Goal: Task Accomplishment & Management: Use online tool/utility

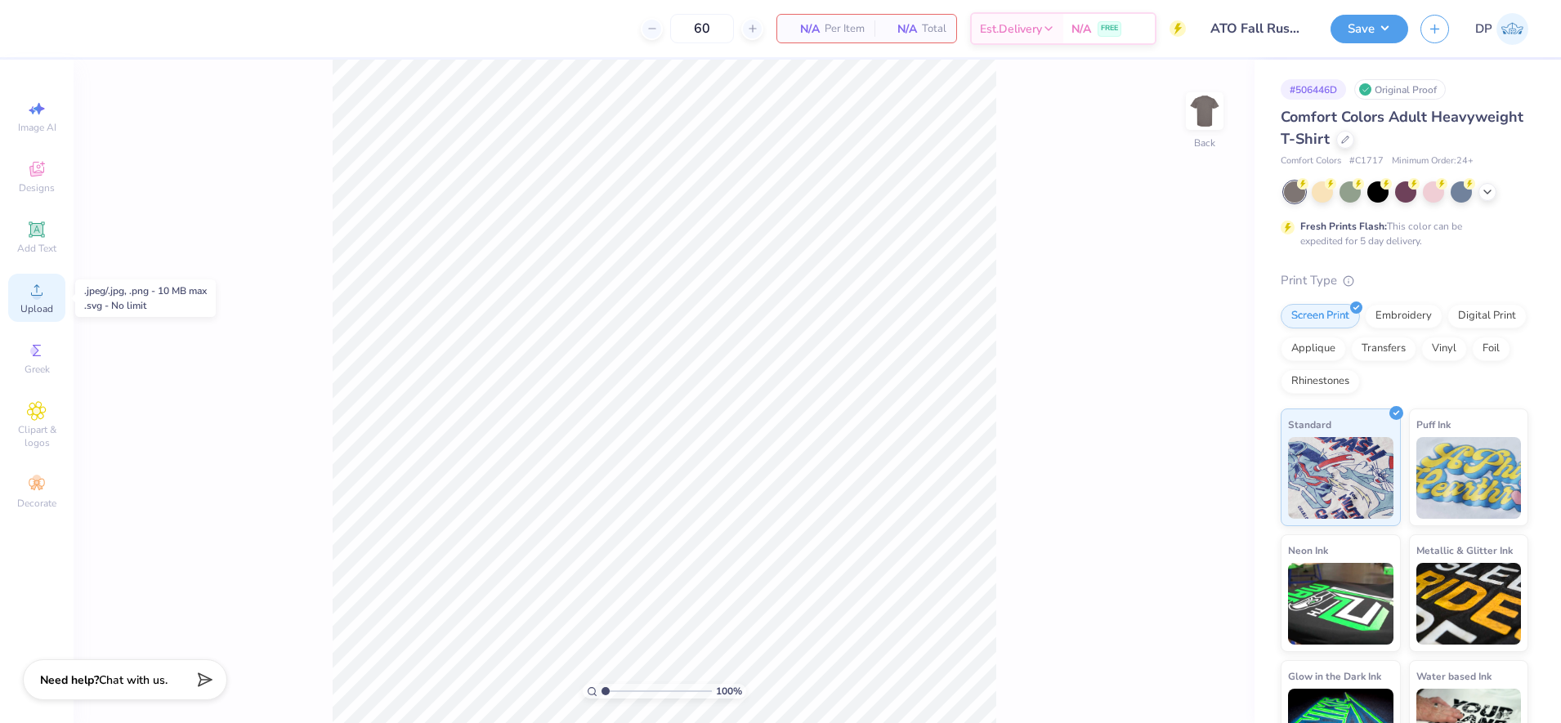
click at [24, 288] on div "Upload" at bounding box center [36, 298] width 57 height 48
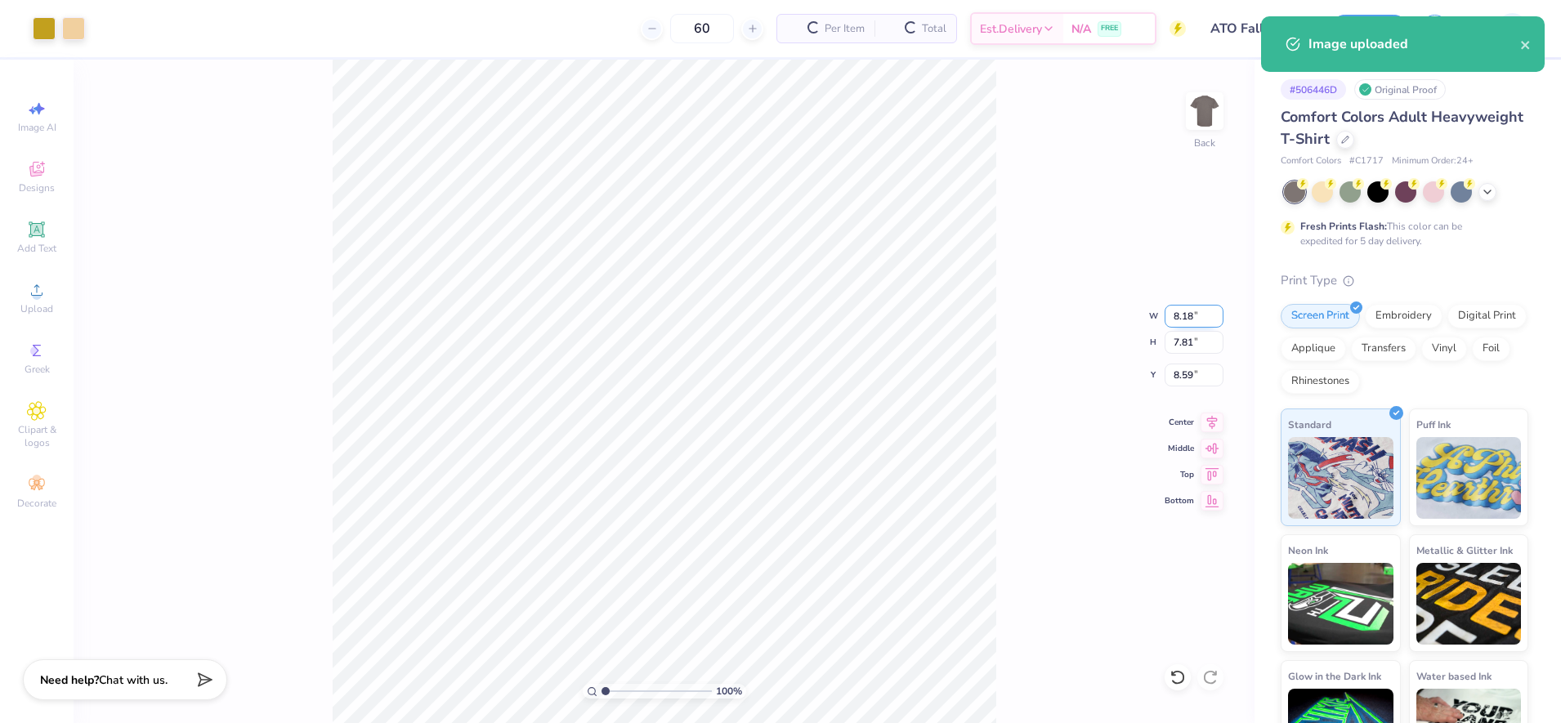
click at [1188, 317] on input "8.18" at bounding box center [1194, 316] width 59 height 23
click at [1188, 318] on input "8.18" at bounding box center [1194, 316] width 59 height 23
type input "3.50"
type input "3.34"
type input "10.83"
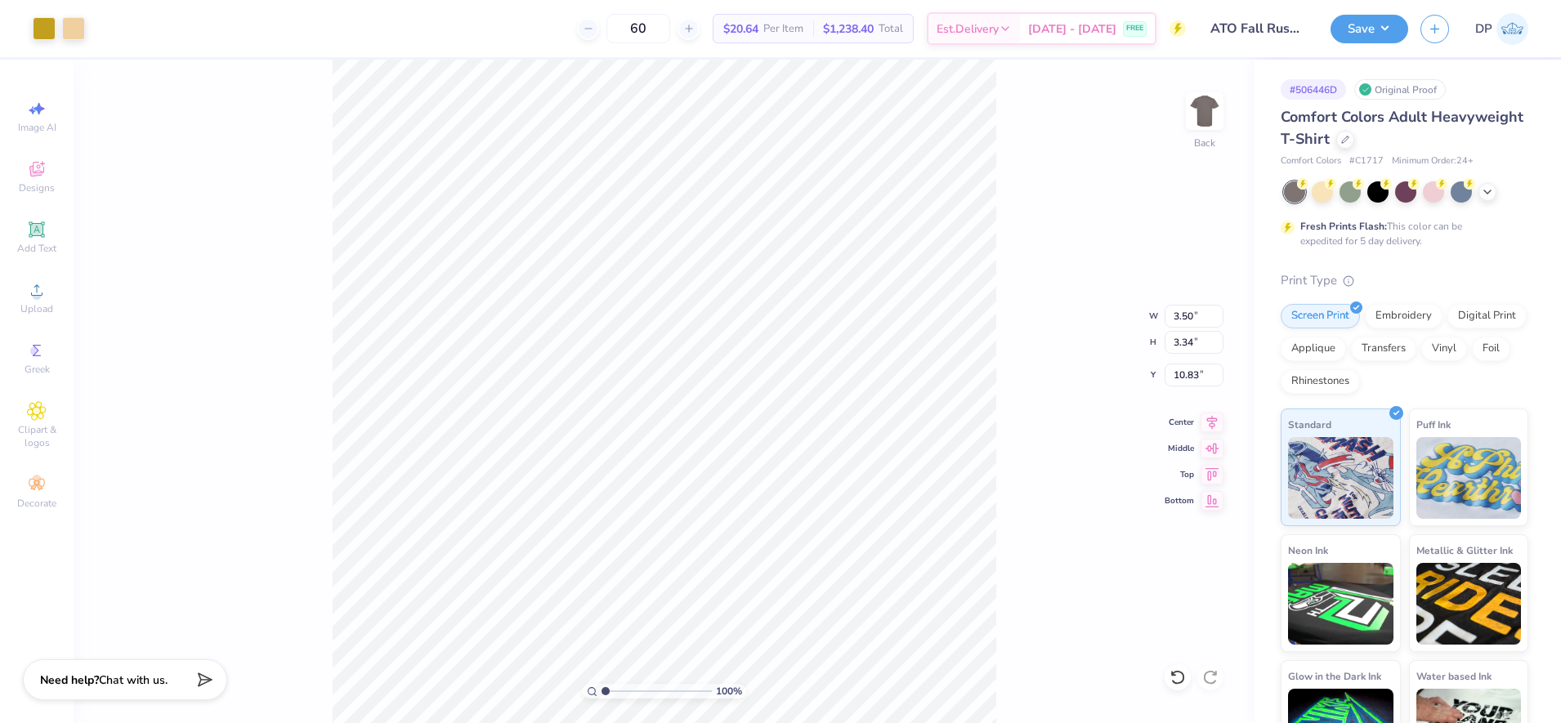
click at [1182, 92] on div "100 % Back W 3.50 3.50 " H 3.34 3.34 " Y 10.83 10.83 " Center Middle Top Bottom" at bounding box center [664, 392] width 1181 height 664
click at [1212, 112] on img at bounding box center [1204, 110] width 65 height 65
click at [38, 299] on circle at bounding box center [36, 295] width 9 height 9
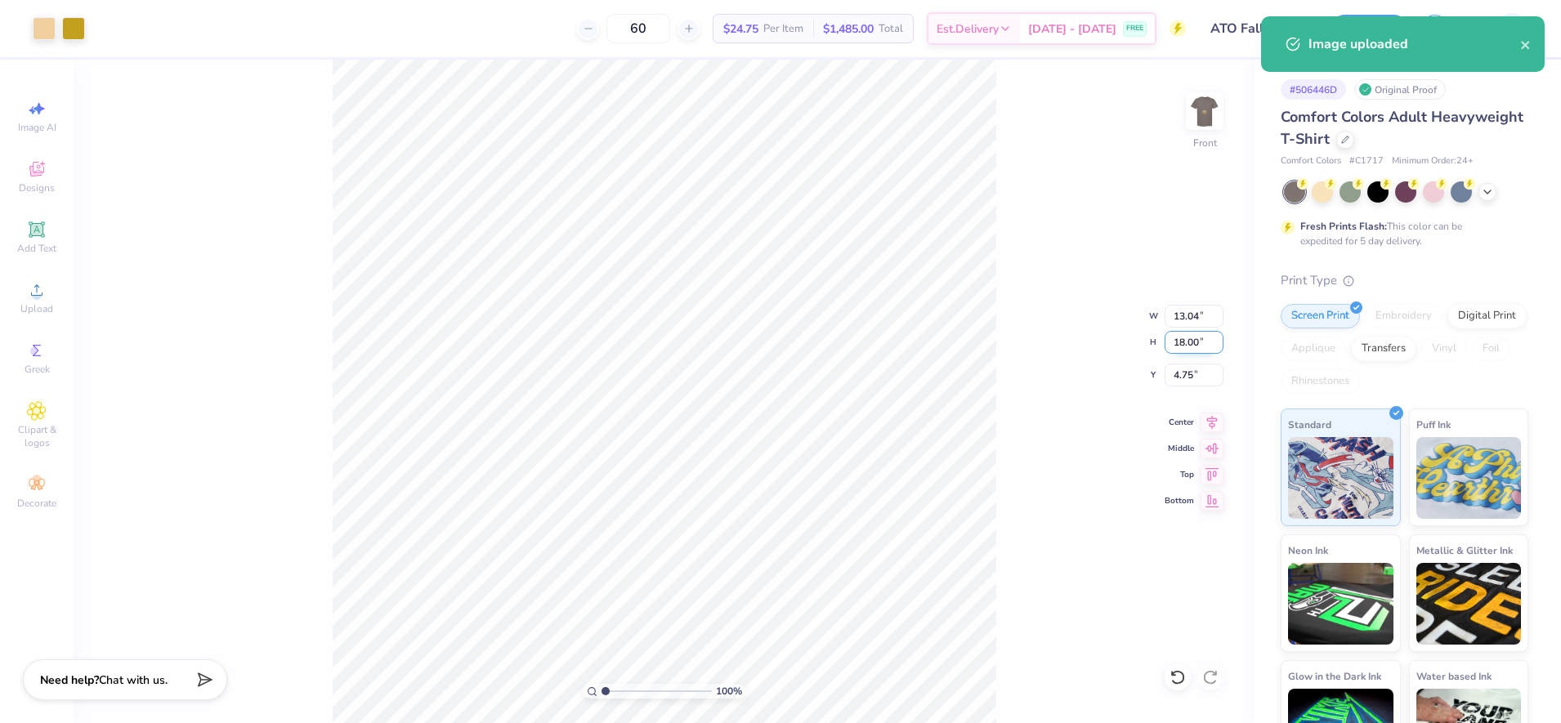
click at [1180, 341] on input "18.00" at bounding box center [1194, 342] width 59 height 23
type input "15.00"
type input "10.86"
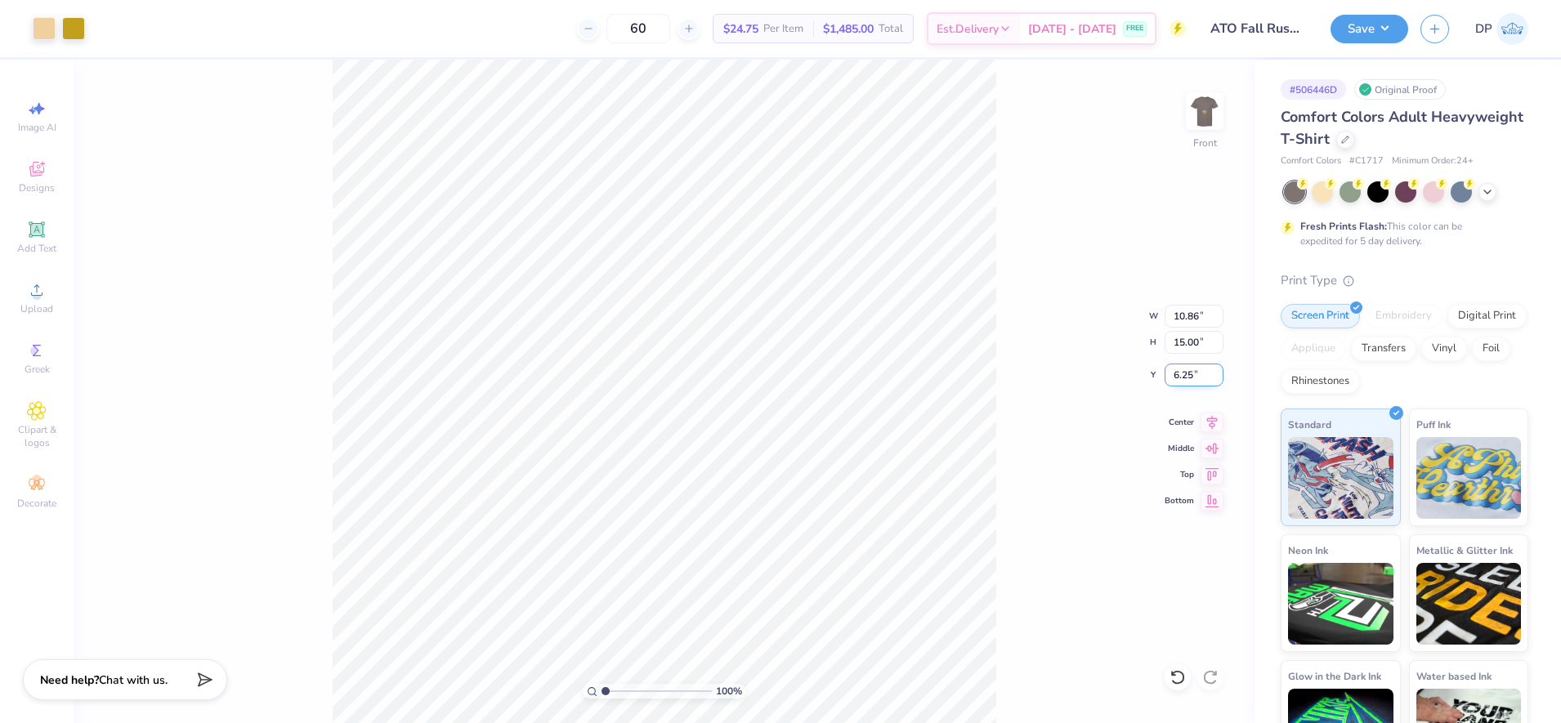
click at [1184, 376] on input "6.25" at bounding box center [1194, 375] width 59 height 23
type input "3.00"
click at [1184, 373] on input "3.00" at bounding box center [1194, 375] width 59 height 23
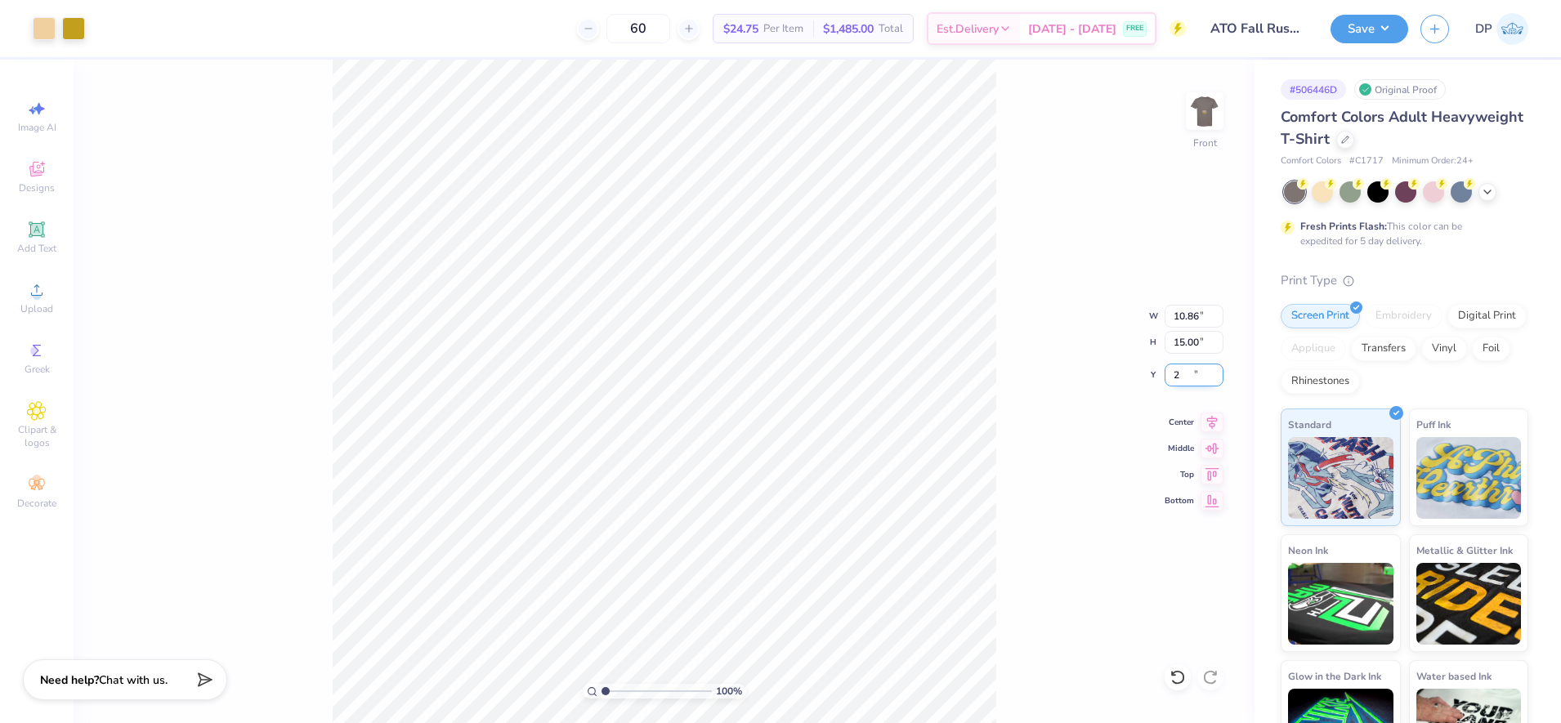
type input "2.00"
click at [1004, 151] on div "100 % Front W 10.86 10.86 " H 15.00 15.00 " Y 2.00 2.00 " Center Middle Top Bot…" at bounding box center [664, 392] width 1181 height 664
click at [1199, 109] on img at bounding box center [1204, 110] width 65 height 65
click at [1185, 370] on input "10.83" at bounding box center [1194, 375] width 59 height 23
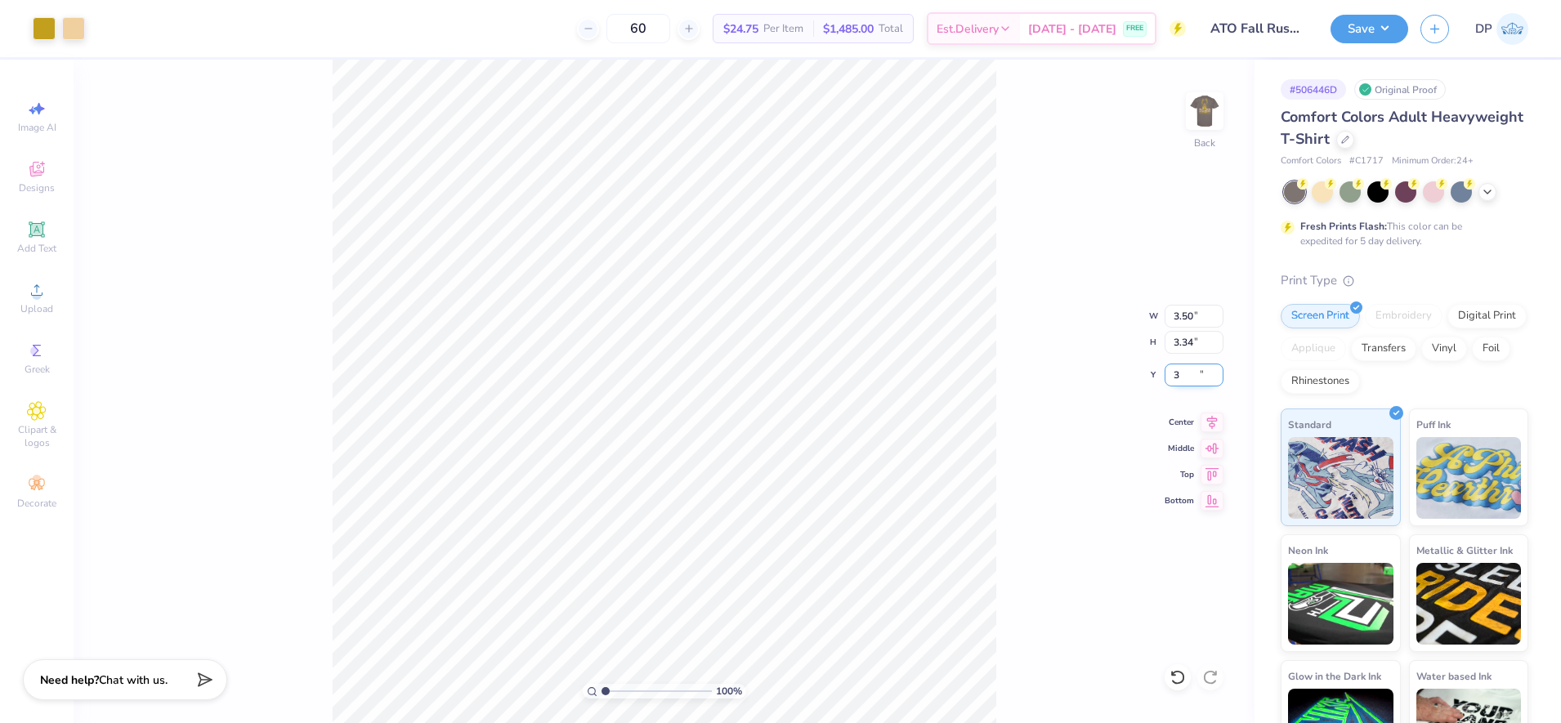
type input "3.00"
drag, startPoint x: 607, startPoint y: 691, endPoint x: 617, endPoint y: 694, distance: 11.1
click at [617, 694] on input "range" at bounding box center [657, 691] width 110 height 15
type input "2.45"
click at [621, 686] on input "range" at bounding box center [657, 691] width 110 height 15
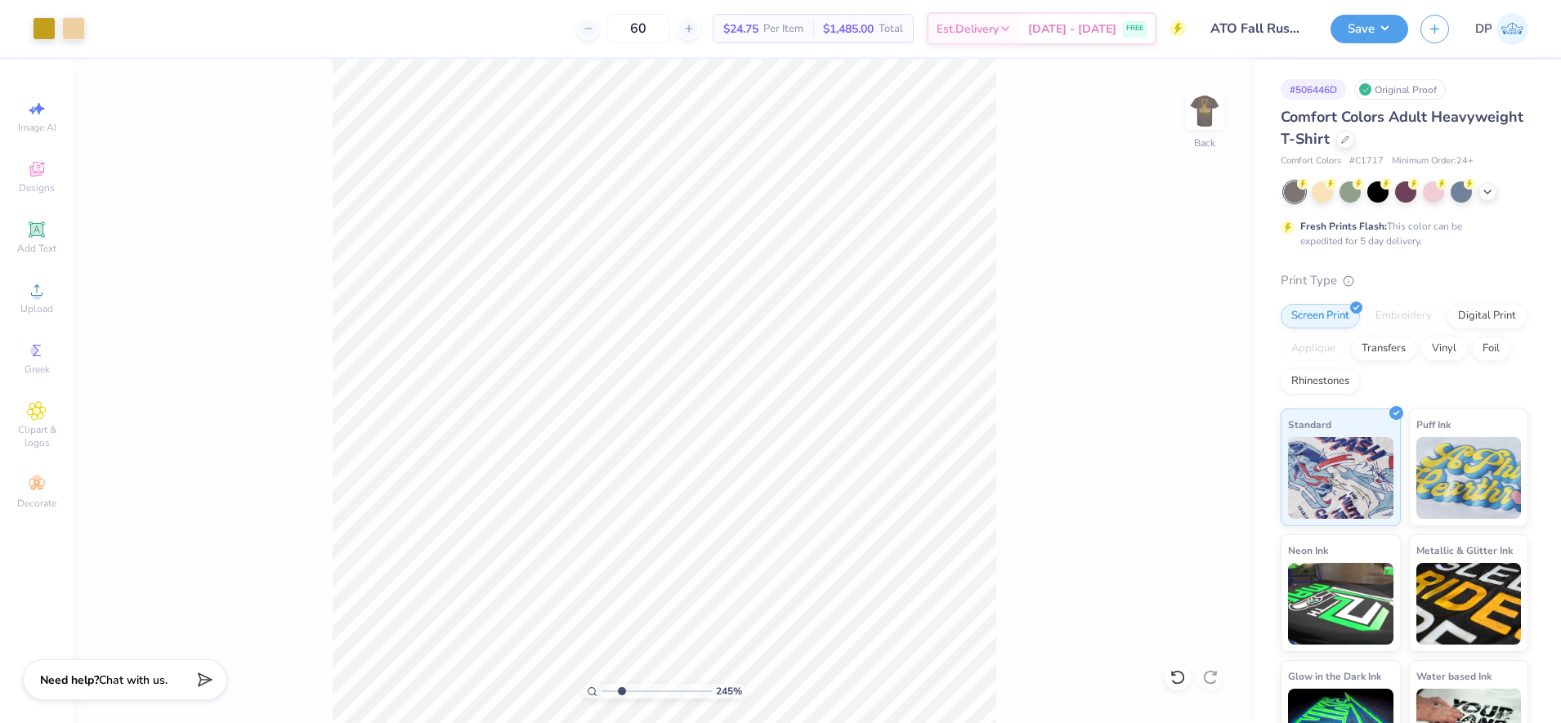
click at [43, 238] on icon at bounding box center [37, 230] width 20 height 20
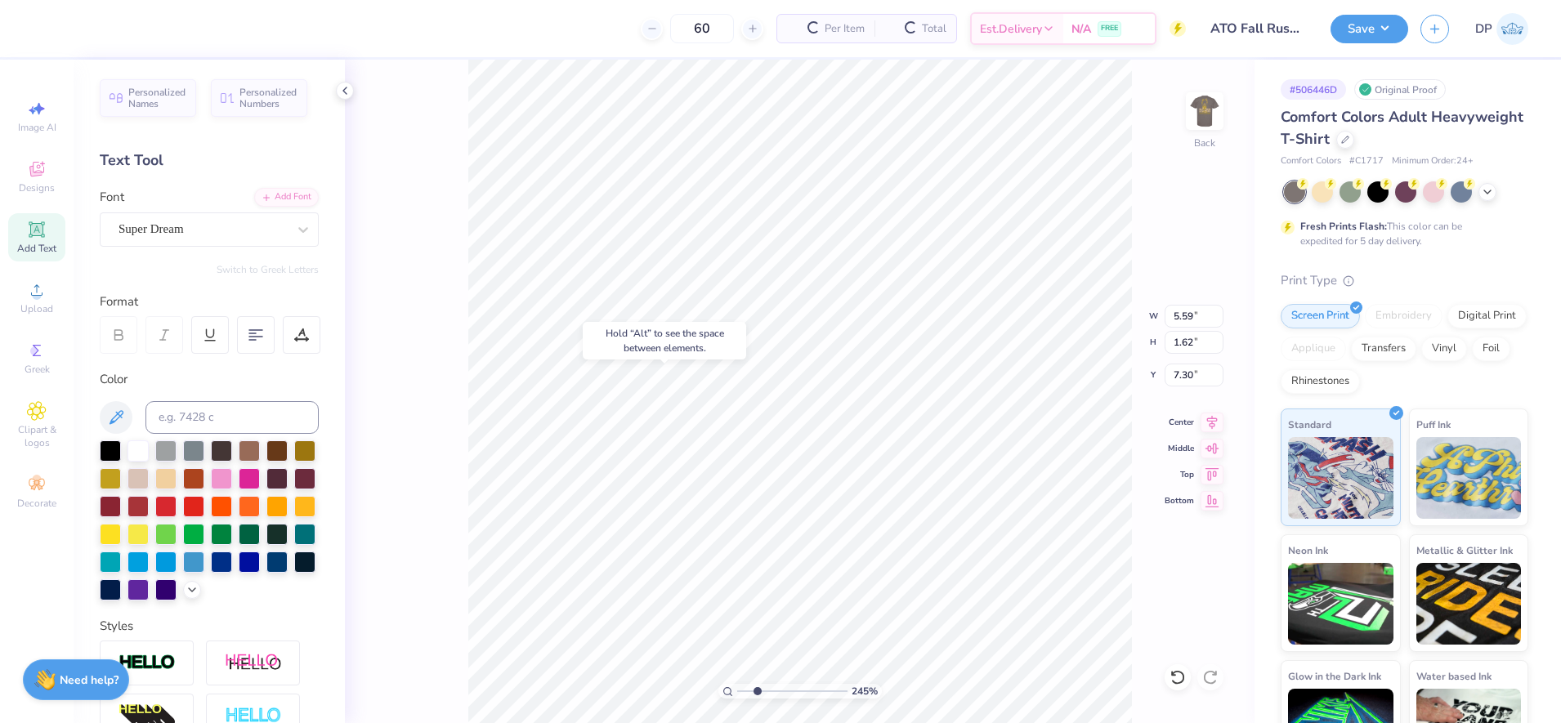
type input "7.30"
type input "1.92"
type input "0.56"
type input "8.37"
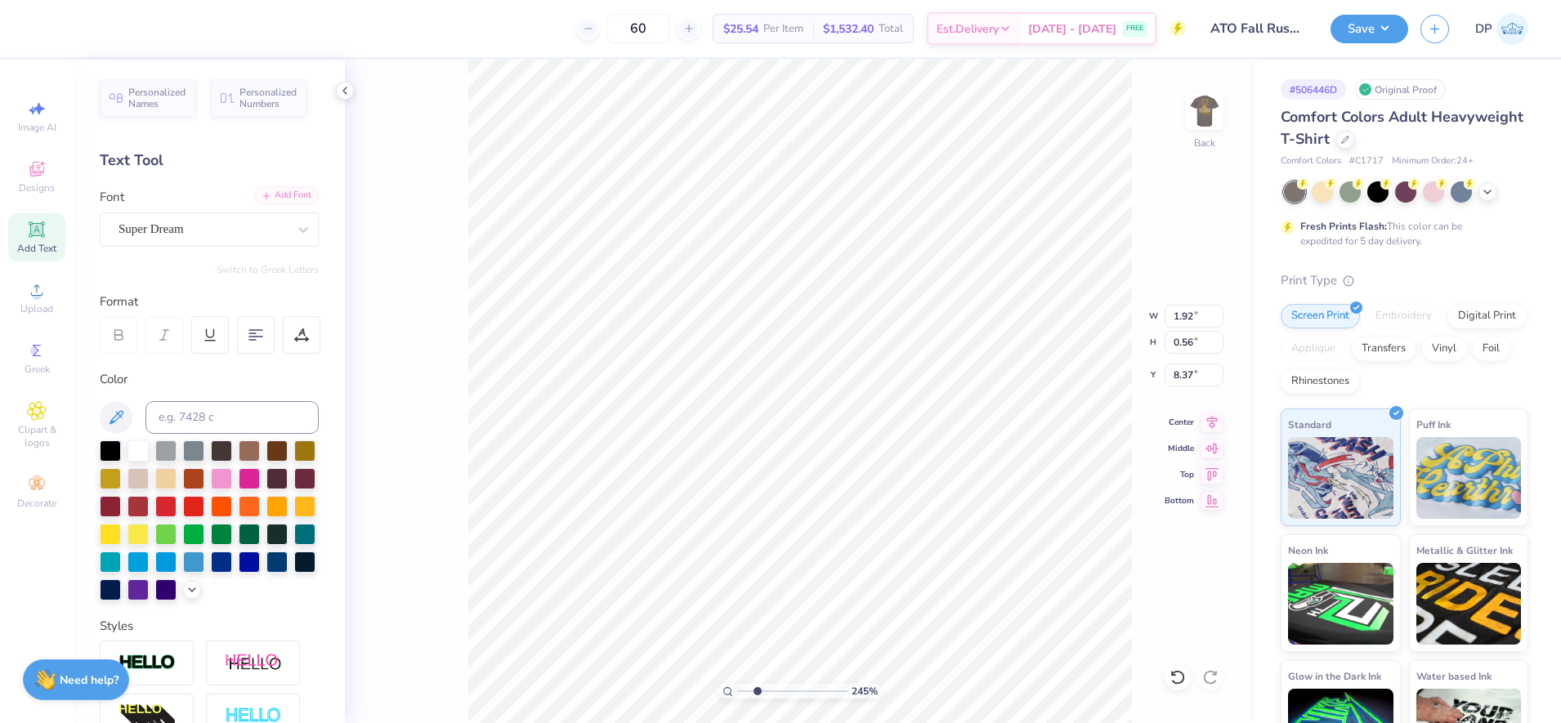
type textarea "FALL RUSH"
click at [256, 199] on div "Add Font" at bounding box center [286, 195] width 65 height 19
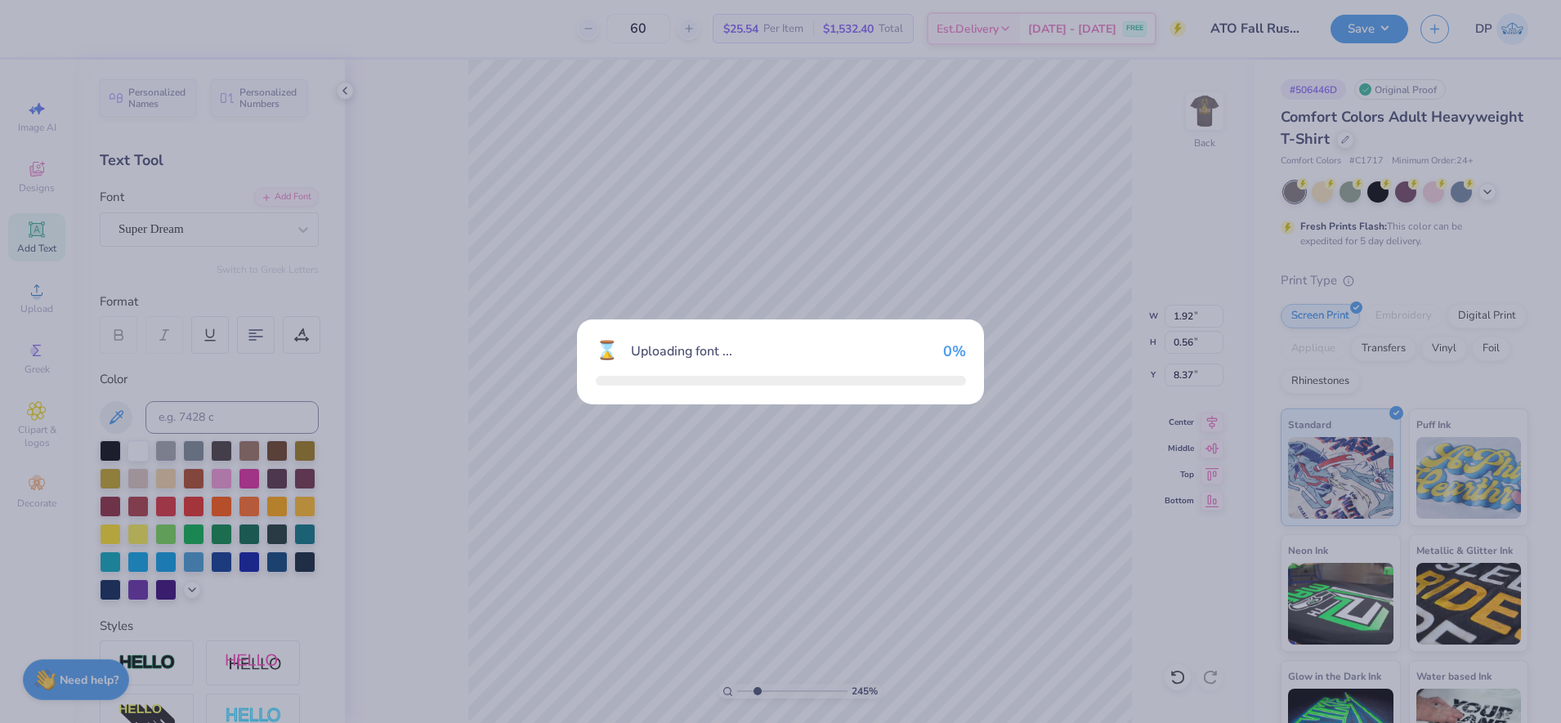
type input "3.89"
type input "0.58"
type input "8.36"
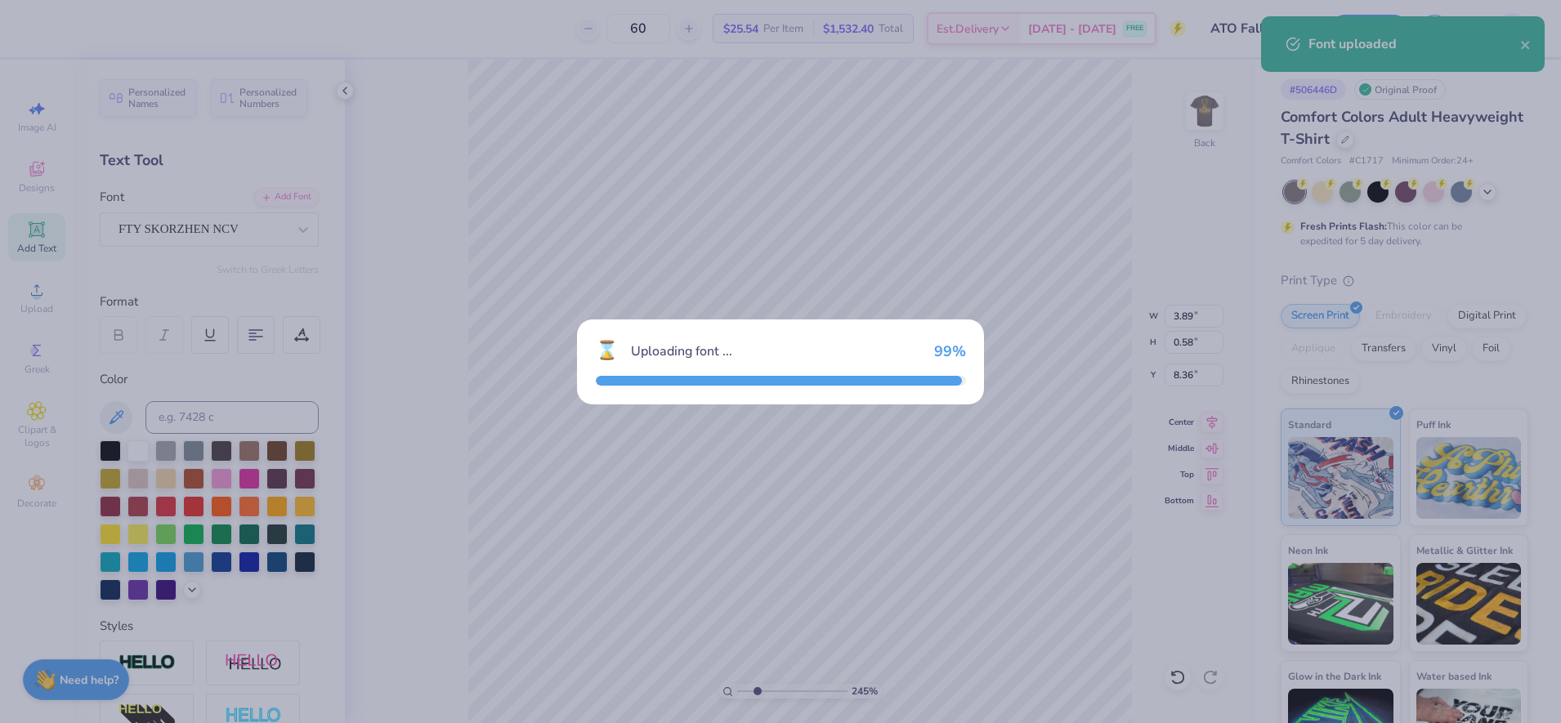
type input "2.84"
type input "0.60"
type input "8.35"
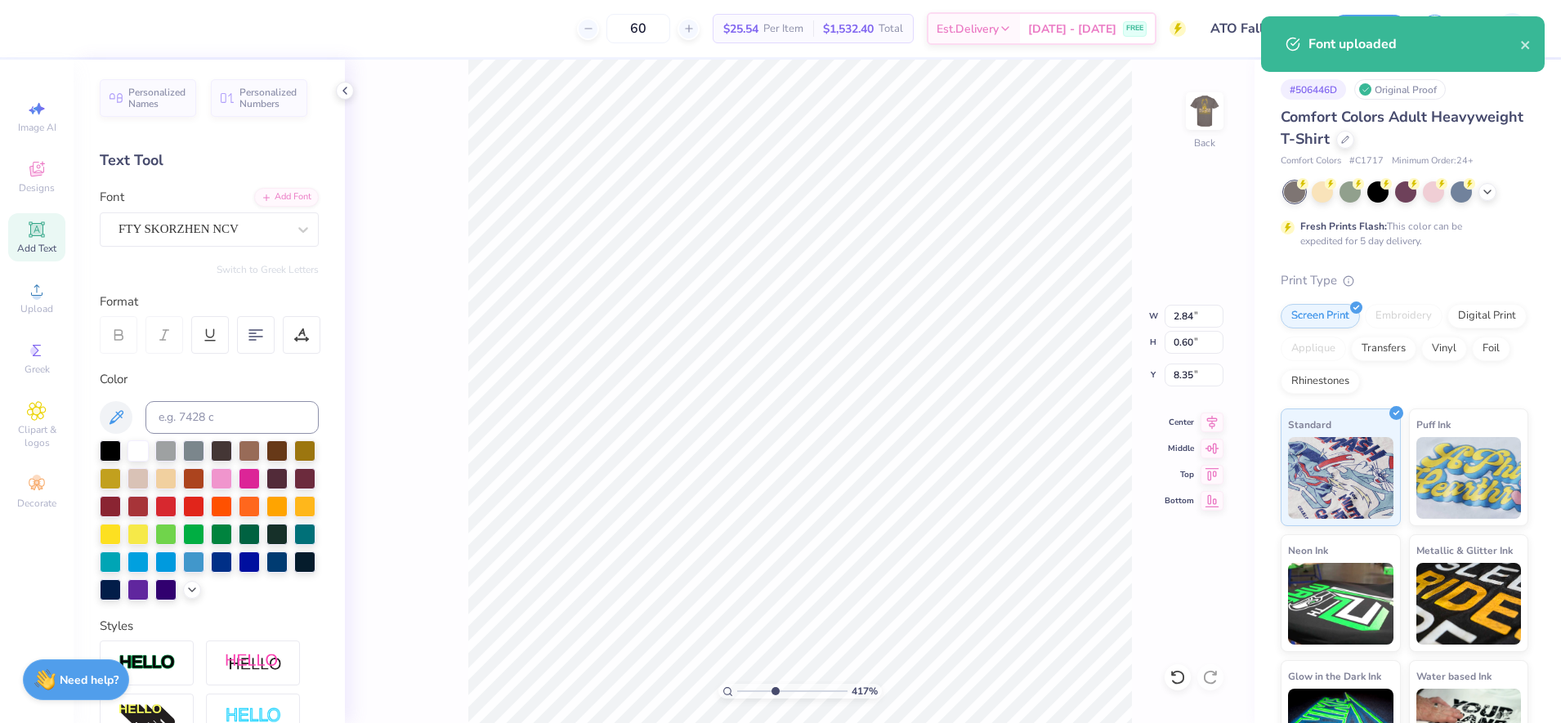
drag, startPoint x: 759, startPoint y: 691, endPoint x: 775, endPoint y: 698, distance: 17.9
type input "4.09"
click at [775, 698] on input "range" at bounding box center [792, 691] width 110 height 15
type input "5.09"
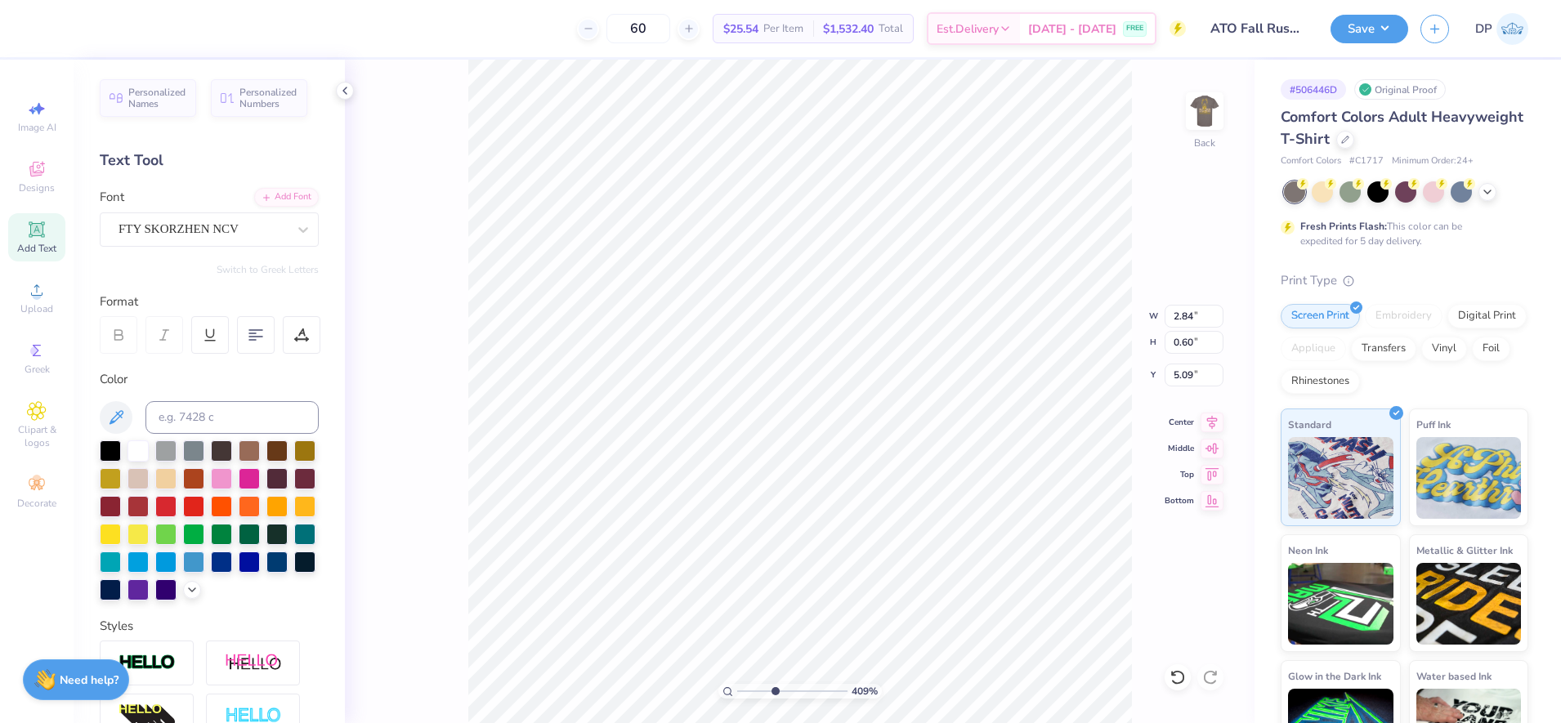
type input "3.48"
type input "0.73"
drag, startPoint x: 770, startPoint y: 689, endPoint x: 802, endPoint y: 702, distance: 34.5
type input "6.55"
click at [802, 699] on input "range" at bounding box center [792, 691] width 110 height 15
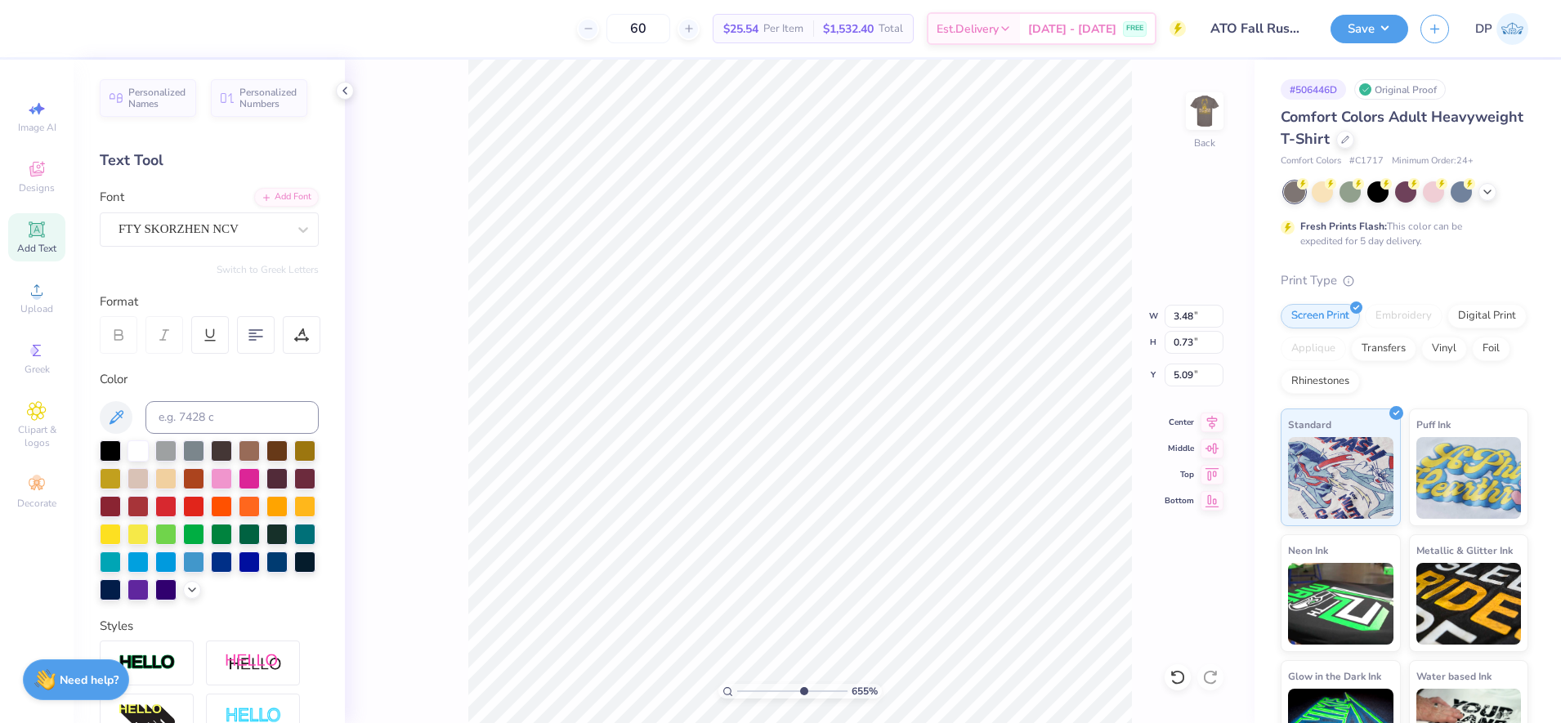
type input "3.47"
type input "3.49"
drag, startPoint x: 804, startPoint y: 690, endPoint x: 756, endPoint y: 687, distance: 48.3
click at [767, 696] on input "range" at bounding box center [792, 691] width 110 height 15
click at [29, 235] on icon at bounding box center [37, 230] width 16 height 16
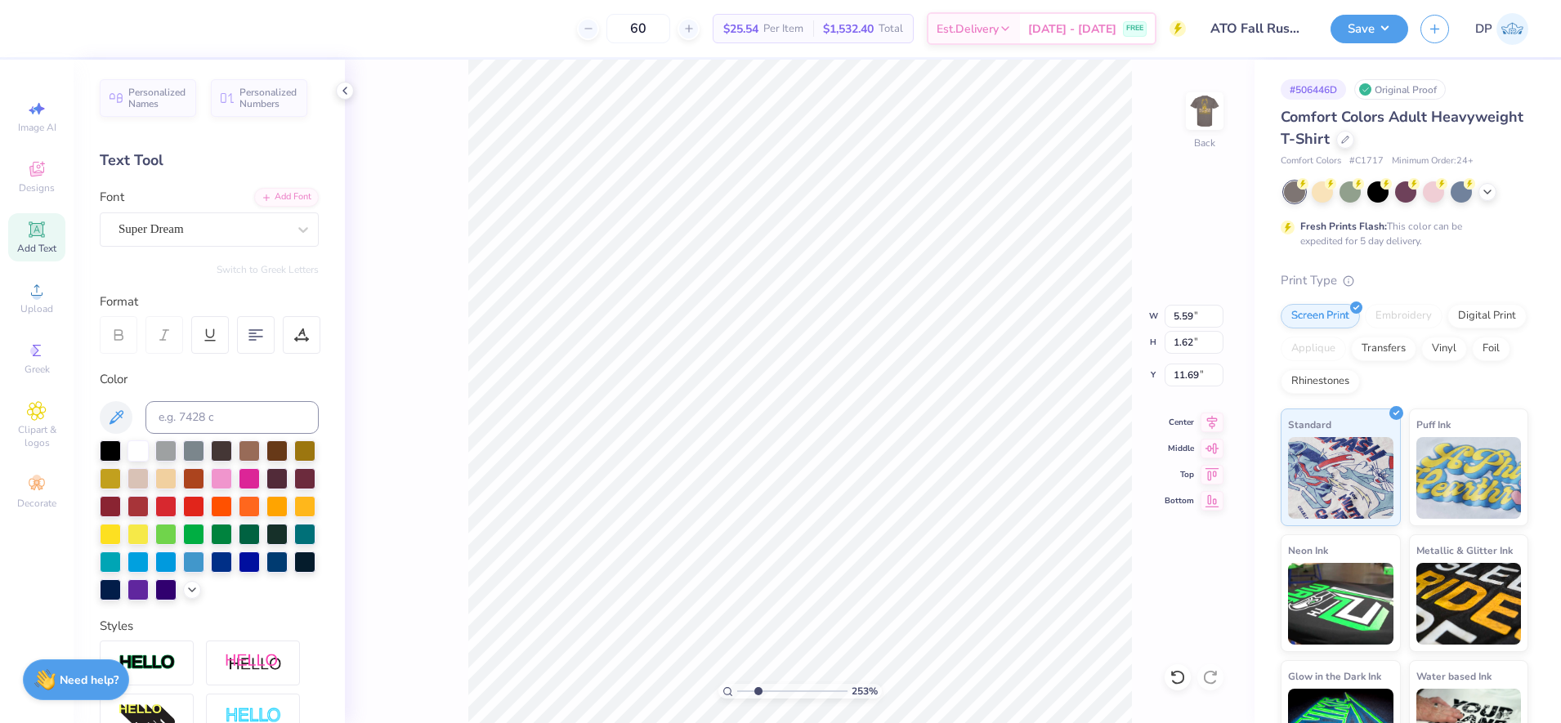
drag, startPoint x: 758, startPoint y: 686, endPoint x: 786, endPoint y: 684, distance: 28.7
click at [758, 699] on input "range" at bounding box center [792, 691] width 110 height 15
type input "2.53"
type input "2.96"
type input "0.86"
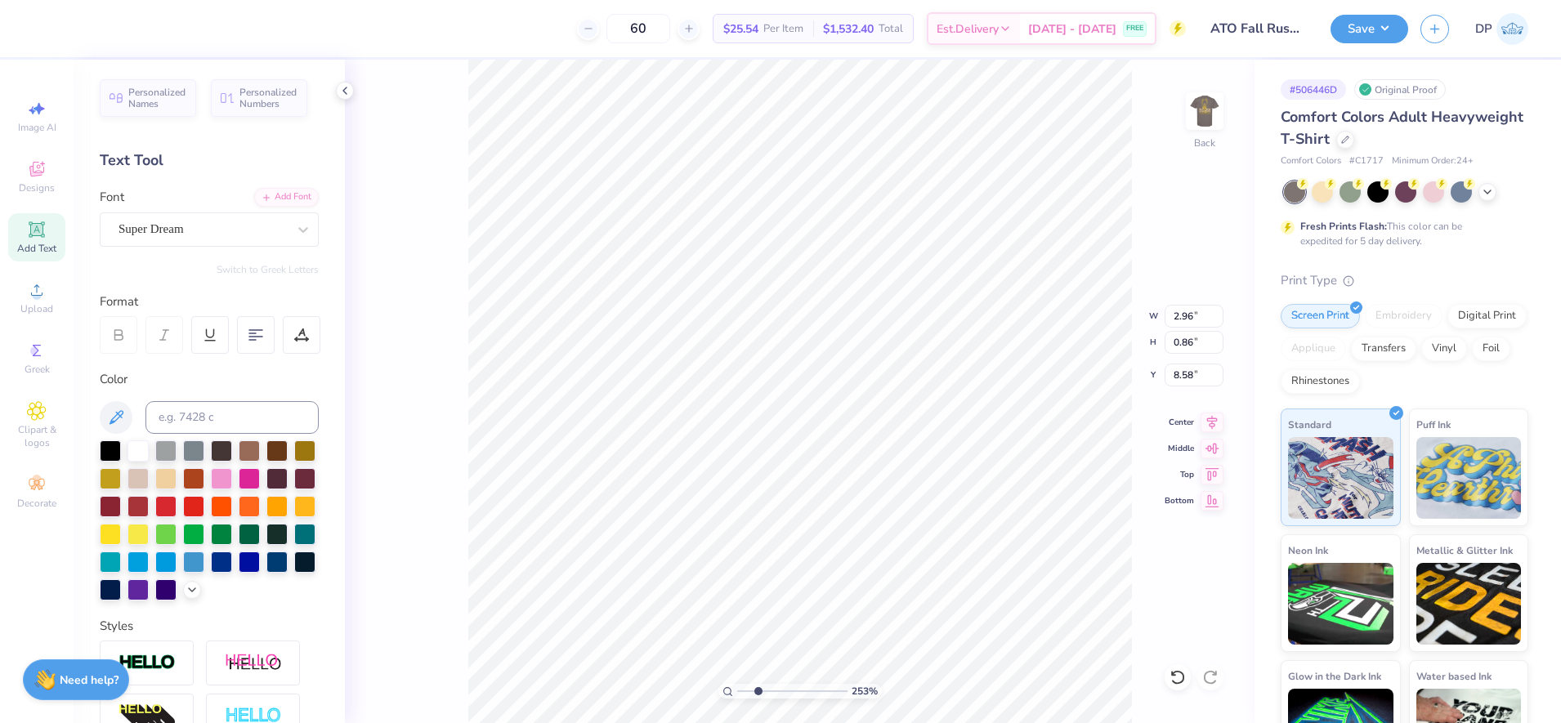
type input "8.58"
type textarea "2025"
click at [274, 196] on div "Add Font" at bounding box center [286, 195] width 65 height 19
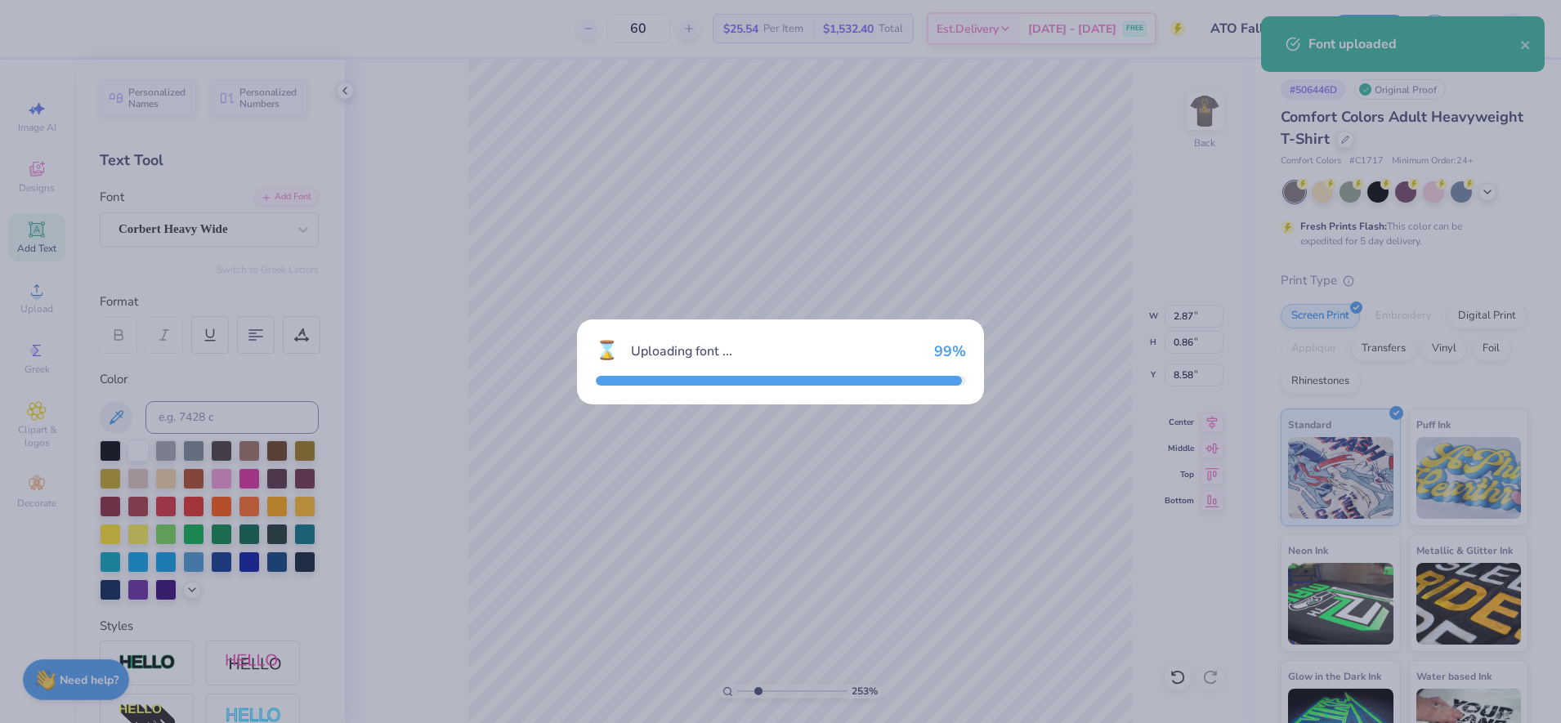
type input "3.90"
type input "0.87"
type input "8.57"
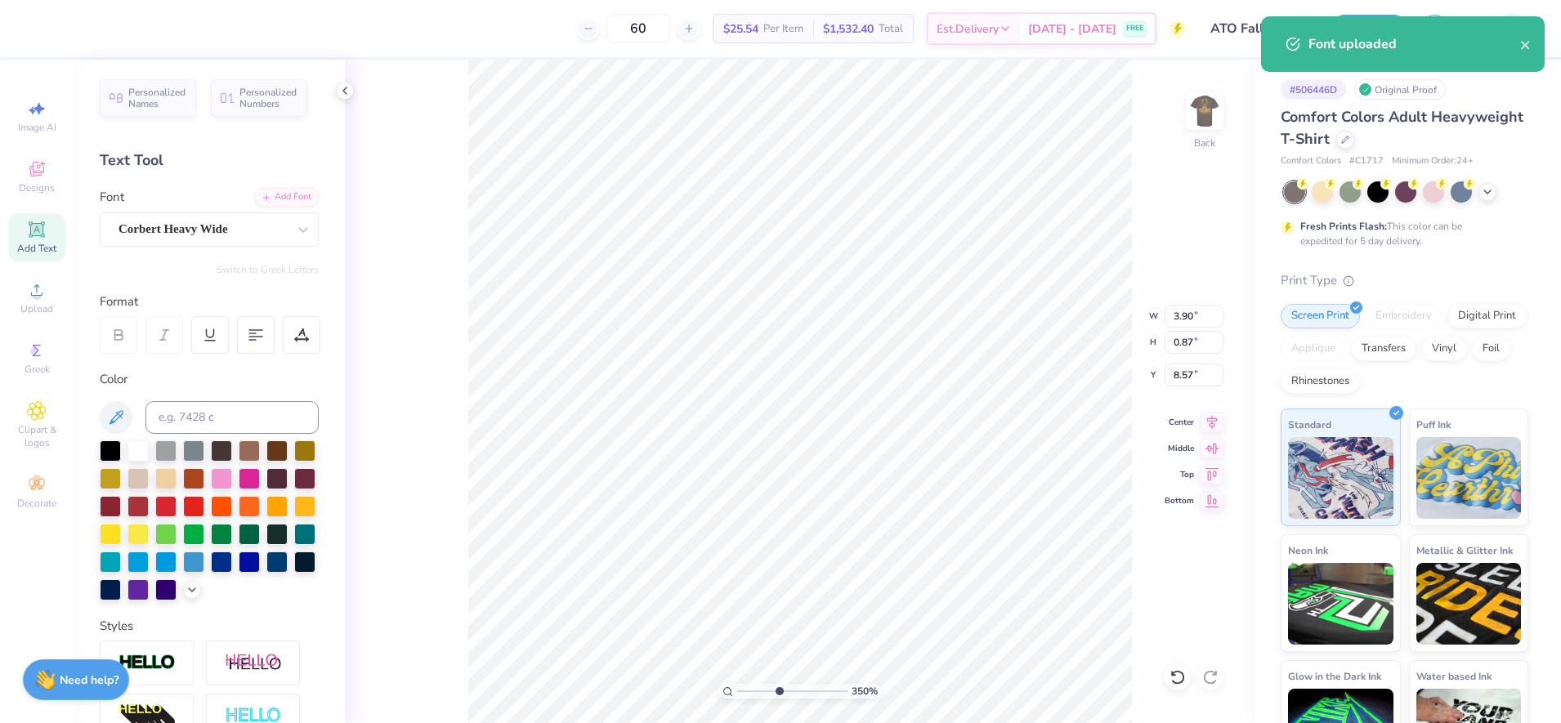
drag, startPoint x: 757, startPoint y: 688, endPoint x: 779, endPoint y: 688, distance: 22.1
type input "4.39"
click at [778, 690] on input "range" at bounding box center [792, 691] width 110 height 15
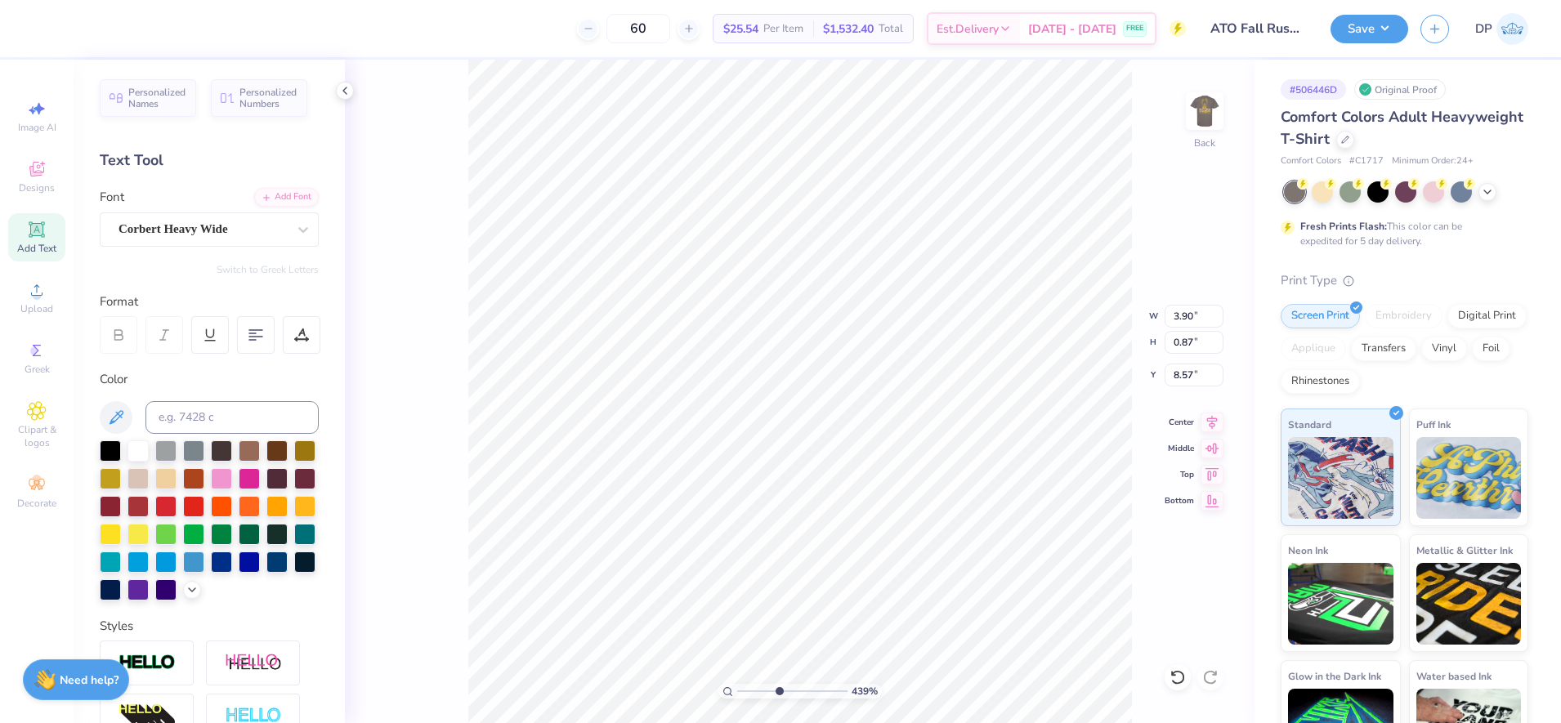
type input "1.59"
type input "0.36"
type input "5.99"
type input "1.70"
type input "0.38"
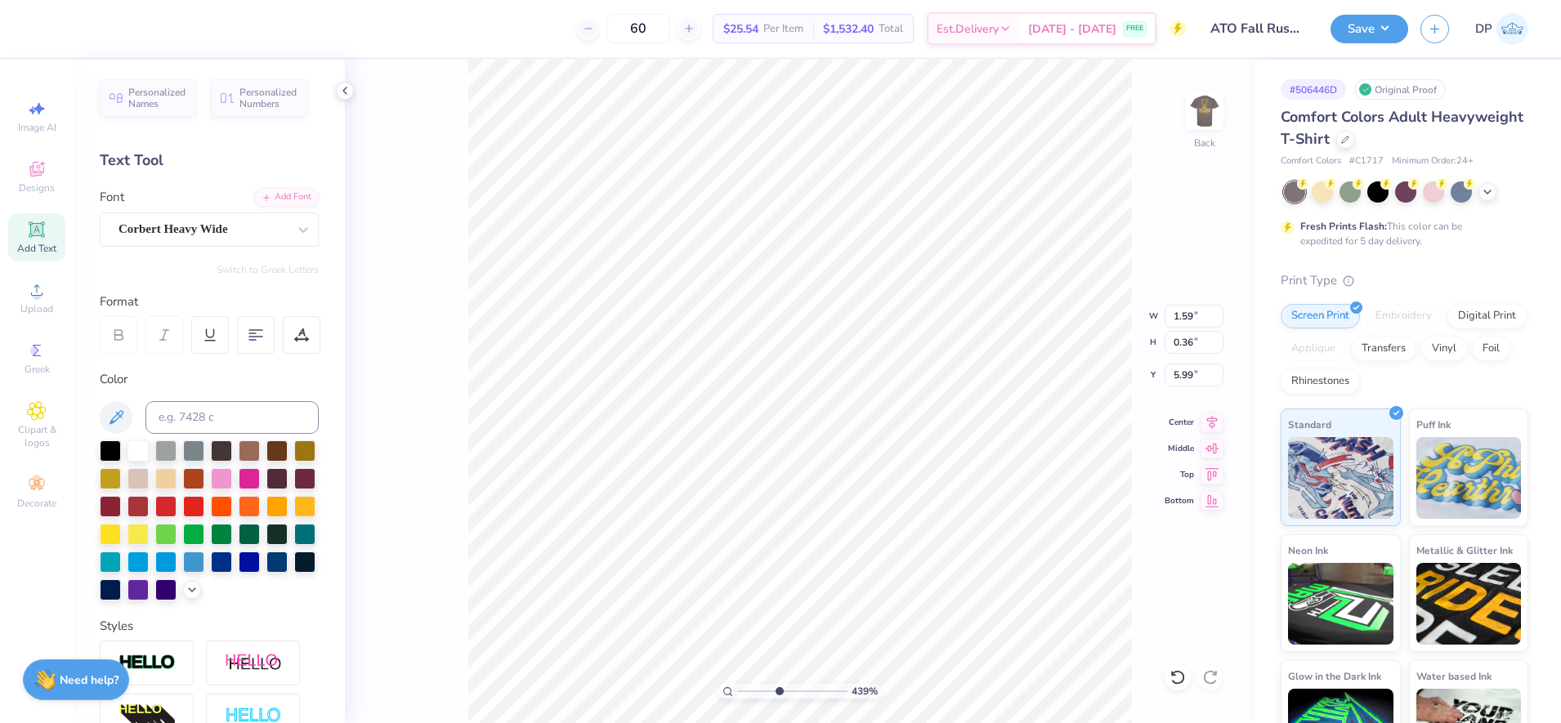
type input "5.96"
type input "3.49"
type input "1.25"
type input "5.09"
click at [924, 577] on li "Ungroup" at bounding box center [921, 576] width 128 height 32
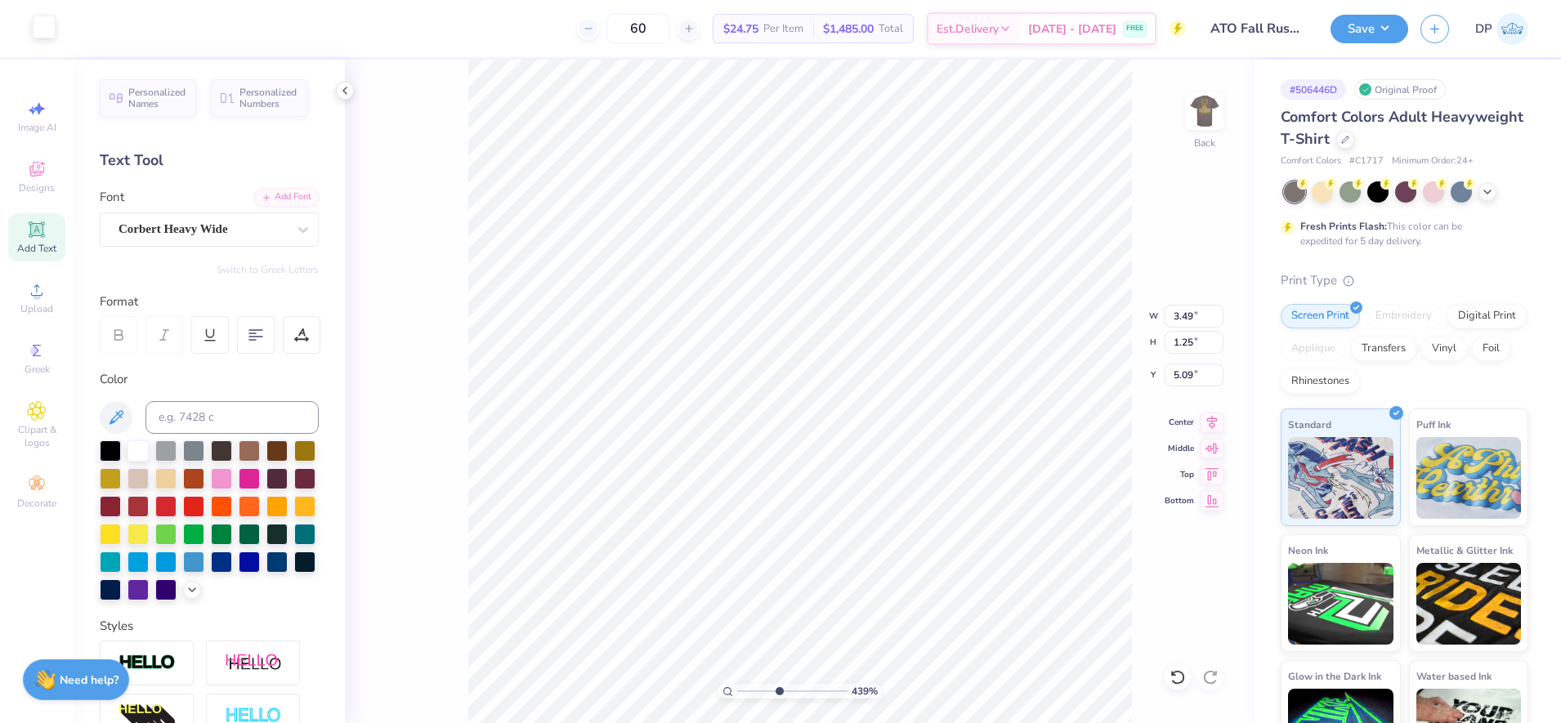
click at [55, 20] on div at bounding box center [44, 27] width 23 height 23
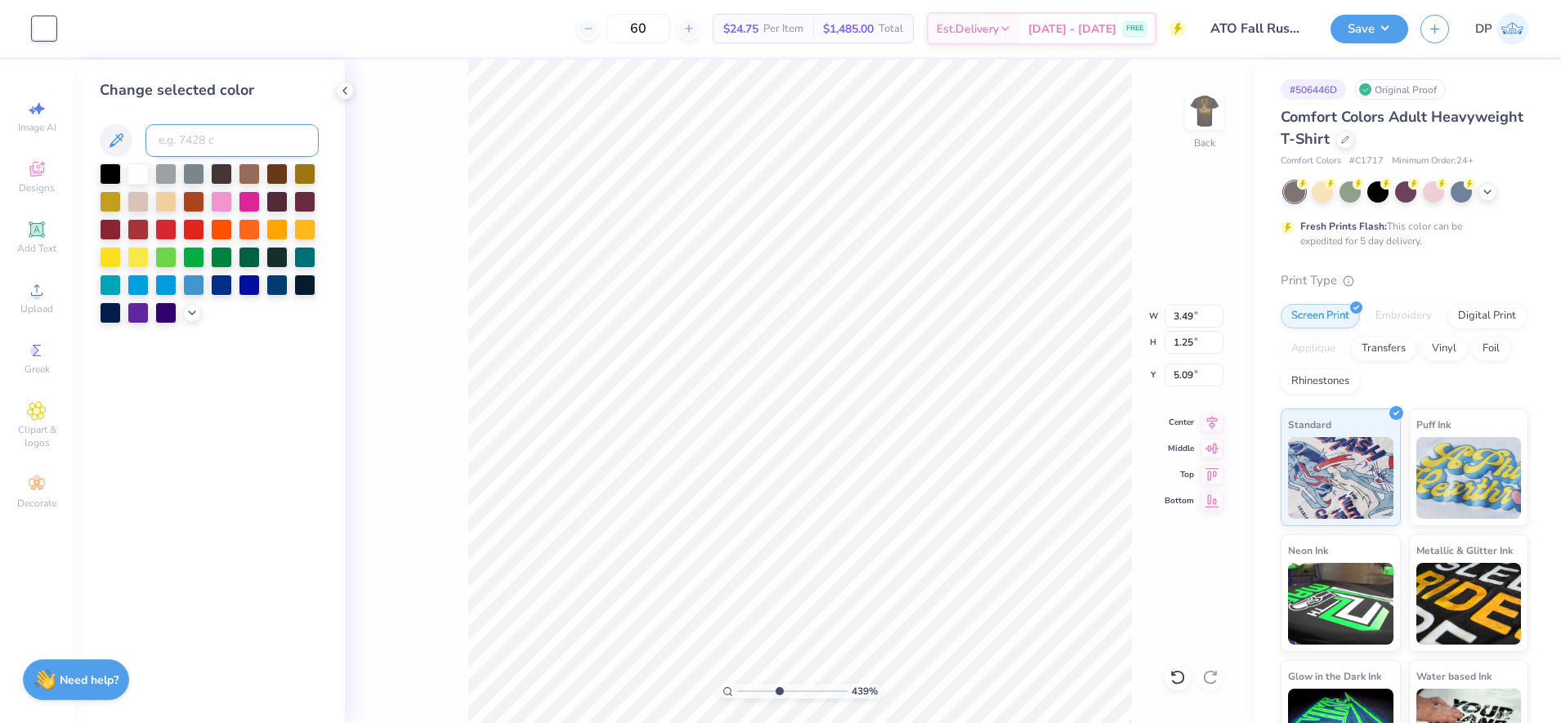
click at [201, 144] on input at bounding box center [231, 140] width 173 height 33
type input "7753"
drag, startPoint x: 771, startPoint y: 688, endPoint x: 750, endPoint y: 692, distance: 20.7
click at [750, 692] on input "range" at bounding box center [792, 691] width 110 height 15
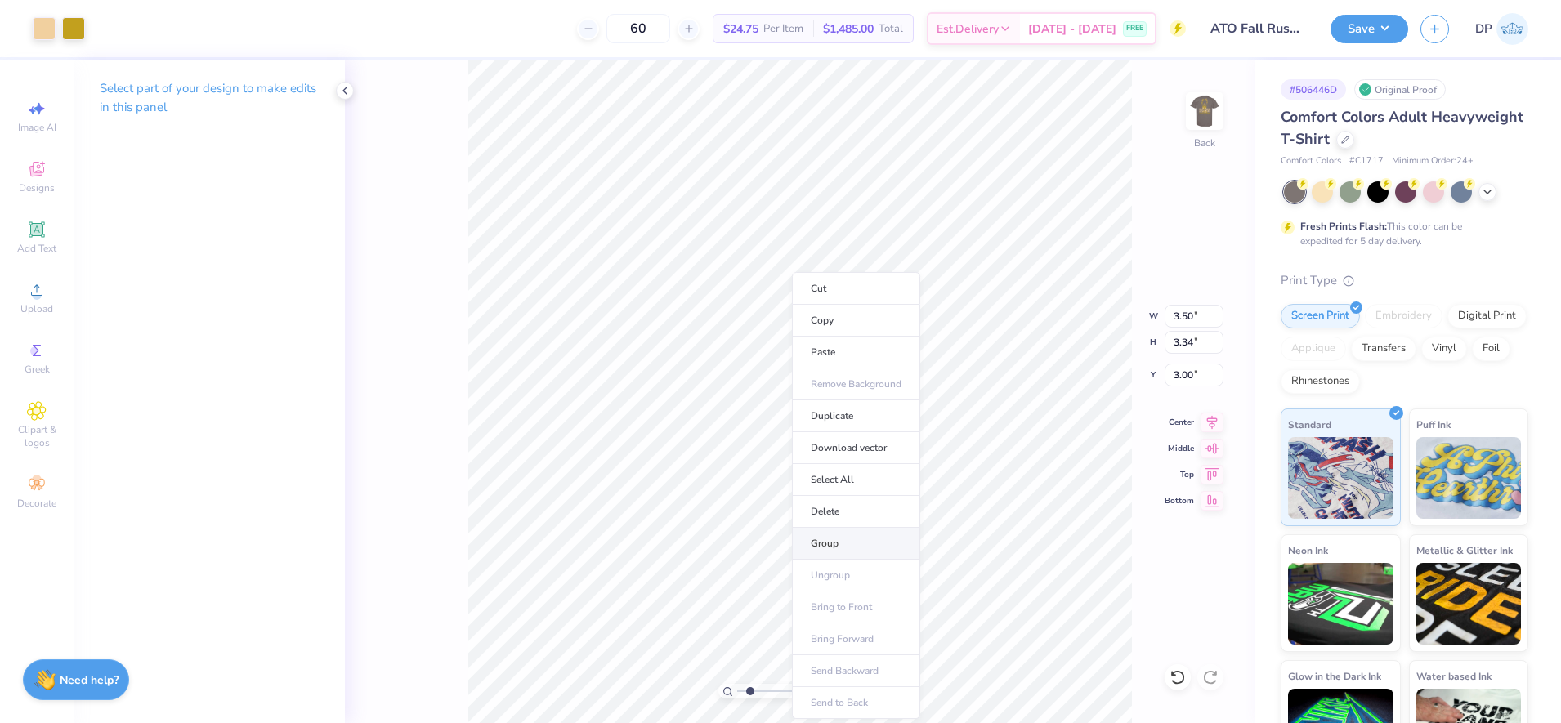
click at [839, 547] on li "Group" at bounding box center [856, 544] width 128 height 32
drag, startPoint x: 747, startPoint y: 688, endPoint x: 725, endPoint y: 690, distance: 22.1
click at [737, 690] on input "range" at bounding box center [792, 691] width 110 height 15
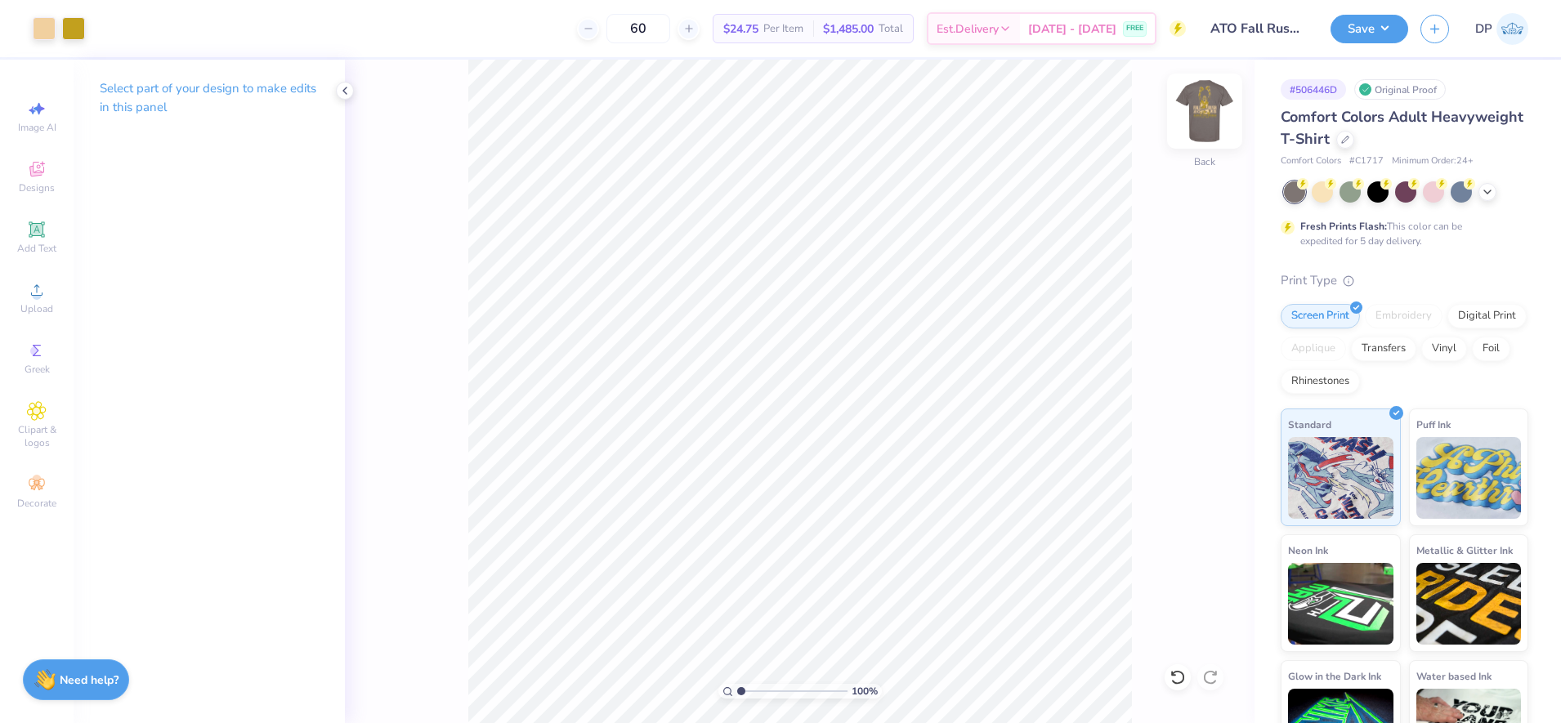
click at [1202, 119] on img at bounding box center [1204, 110] width 65 height 65
click at [744, 696] on input "range" at bounding box center [792, 691] width 110 height 15
type input "1.56"
click at [747, 699] on input "range" at bounding box center [792, 691] width 110 height 15
drag, startPoint x: 45, startPoint y: 290, endPoint x: 48, endPoint y: 231, distance: 58.9
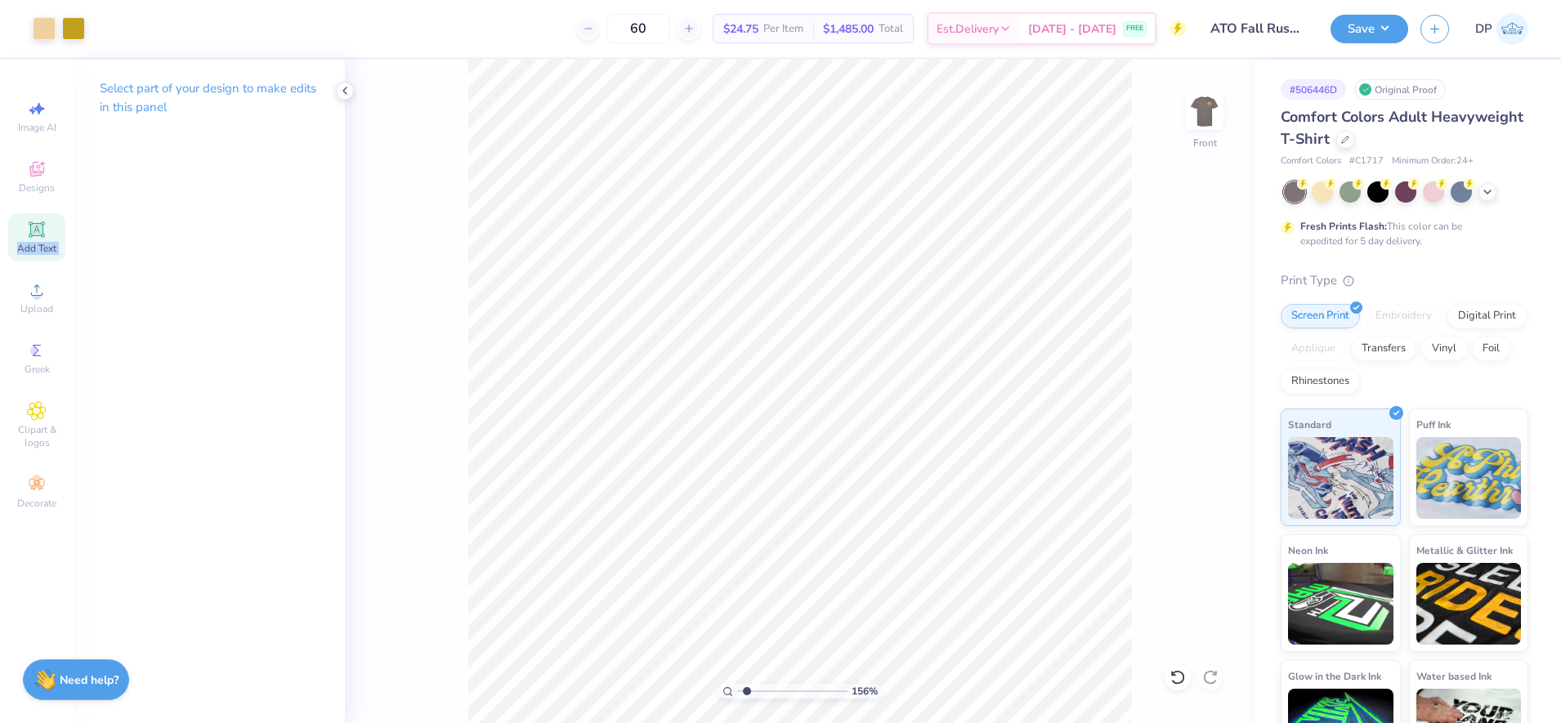
click at [48, 231] on div "Image AI Designs Add Text Upload Greek Clipart & logos Decorate" at bounding box center [36, 304] width 57 height 424
click at [44, 231] on icon at bounding box center [37, 230] width 20 height 20
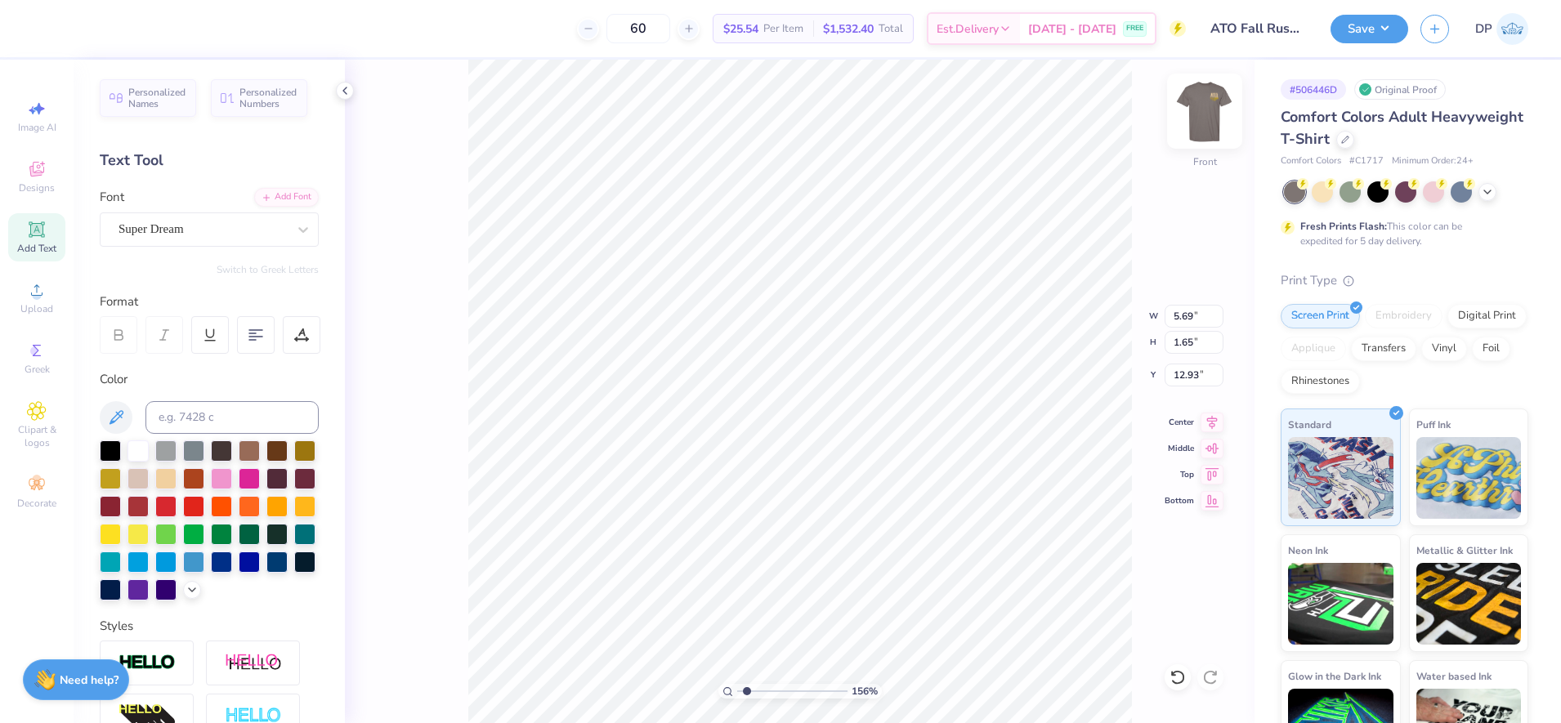
click at [1197, 107] on img at bounding box center [1204, 110] width 65 height 65
click at [1197, 107] on img at bounding box center [1204, 111] width 33 height 33
type input "17.69"
type input "2.65"
type input "0.77"
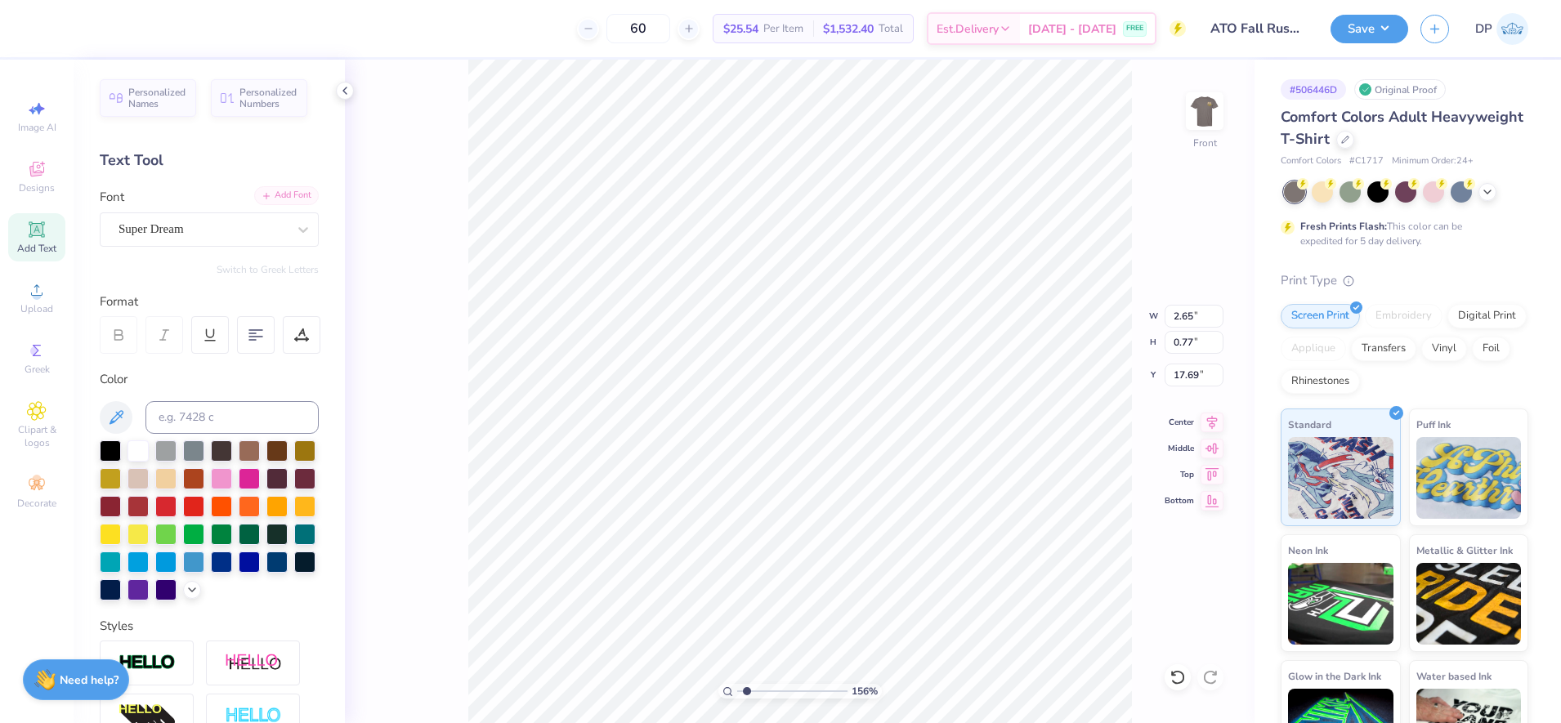
type textarea "20"
click at [266, 196] on div "Add Font" at bounding box center [286, 195] width 65 height 19
click at [295, 234] on icon at bounding box center [303, 230] width 16 height 16
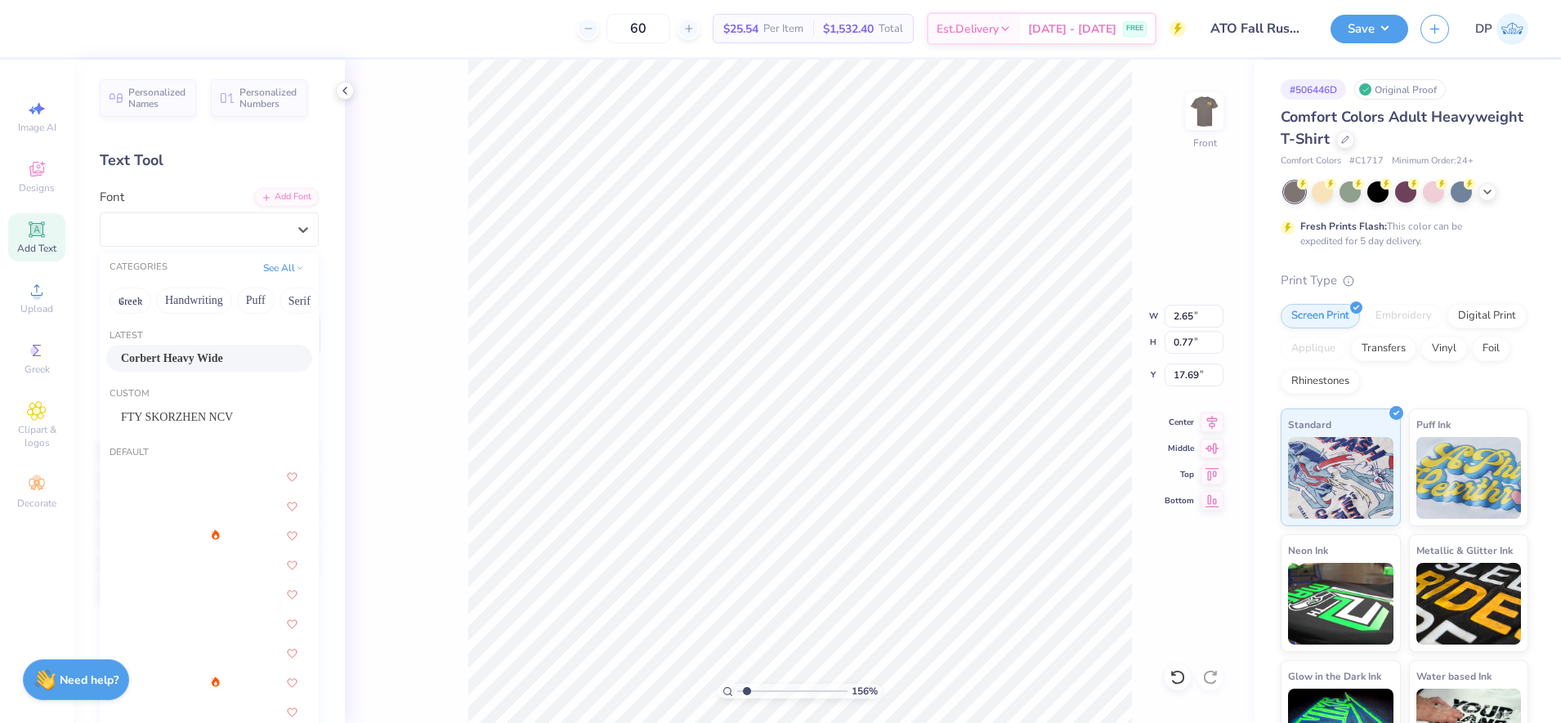
click at [213, 356] on span "Corbert Heavy Wide" at bounding box center [172, 358] width 102 height 17
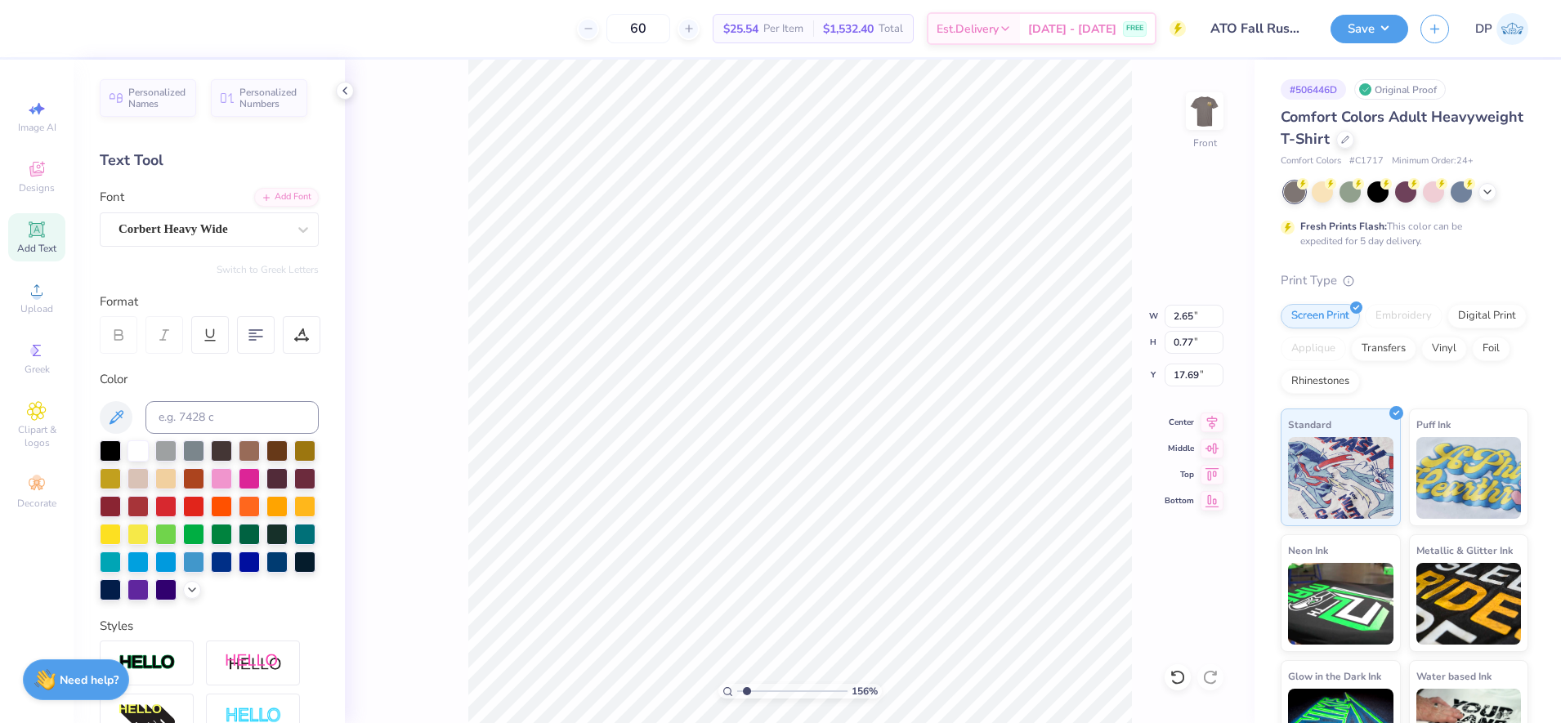
scroll to position [17, 2]
type input "13.58"
type input "2.98"
type input "1.35"
drag, startPoint x: 746, startPoint y: 690, endPoint x: 762, endPoint y: 693, distance: 15.9
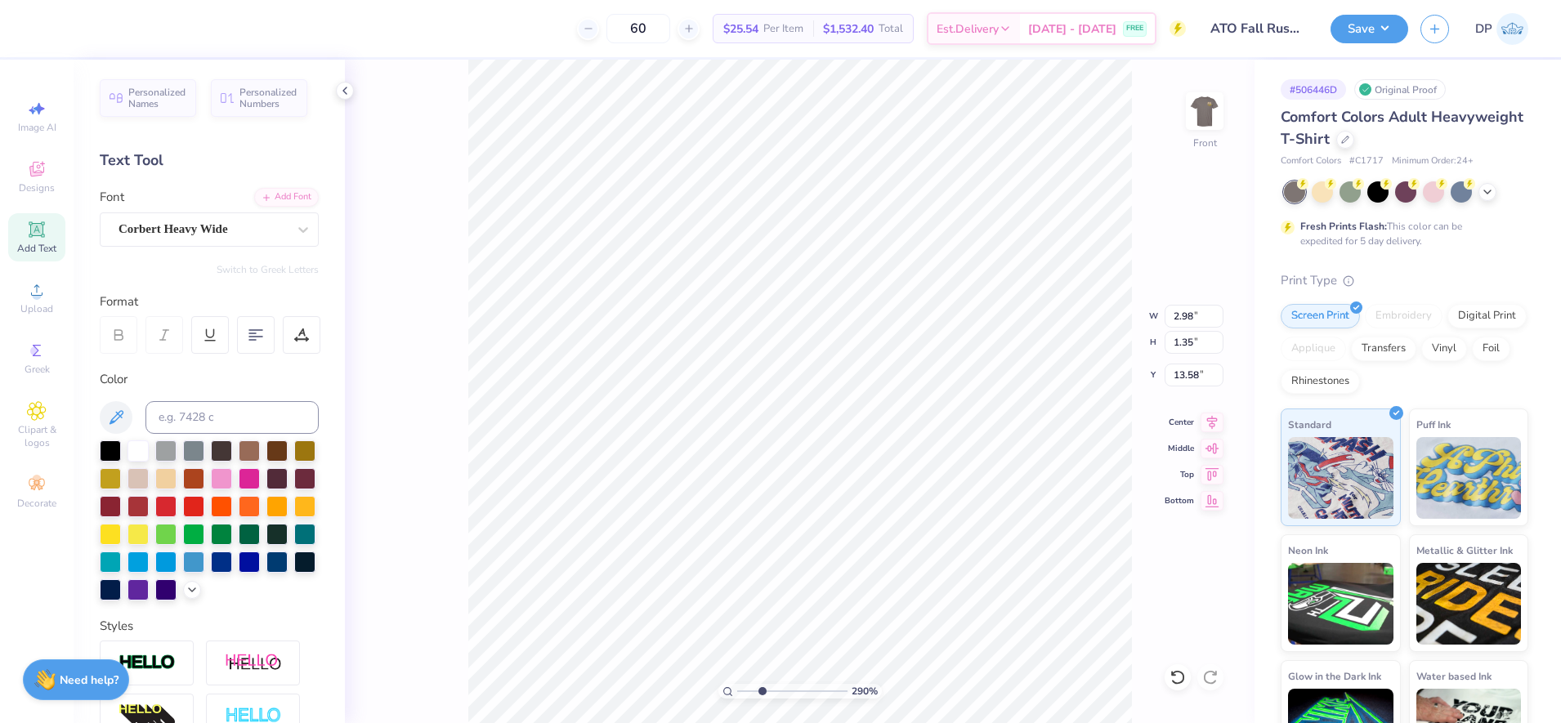
type input "2.9"
click at [762, 693] on input "range" at bounding box center [792, 691] width 110 height 15
type input "13.54"
type input "3.06"
type input "1.38"
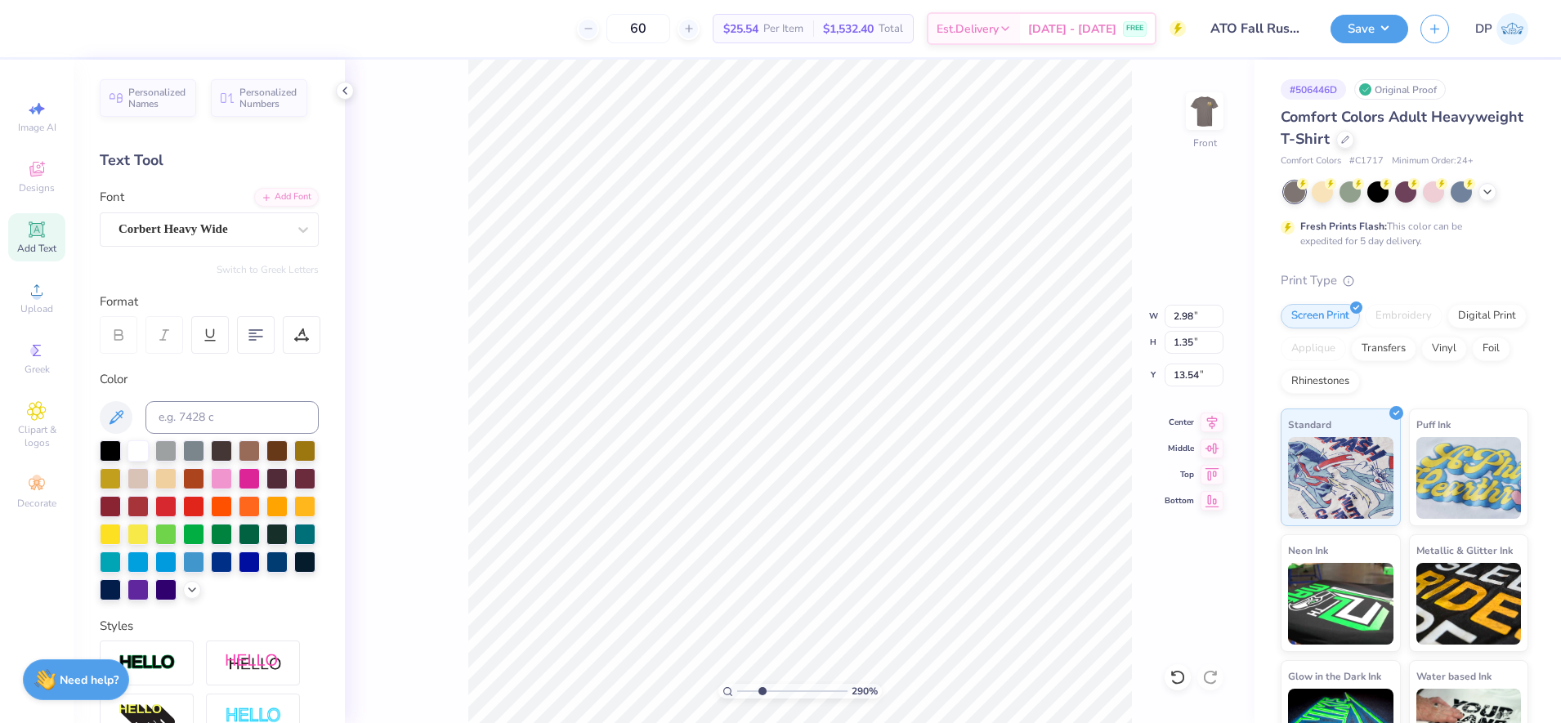
type input "13.50"
type input "3.07"
type input "1.39"
type input "3.02"
type input "1.36"
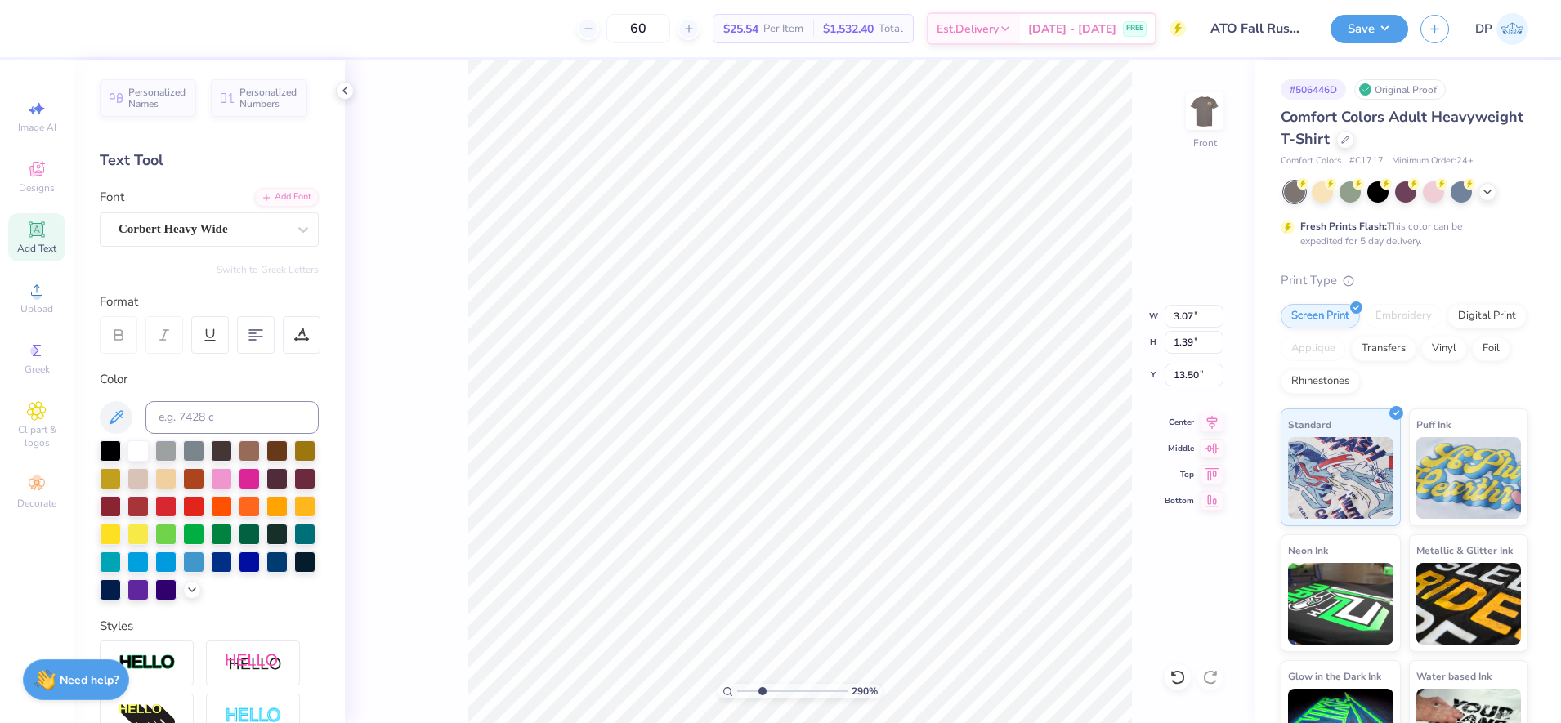
type input "13.52"
click at [300, 330] on icon at bounding box center [301, 335] width 15 height 15
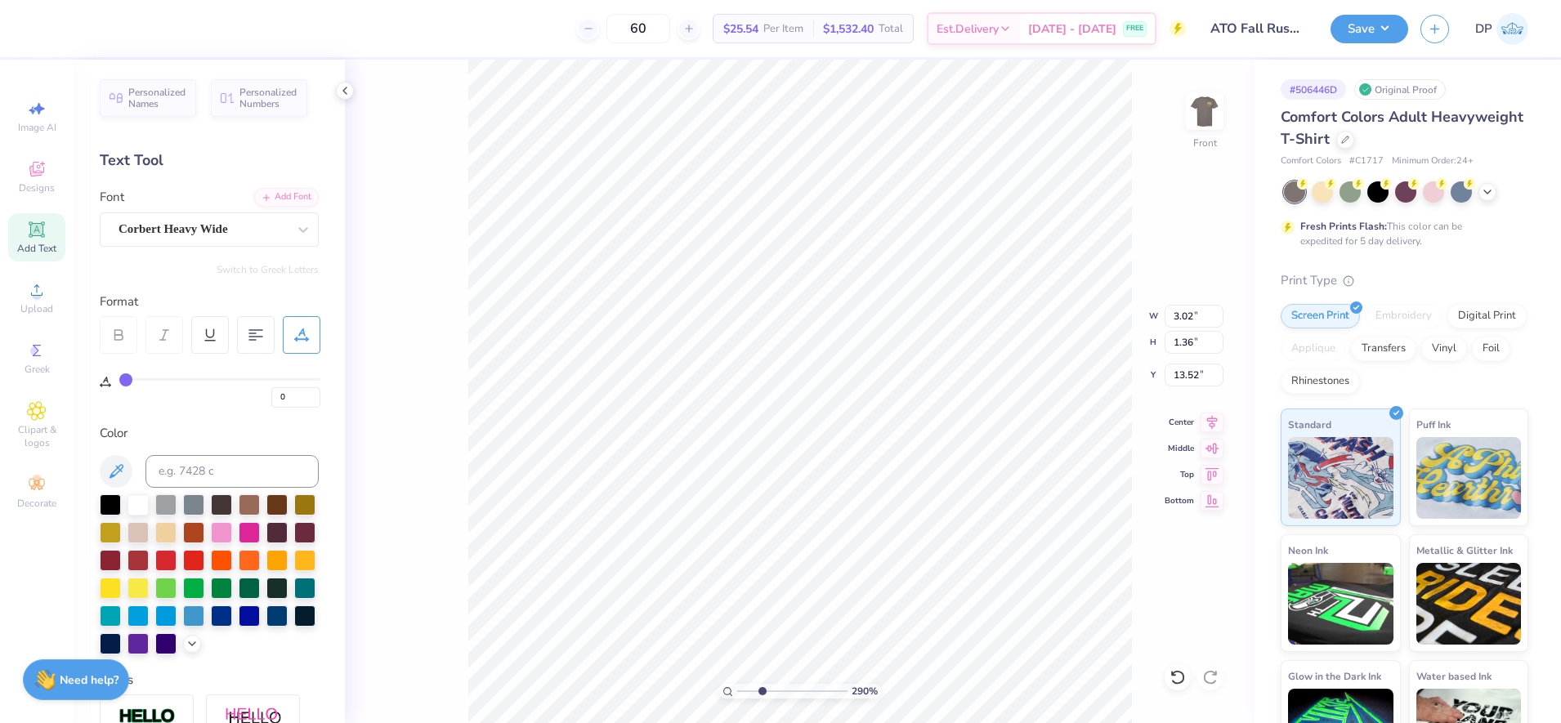
type input "3"
click at [132, 379] on input "range" at bounding box center [219, 379] width 201 height 2
type input "3.09"
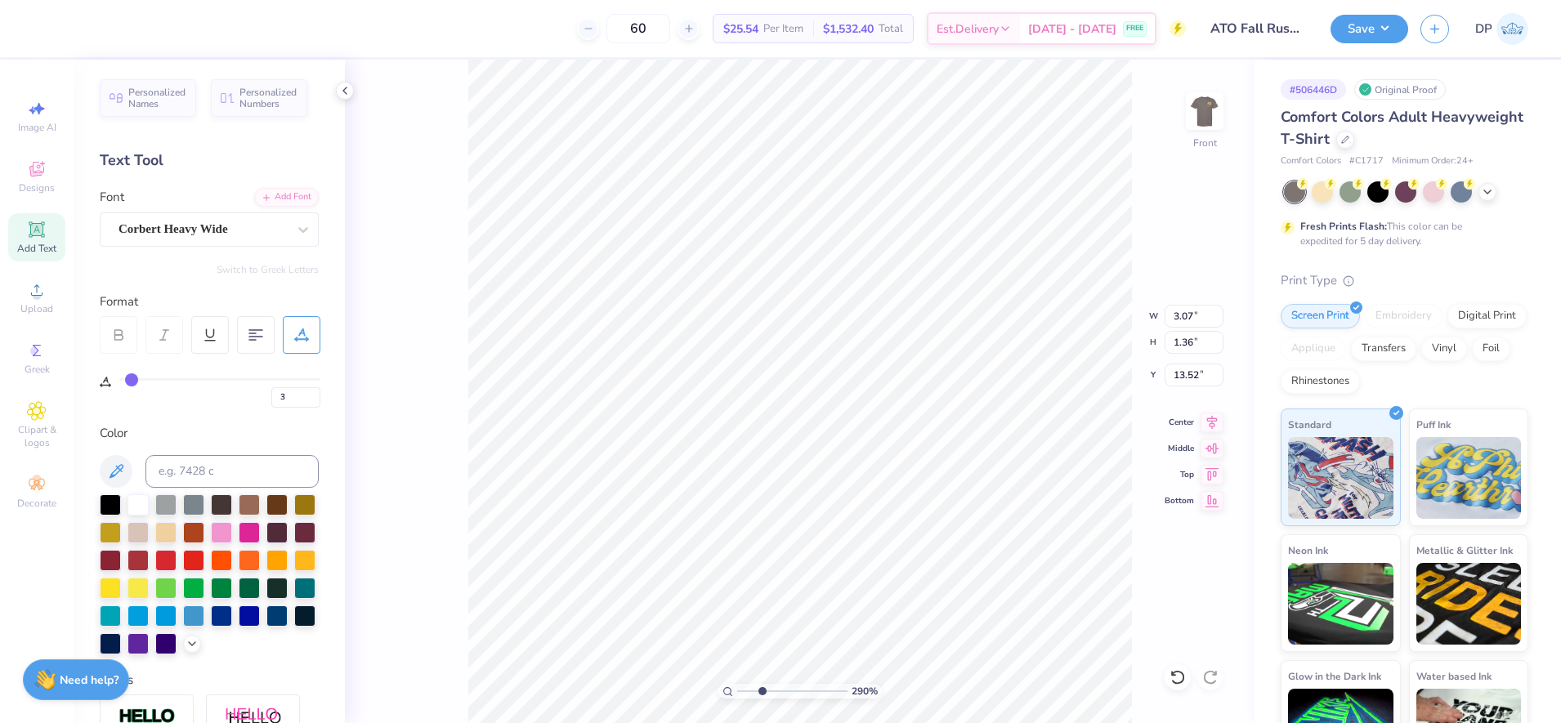
type input "1.37"
type input "13.44"
type textarea "25"
type input "2.08"
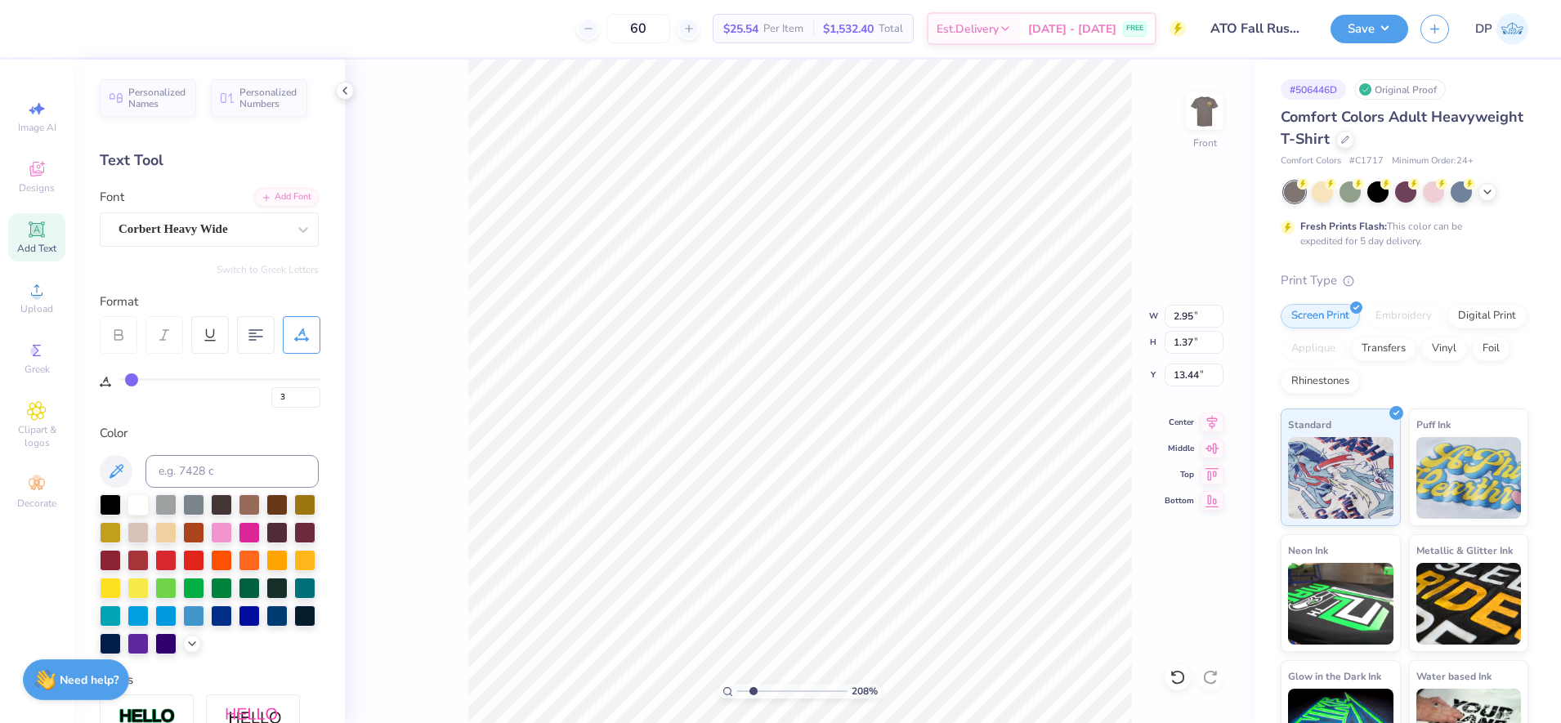
click at [753, 693] on input "range" at bounding box center [792, 691] width 110 height 15
click at [43, 231] on icon at bounding box center [37, 230] width 16 height 16
type input "5.69"
type input "1.65"
type input "12.93"
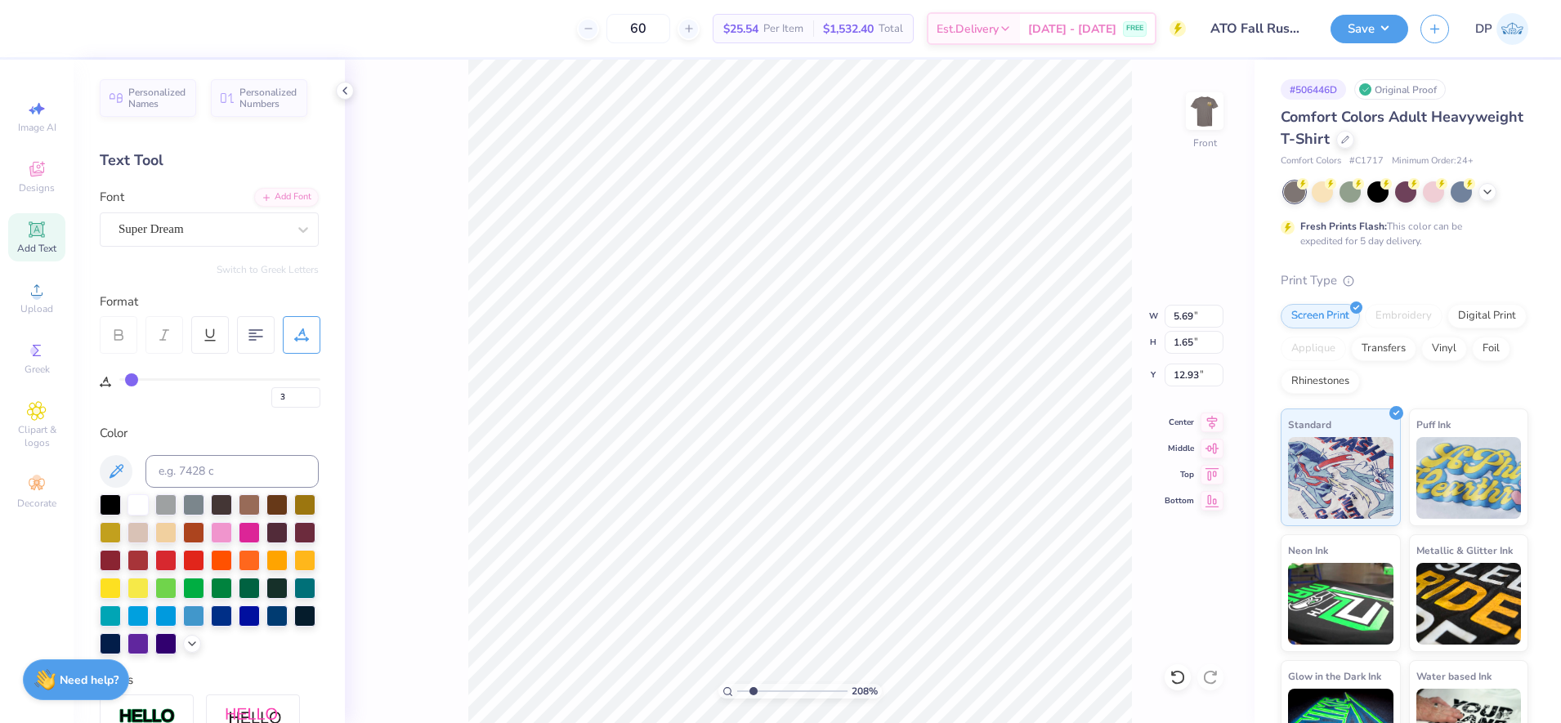
type input "0"
type input "18.77"
type input "1.74"
type input "0.50"
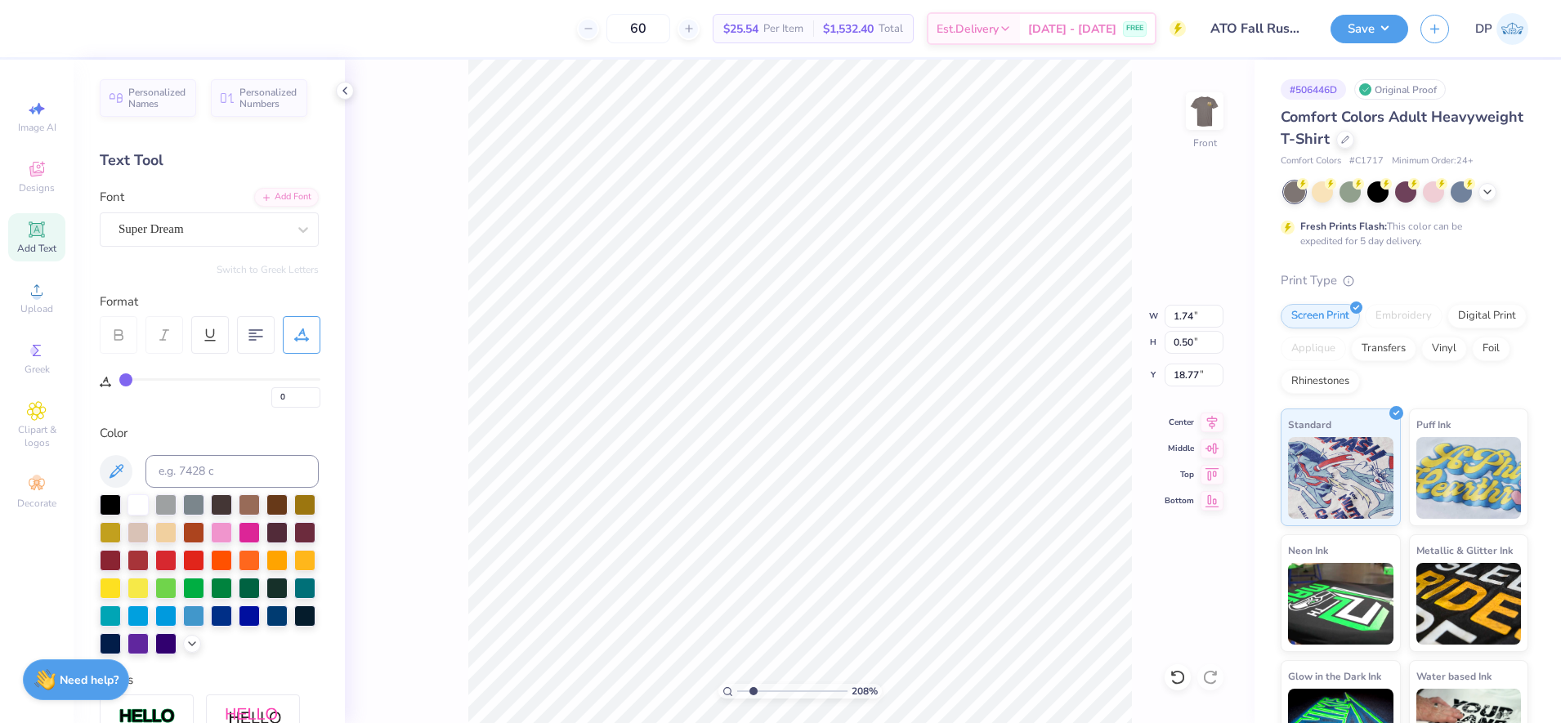
paste textarea "ALPHA TAU OMEGA"
click at [295, 228] on icon at bounding box center [303, 230] width 16 height 16
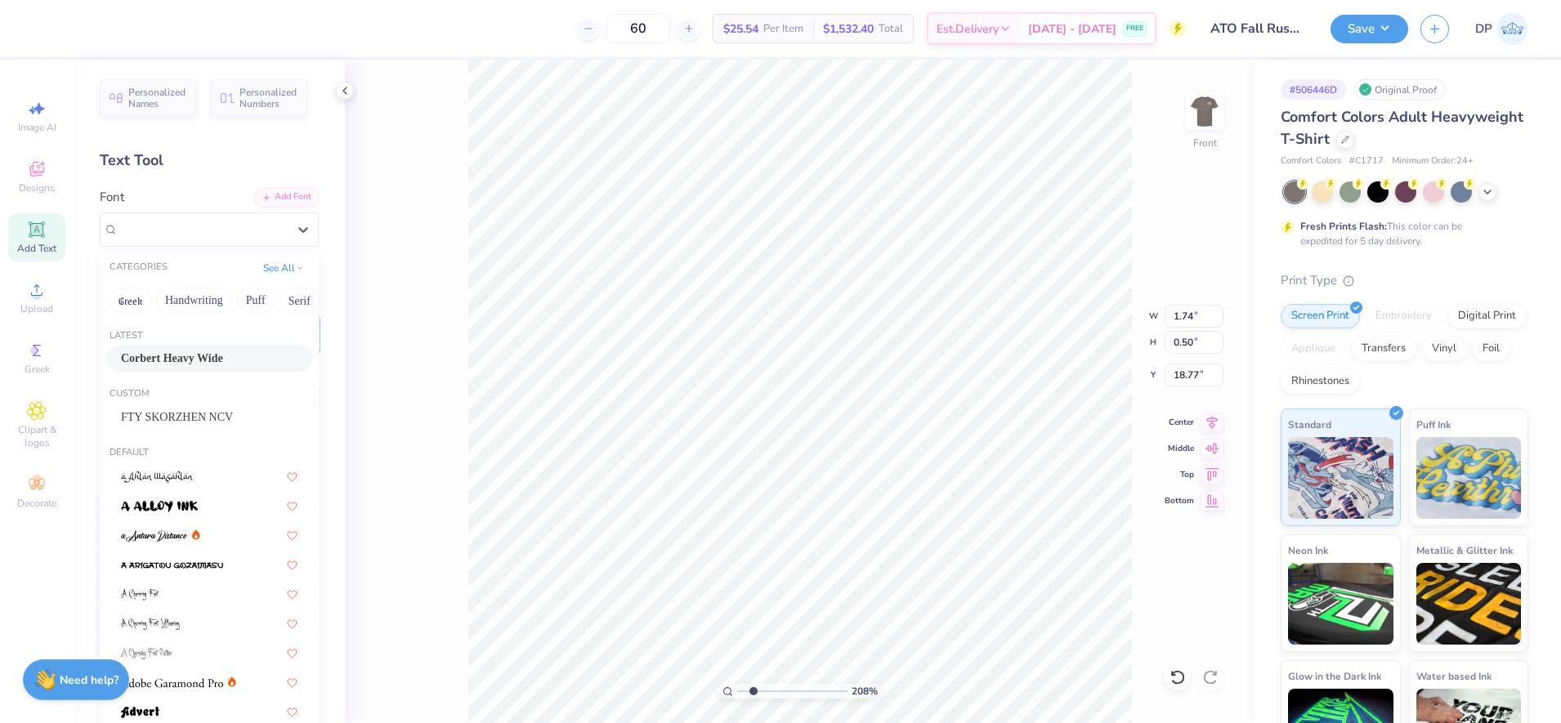
click at [222, 365] on span "Corbert Heavy Wide" at bounding box center [172, 358] width 102 height 17
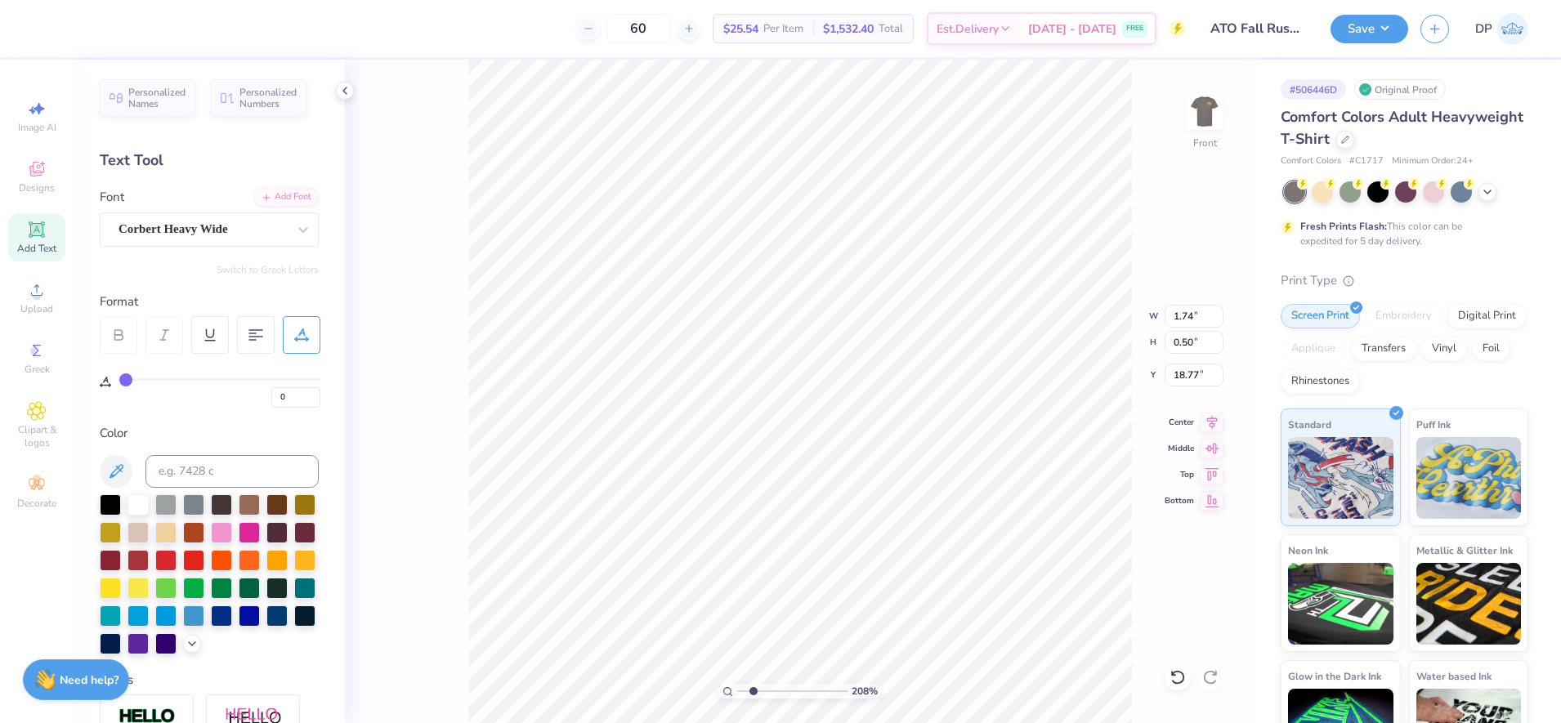
type textarea "ALPHA TAU OMEGA"
type input "15.77"
type input "10.75"
type input "0.64"
type input "15.66"
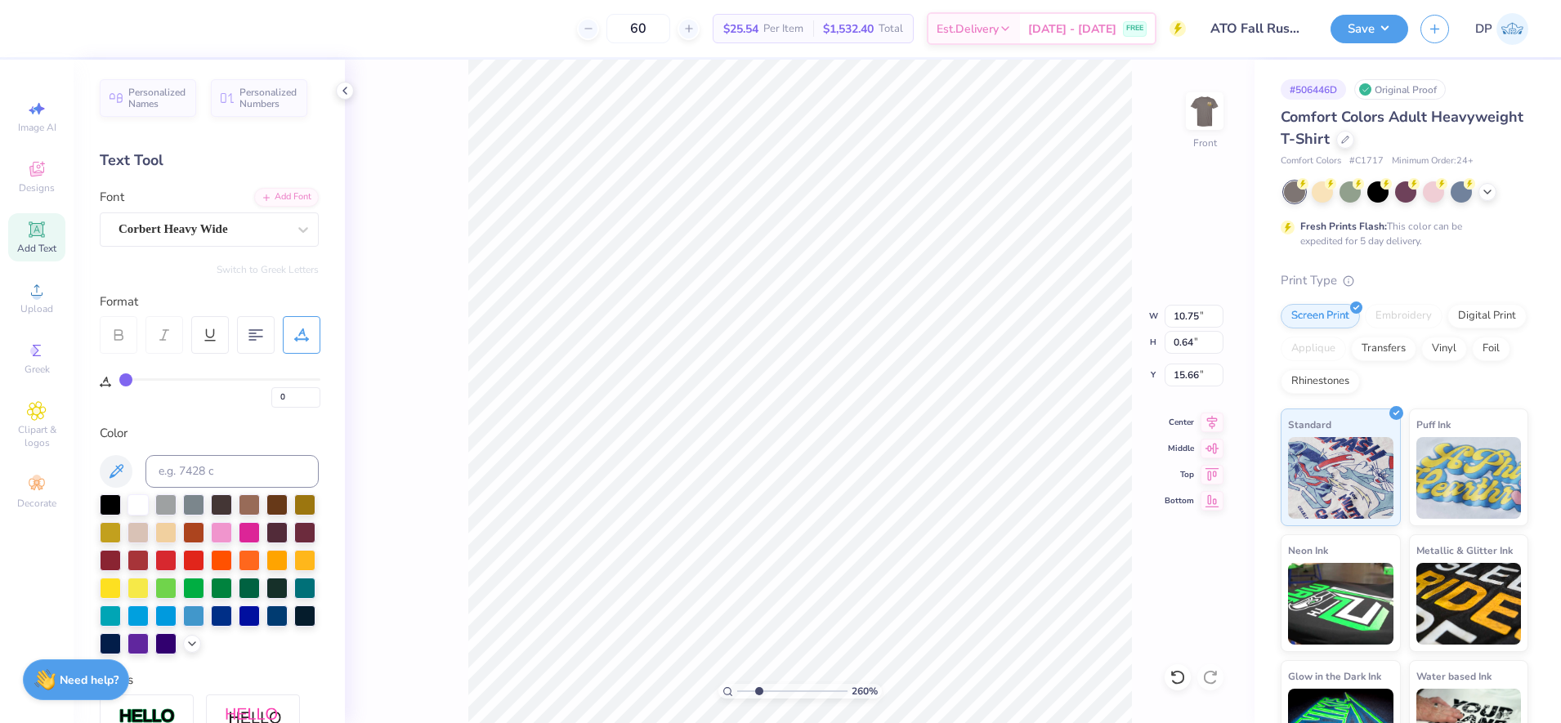
type input "2.6"
click at [759, 691] on input "range" at bounding box center [792, 691] width 110 height 15
type input "10.78"
type input "17.78"
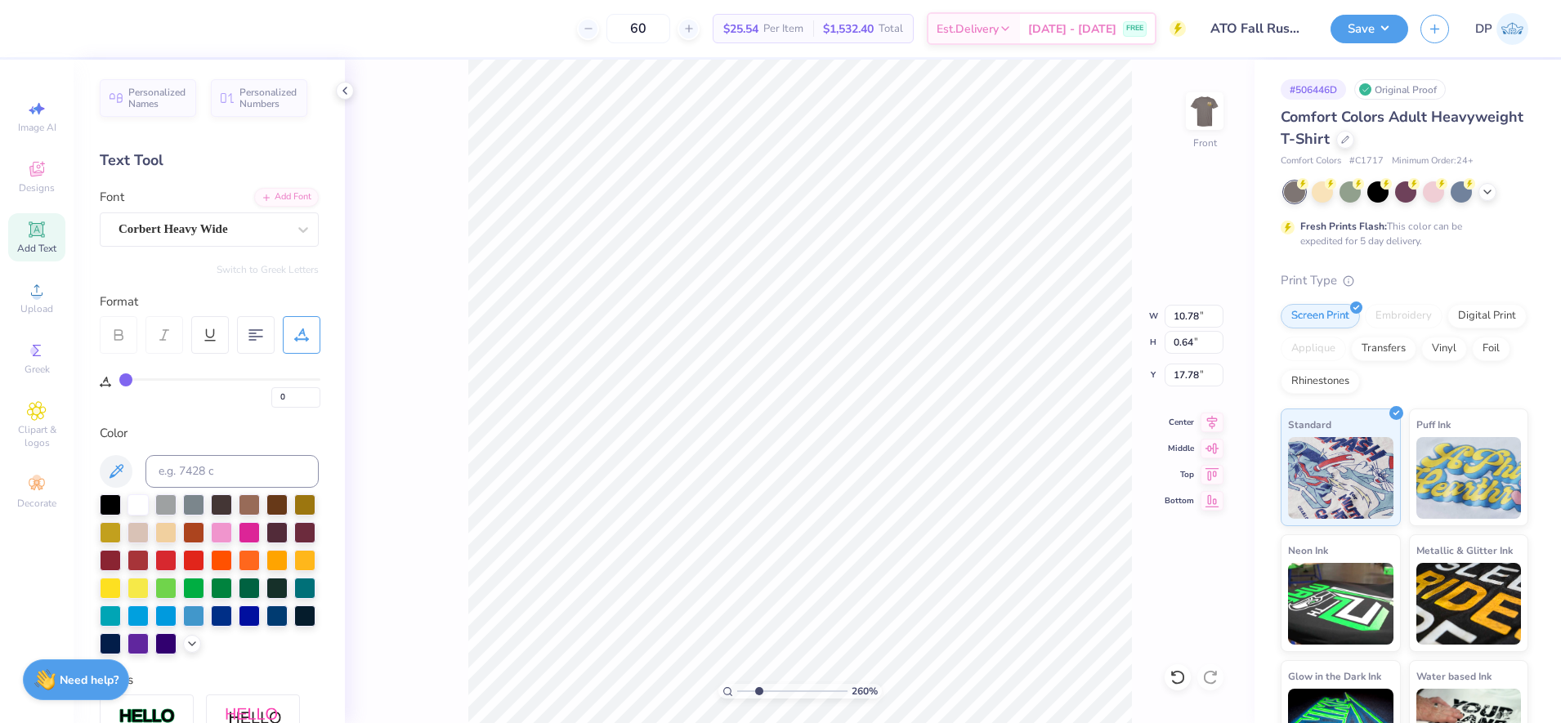
type textarea "A"
paste textarea "EST. 1865"
type textarea "EST. 1865"
type input "2.77"
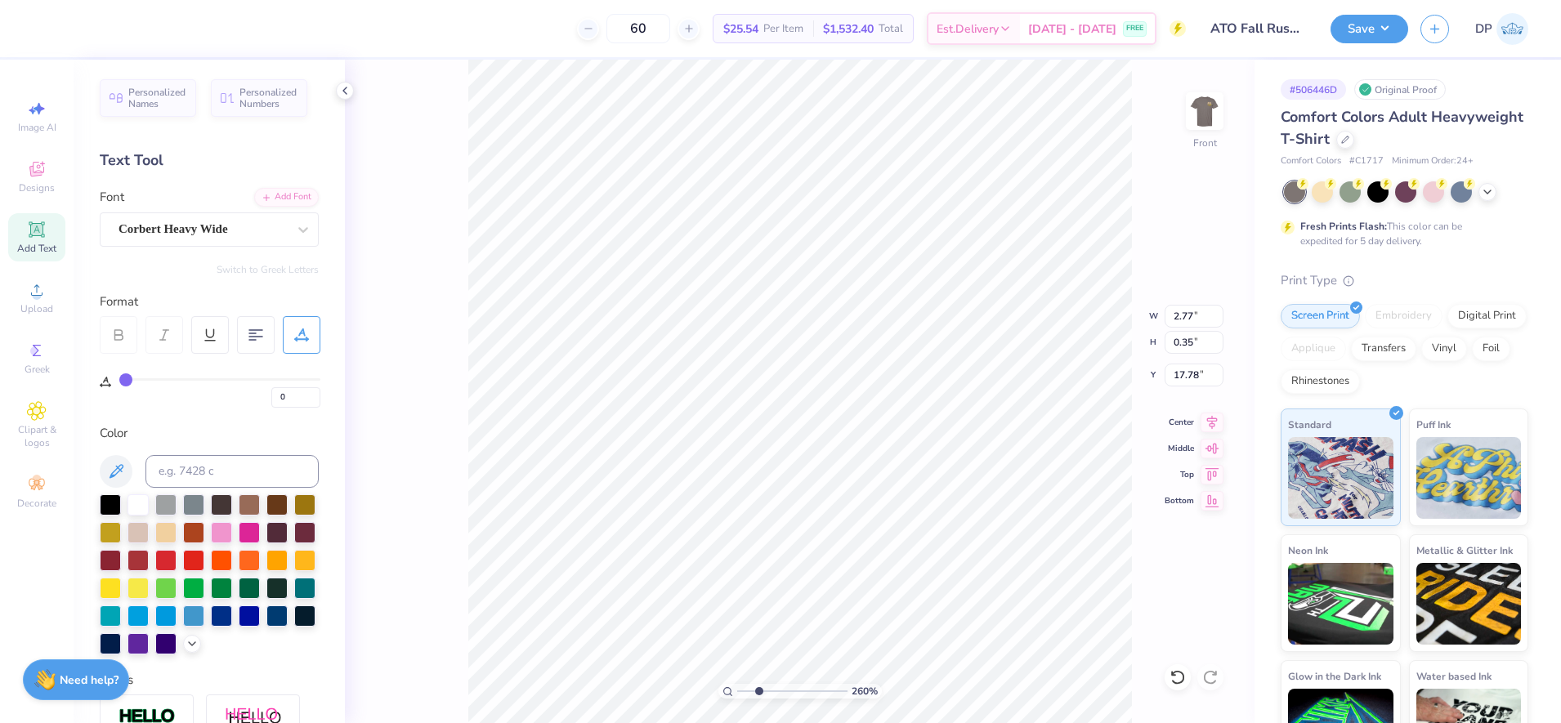
type input "0.35"
type input "16.65"
type input "2.88"
type input "0.36"
drag, startPoint x: 759, startPoint y: 690, endPoint x: 781, endPoint y: 692, distance: 21.4
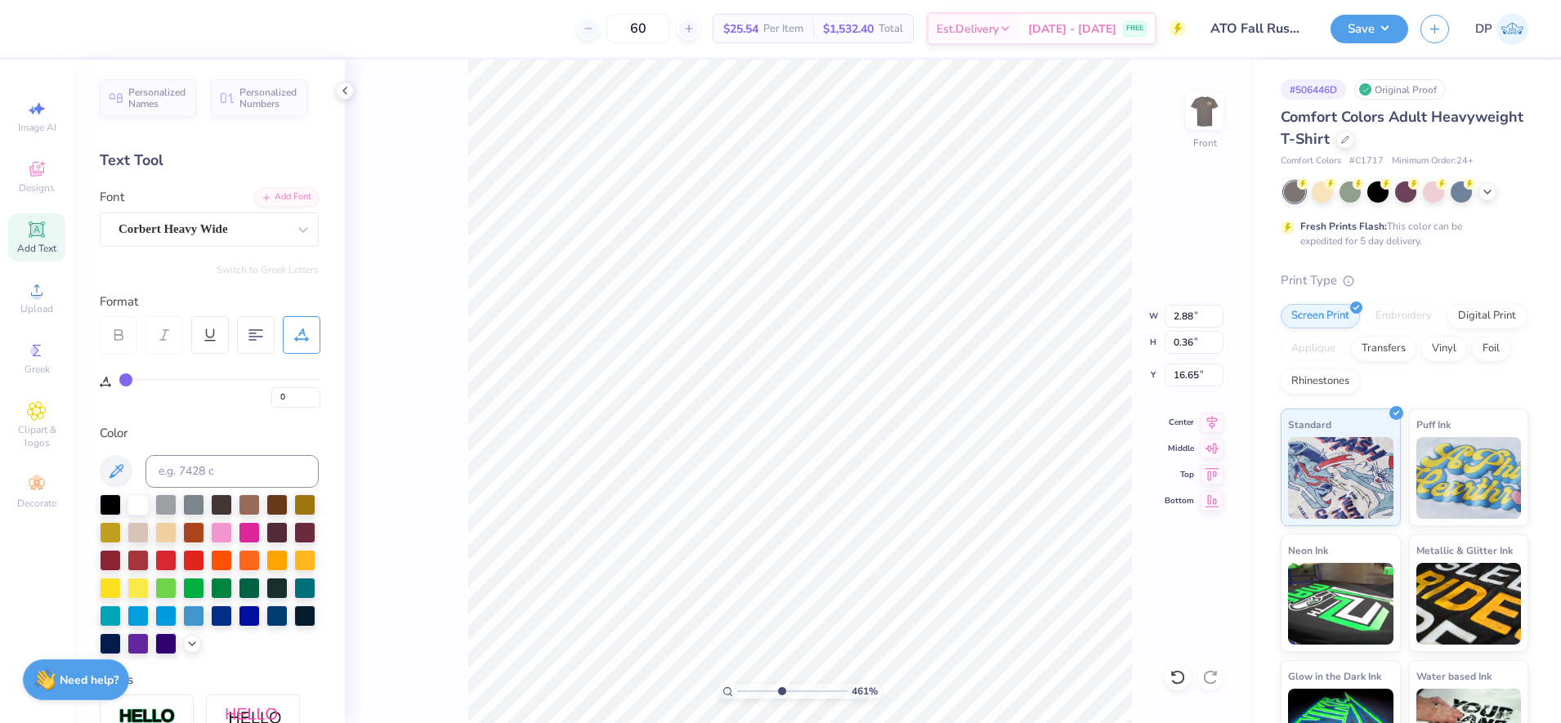
type input "4.61"
click at [781, 692] on input "range" at bounding box center [792, 691] width 110 height 15
type input "2.89"
type input "1"
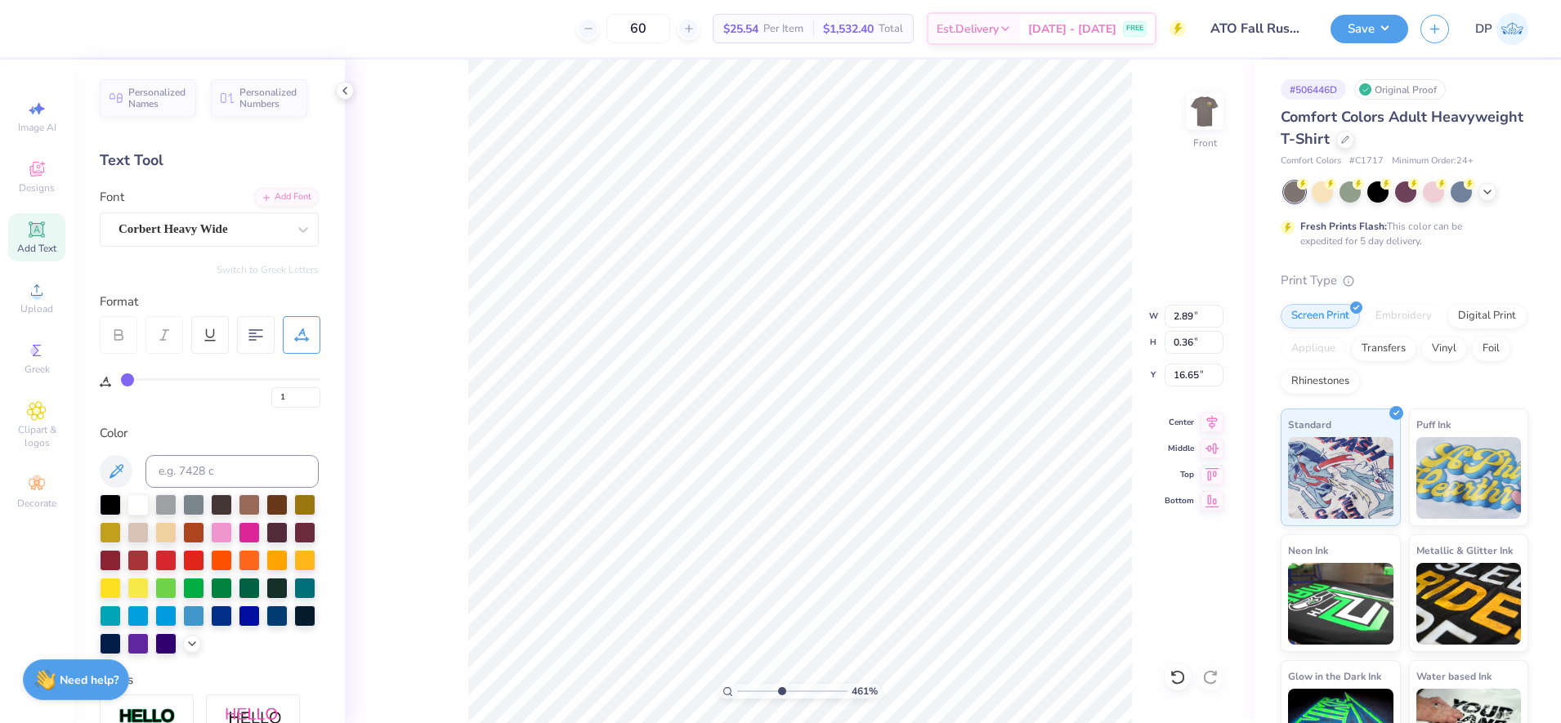
type input "2"
type input "3"
type input "4"
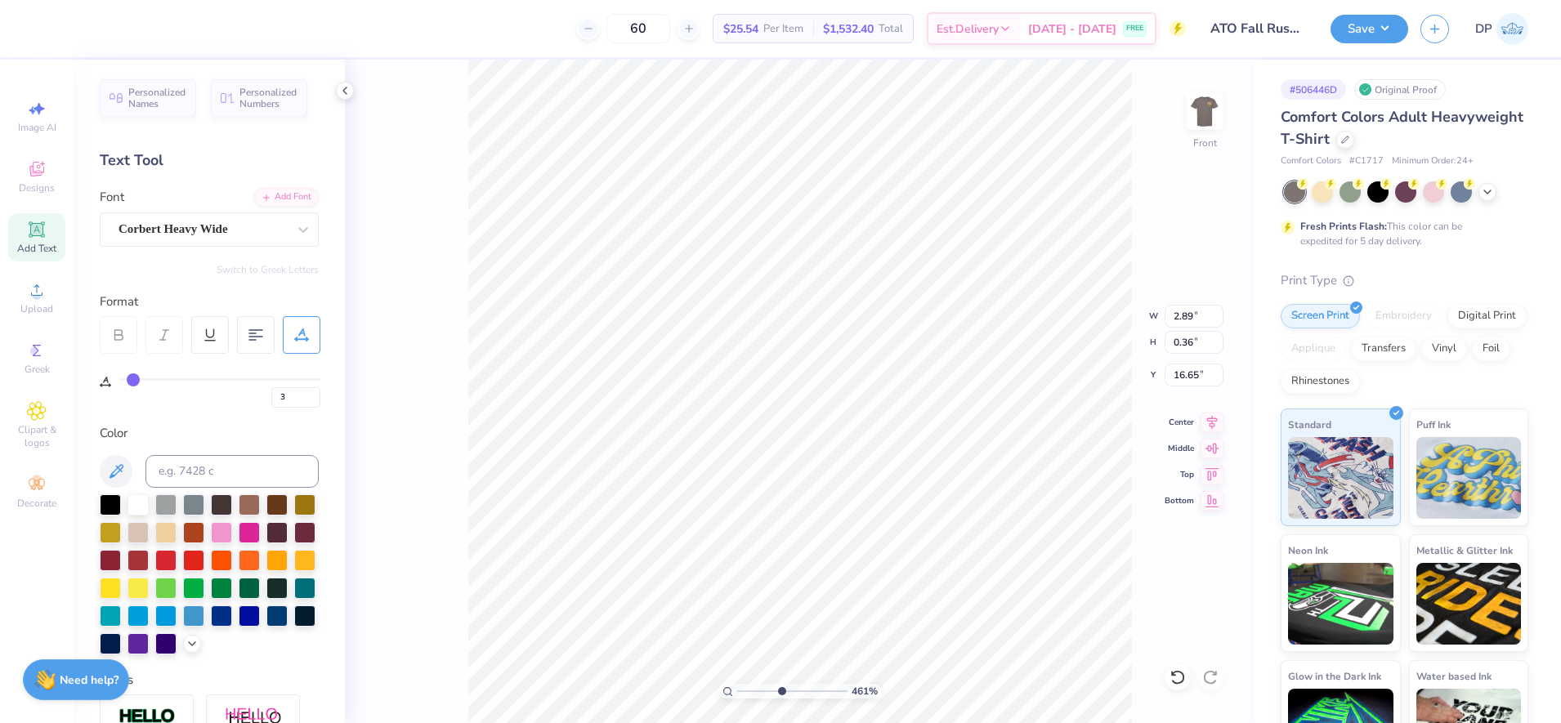
type input "4"
type input "5"
type input "6"
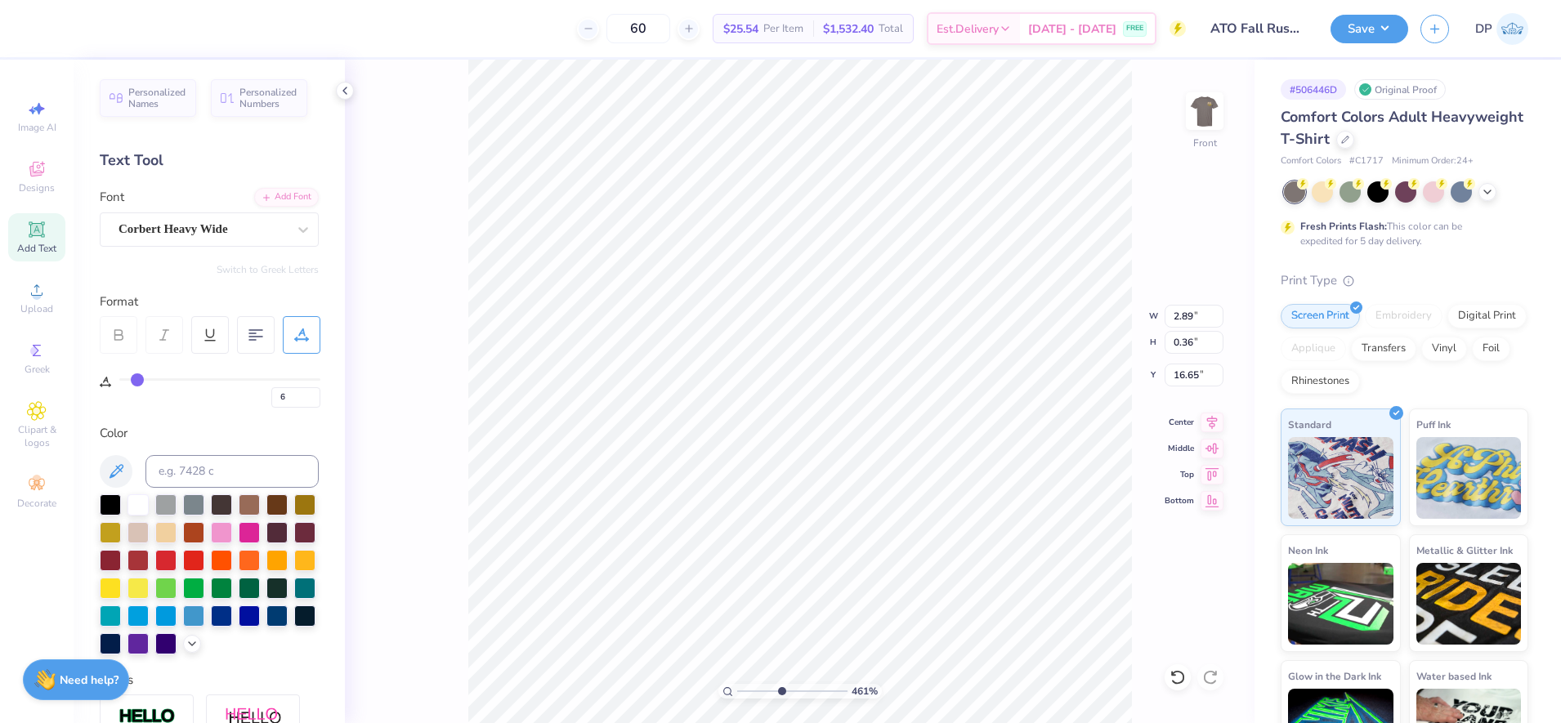
type input "7"
type input "8"
type input "9"
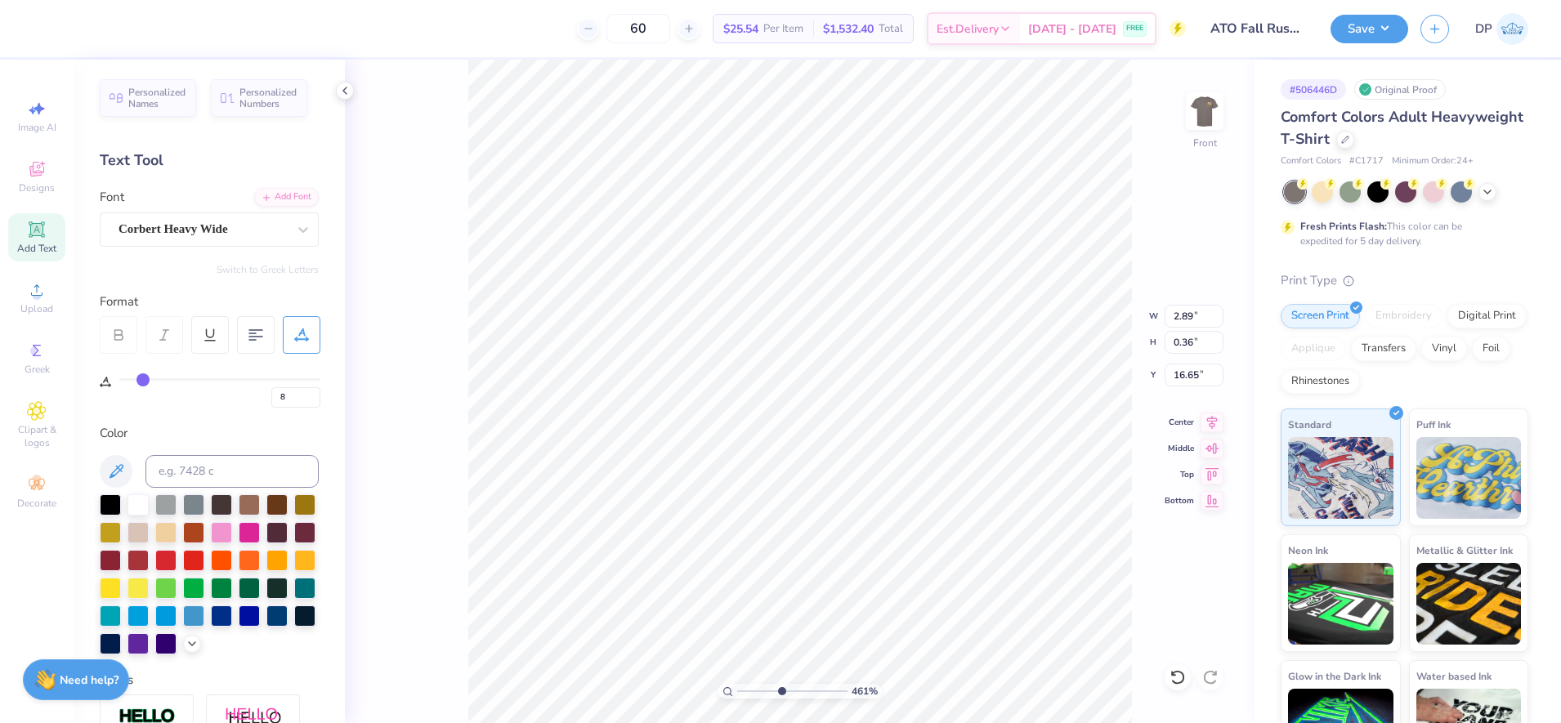
type input "9"
drag, startPoint x: 128, startPoint y: 374, endPoint x: 142, endPoint y: 374, distance: 14.7
type input "9"
click at [142, 378] on input "range" at bounding box center [219, 379] width 201 height 2
type input "3.25"
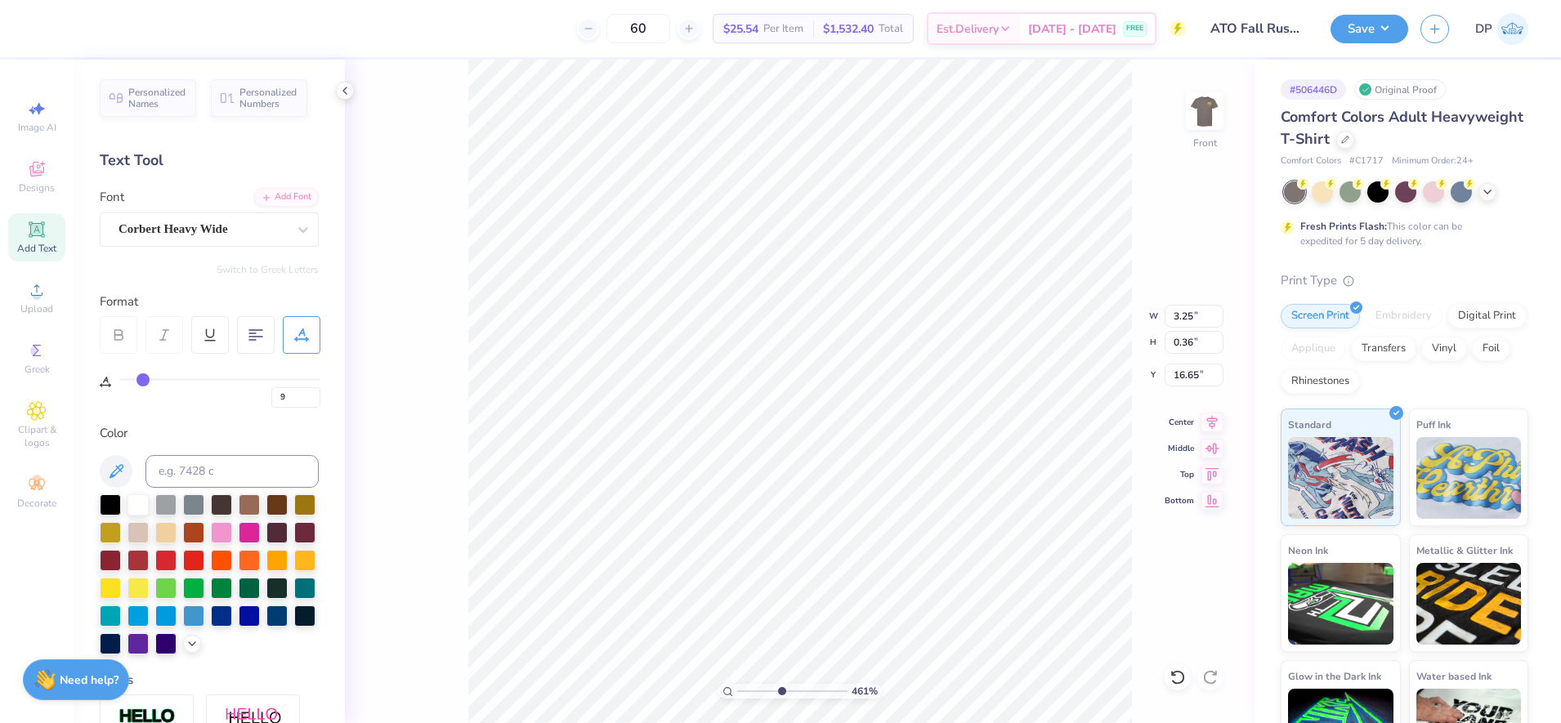
type input "16.64"
type input "3.35"
type input "0.37"
type input "3.36"
type input "0.38"
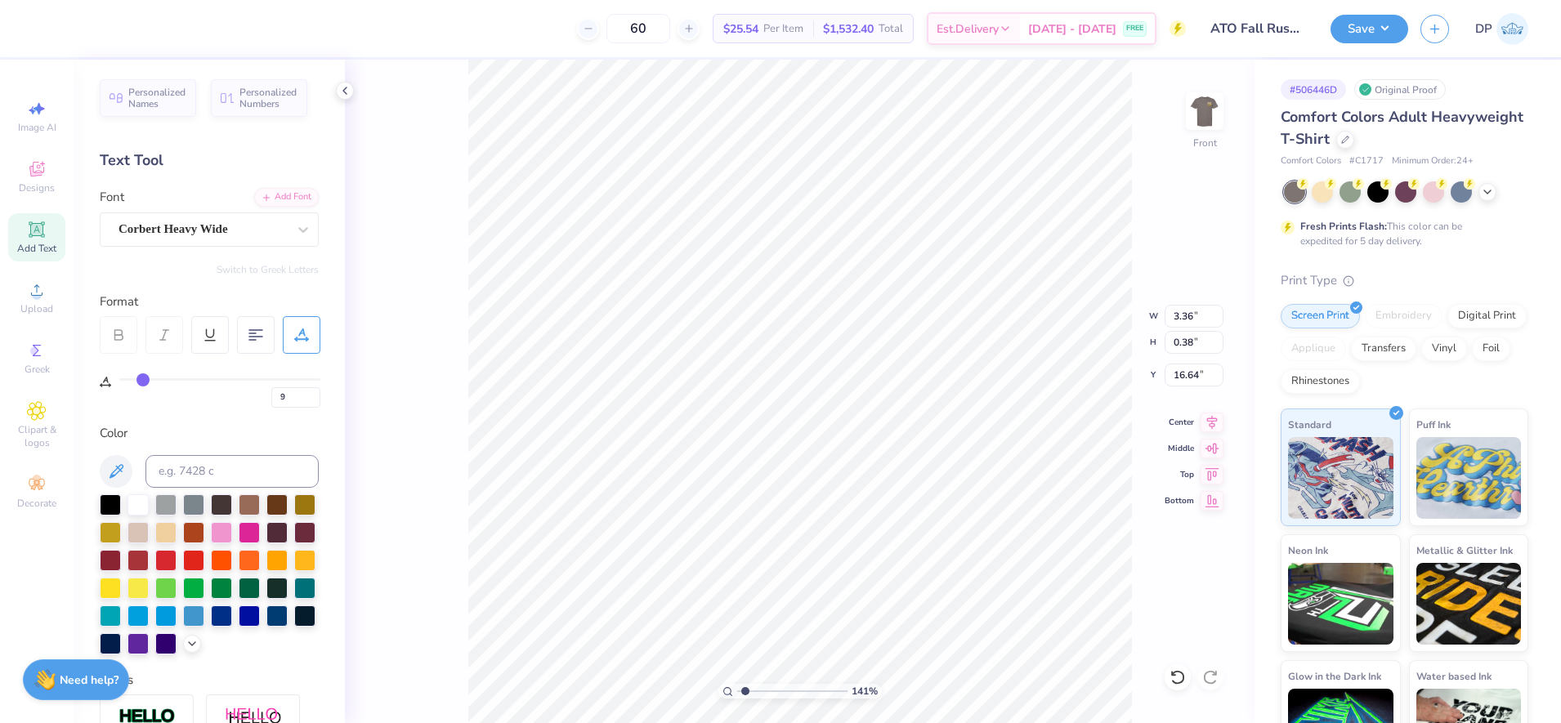
drag, startPoint x: 768, startPoint y: 692, endPoint x: 740, endPoint y: 686, distance: 29.2
type input "1.26"
click at [744, 692] on input "range" at bounding box center [792, 691] width 110 height 15
type input "10.78"
type input "1.35"
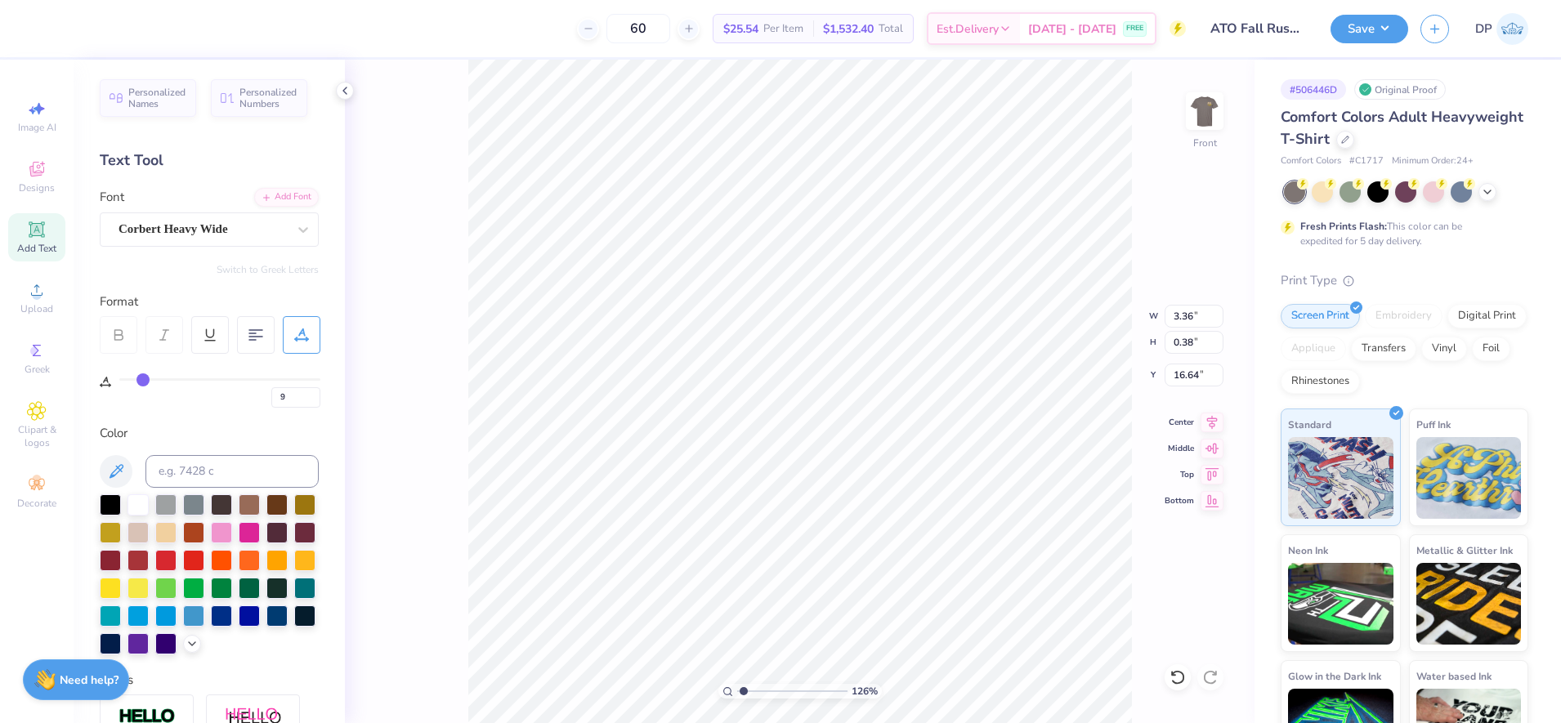
type input "15.66"
click at [929, 567] on li "Ungroup" at bounding box center [957, 576] width 128 height 32
click at [928, 544] on li "Group" at bounding box center [932, 544] width 128 height 32
type input "10.78"
type input "3.57"
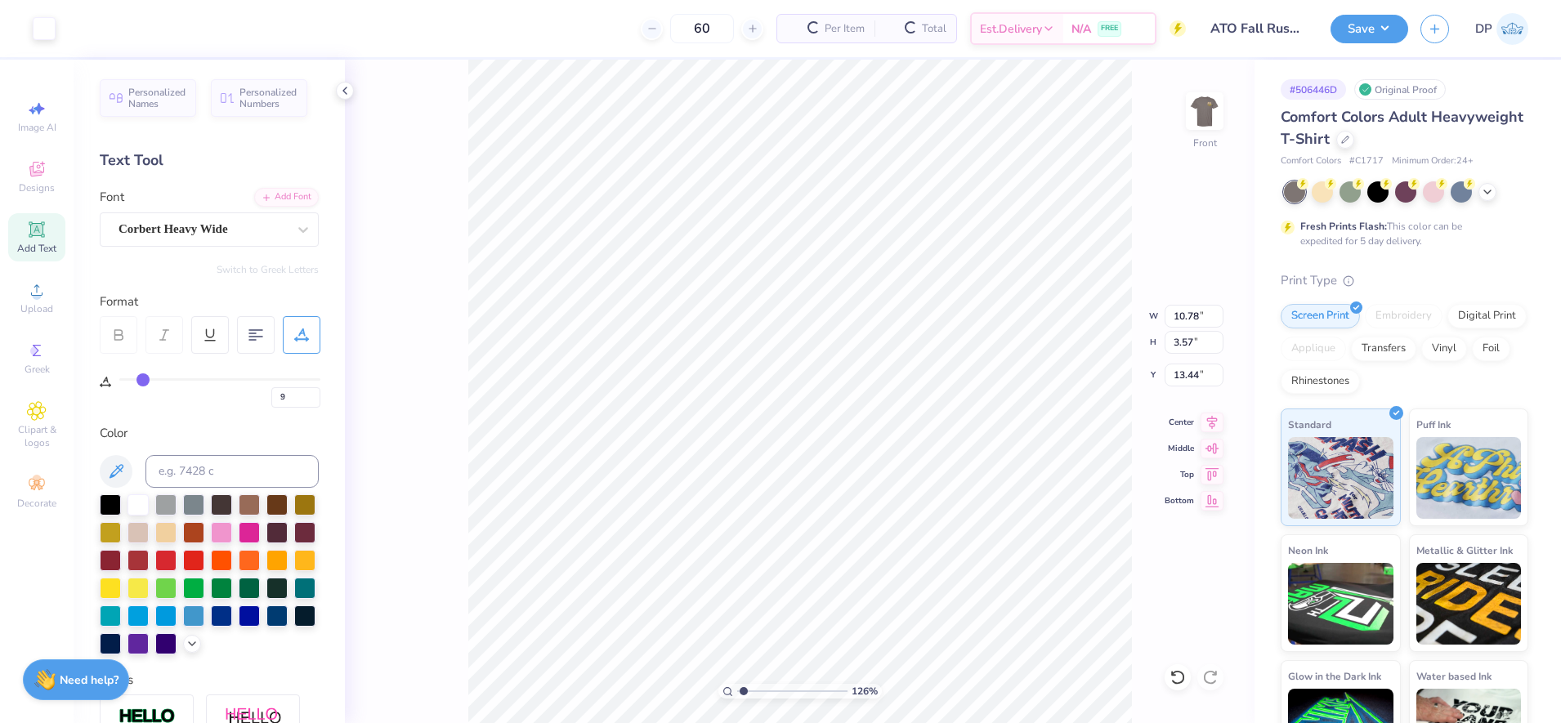
type input "13.44"
type input "3"
type input "10.70"
type input "1.45"
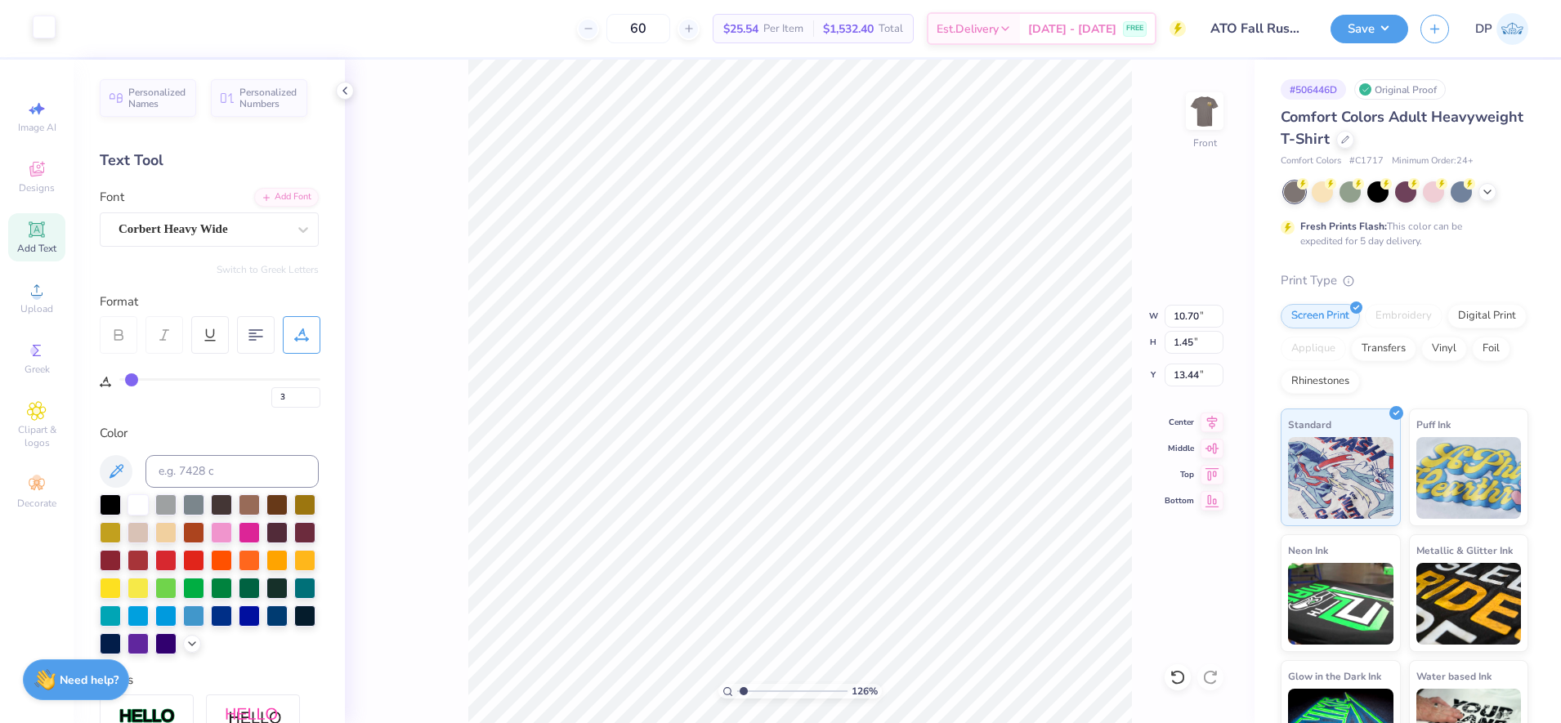
click at [43, 30] on div at bounding box center [44, 27] width 23 height 23
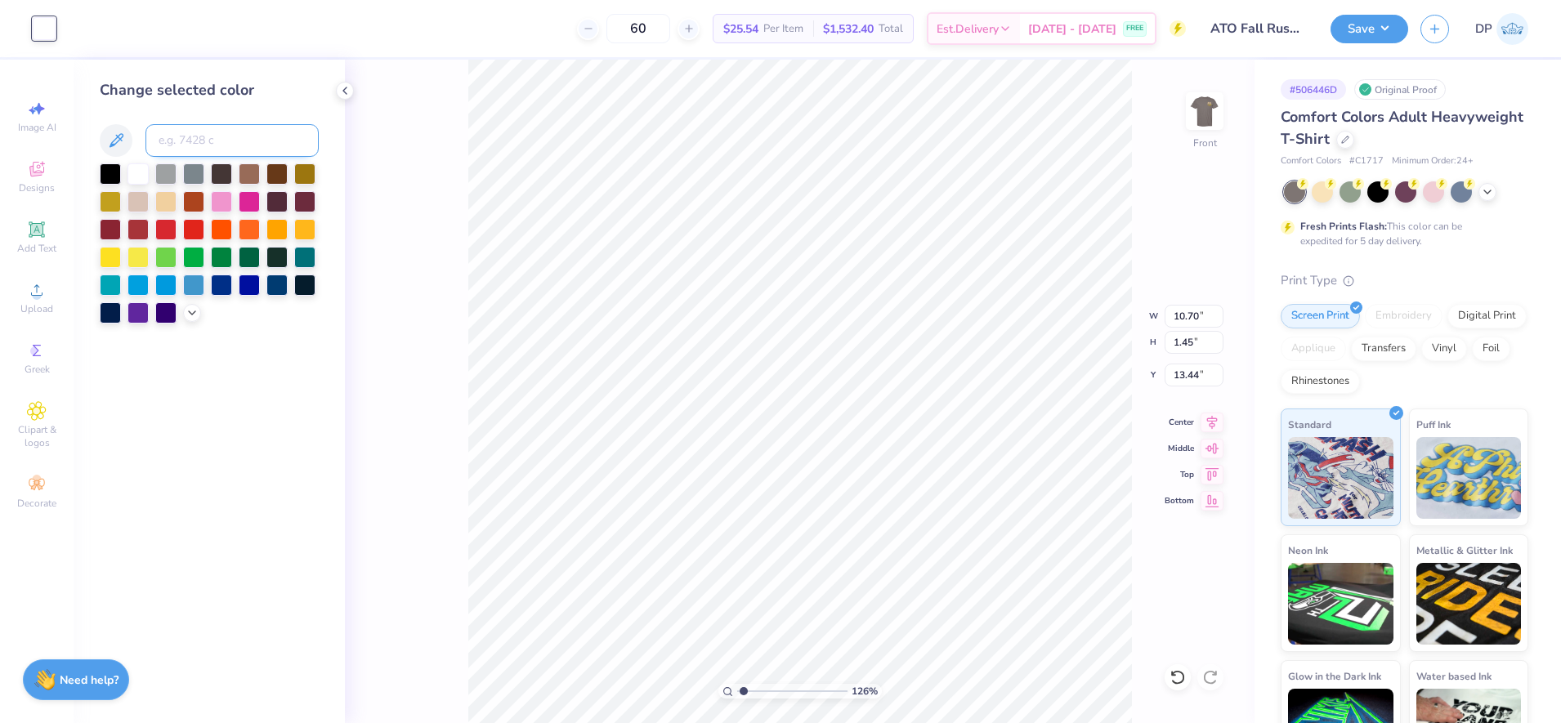
click at [207, 136] on input at bounding box center [231, 140] width 173 height 33
type input "155"
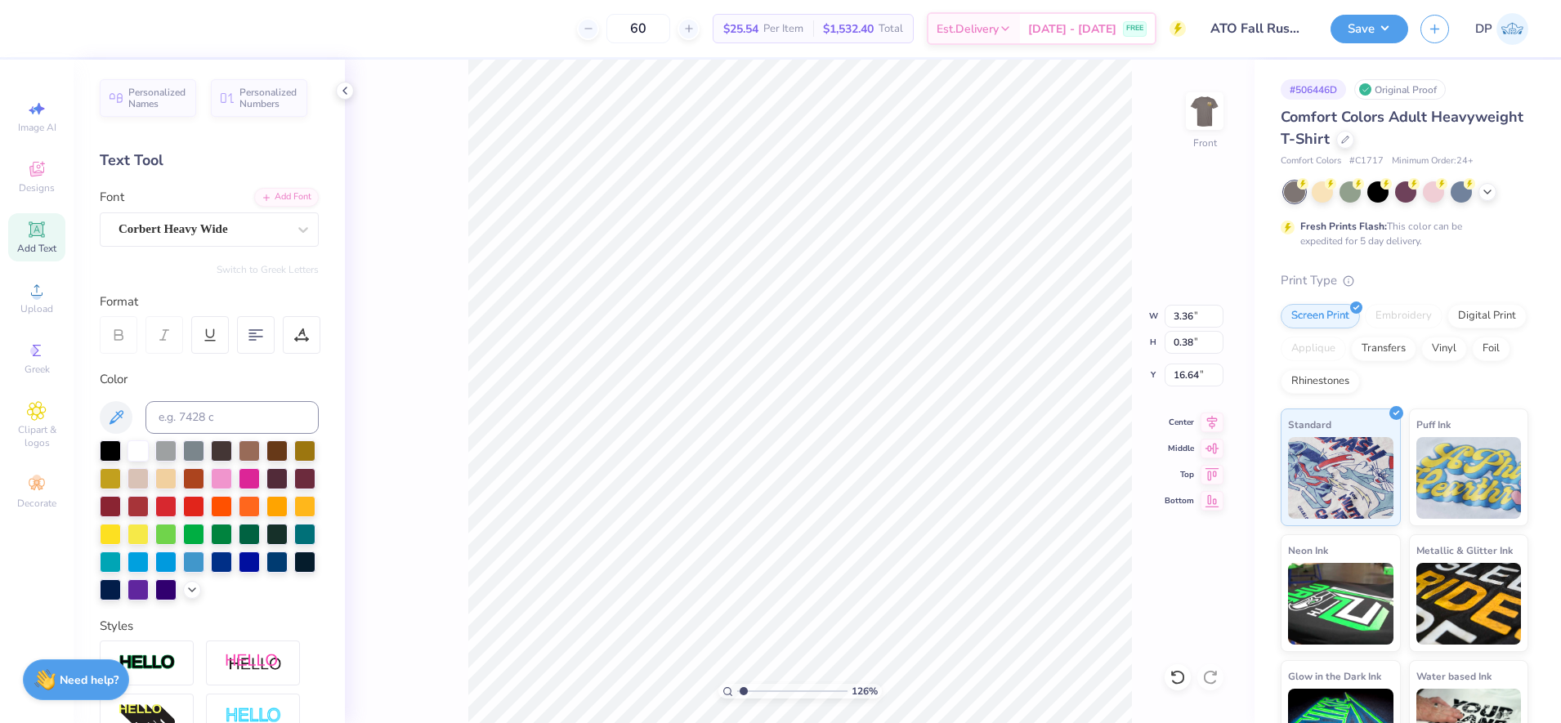
type input "10.78"
type input "1.35"
type input "15.66"
click at [51, 20] on div at bounding box center [44, 27] width 23 height 23
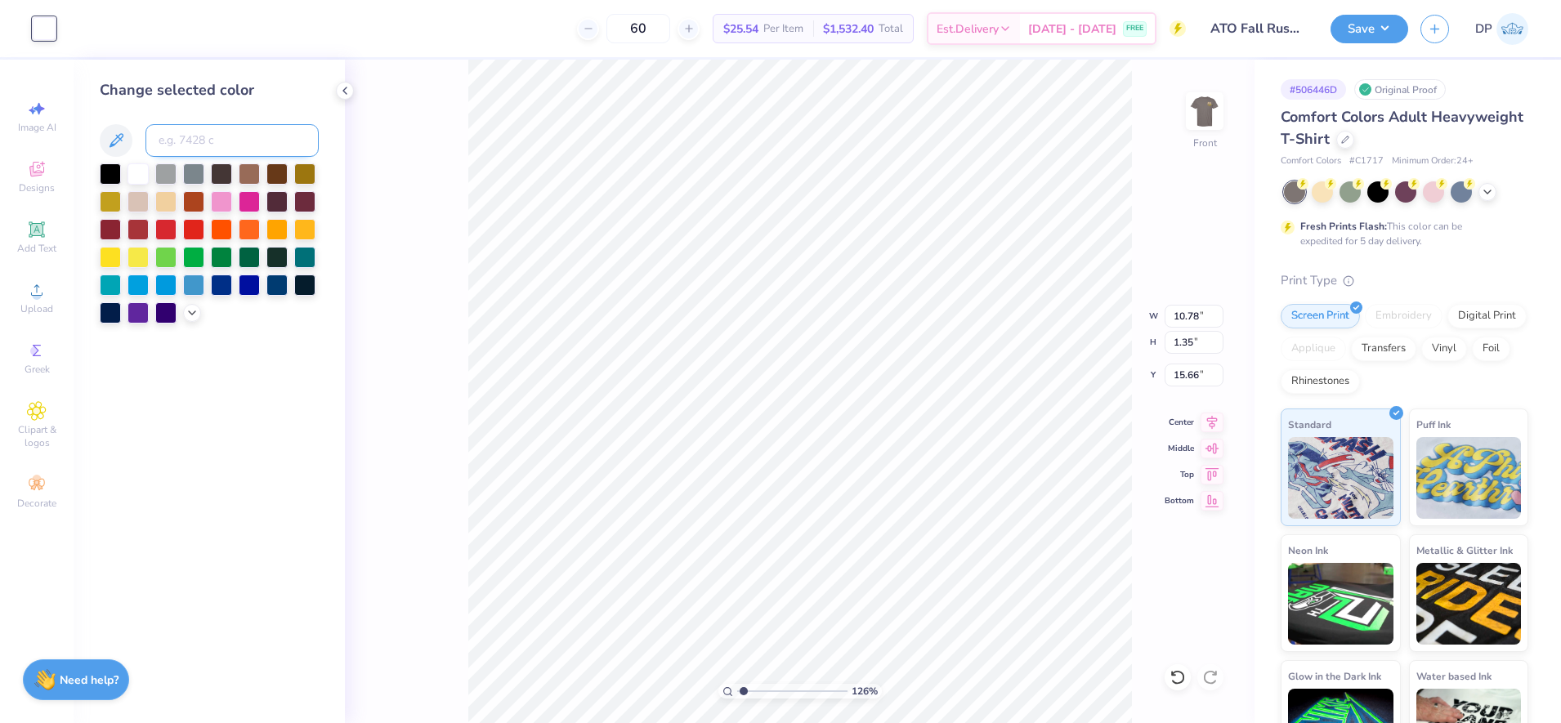
click at [209, 142] on input at bounding box center [231, 140] width 173 height 33
type input "7753"
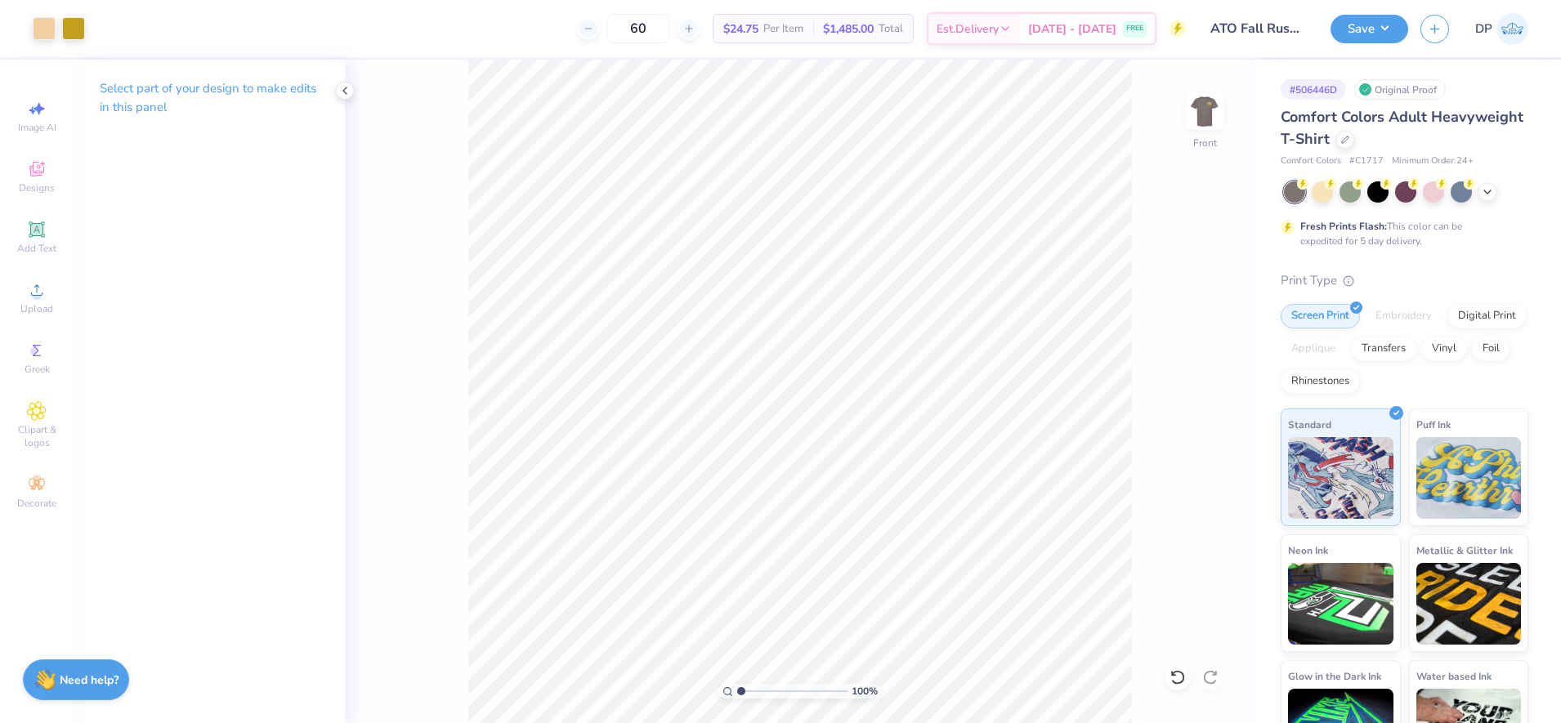
type input "1"
click at [737, 692] on input "range" at bounding box center [792, 691] width 110 height 15
click at [924, 522] on li "Group" at bounding box center [939, 523] width 128 height 32
click at [1185, 343] on input "15.01" at bounding box center [1194, 342] width 59 height 23
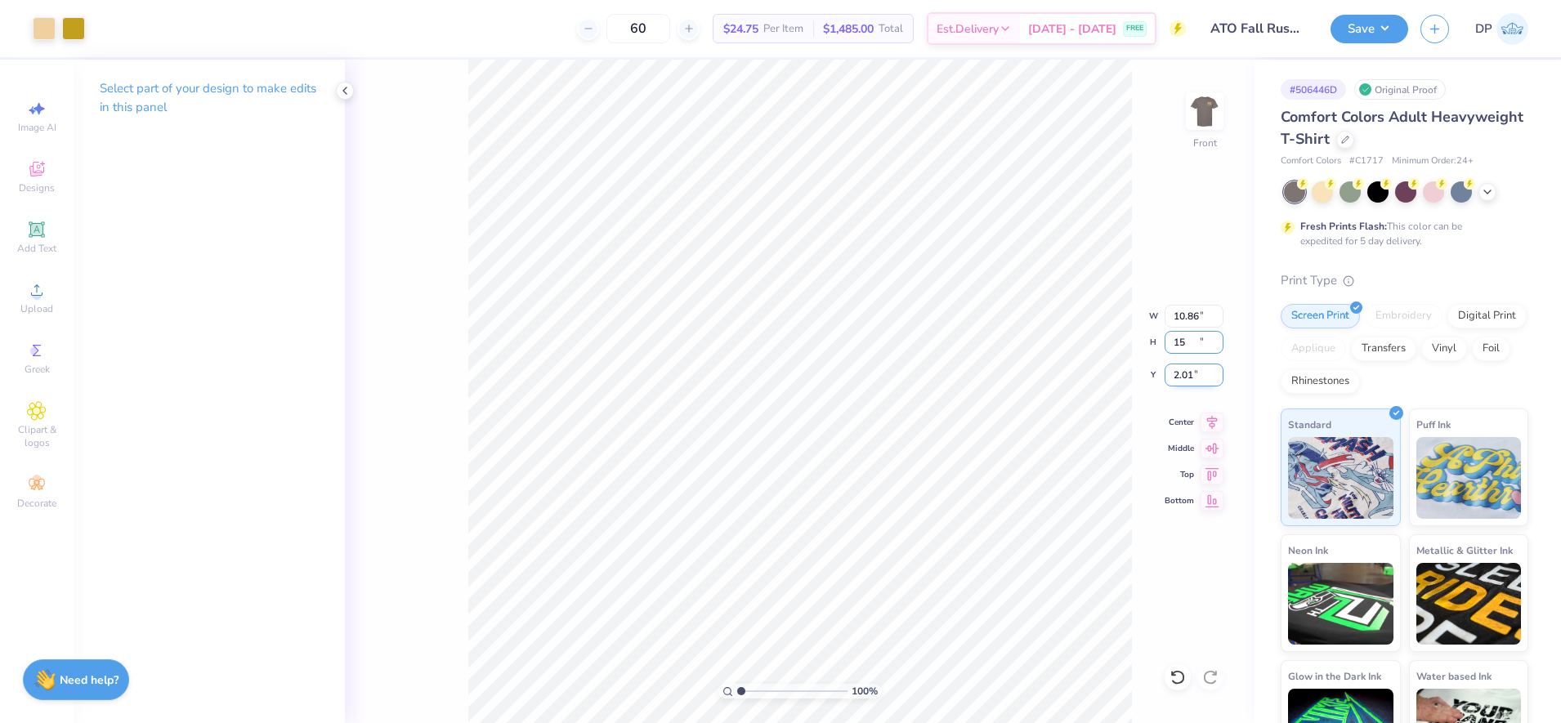
type input "15.00"
click at [1184, 375] on input "2.01" at bounding box center [1194, 375] width 59 height 23
type input "3.00"
click at [1171, 375] on input "3.00" at bounding box center [1194, 375] width 59 height 23
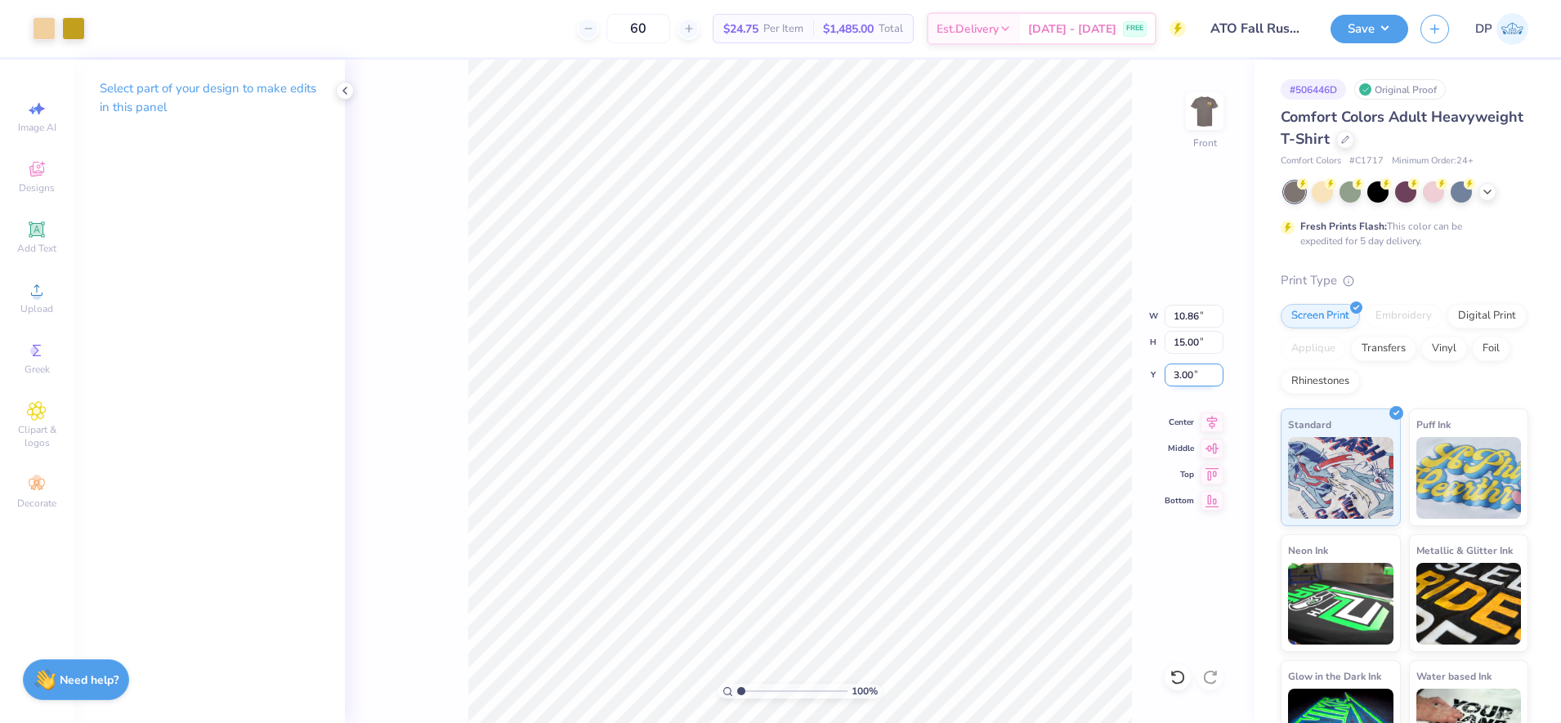
click at [1171, 375] on input "3.00" at bounding box center [1194, 375] width 59 height 23
type input "2.00"
click at [1352, 17] on button "Save" at bounding box center [1370, 26] width 78 height 29
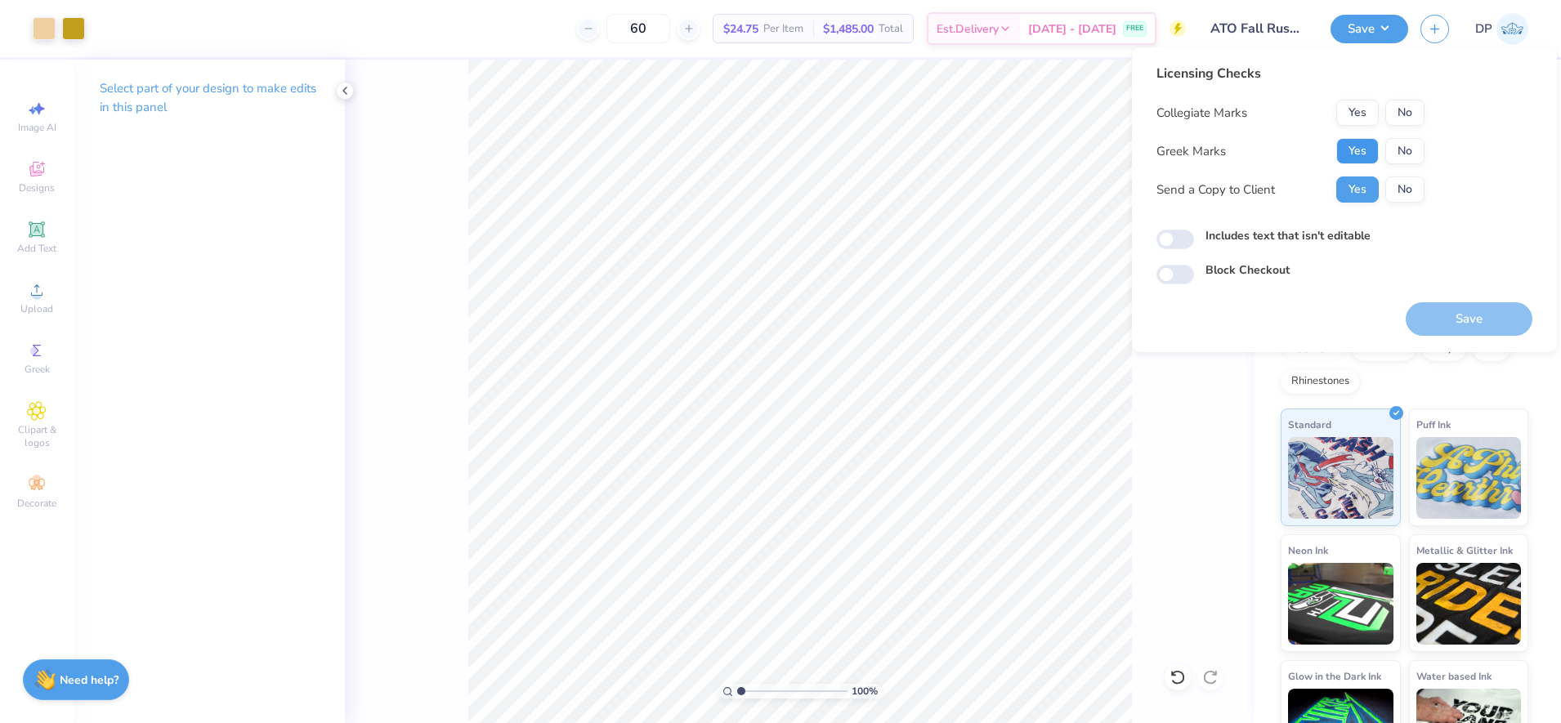
click at [1363, 142] on button "Yes" at bounding box center [1357, 151] width 43 height 26
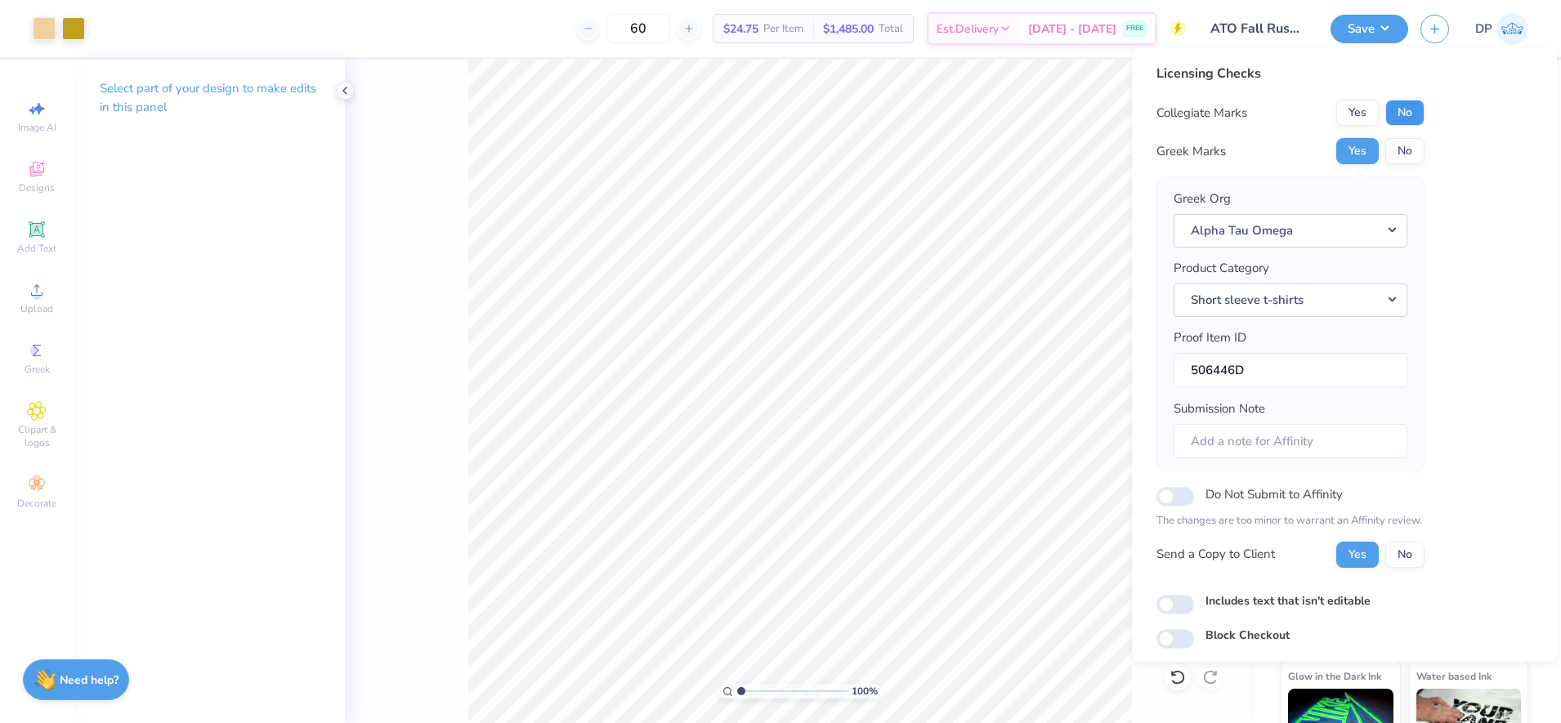
click at [1399, 118] on button "No" at bounding box center [1404, 113] width 39 height 26
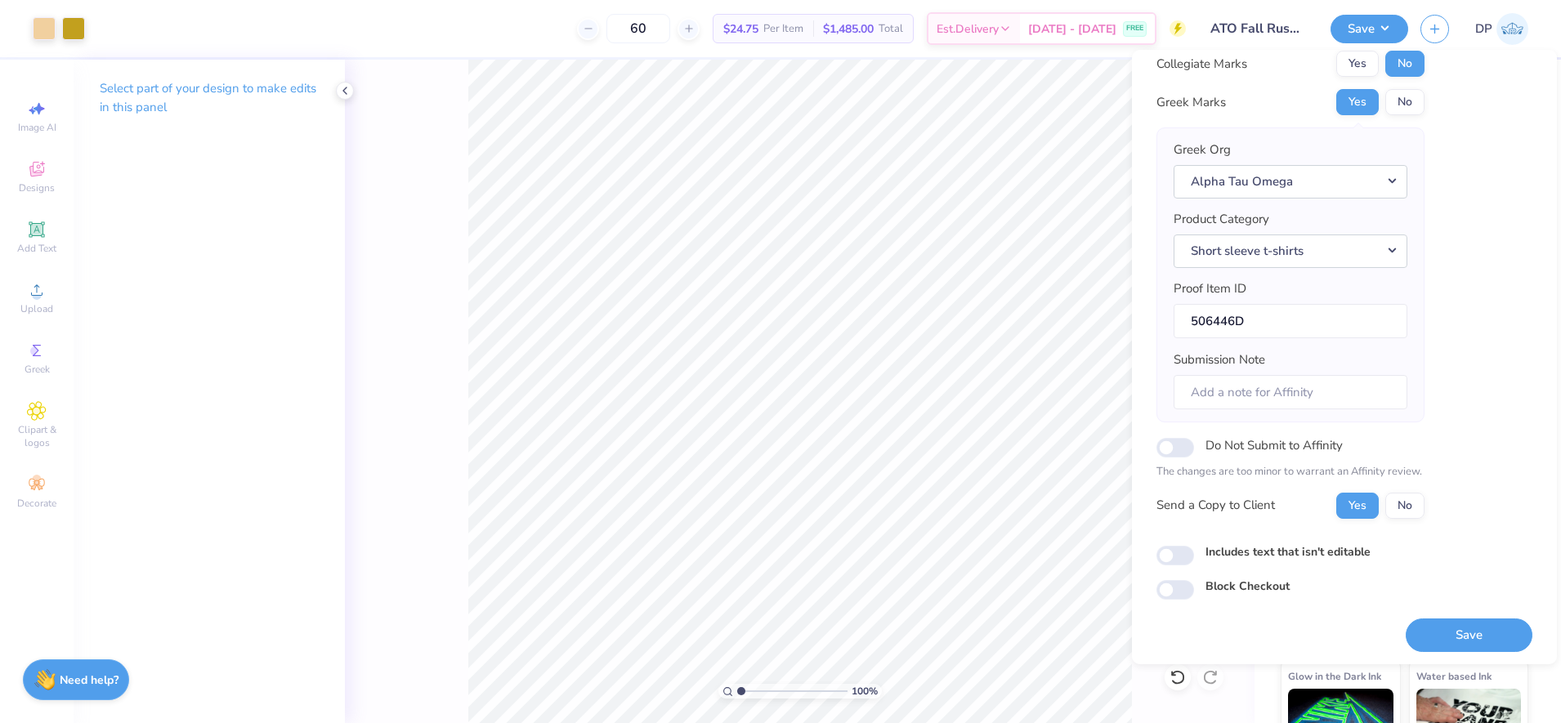
scroll to position [55, 0]
click at [1296, 553] on label "Includes text that isn't editable" at bounding box center [1288, 548] width 165 height 17
click at [1194, 553] on input "Includes text that isn't editable" at bounding box center [1176, 553] width 38 height 20
checkbox input "true"
click at [1462, 622] on button "Save" at bounding box center [1469, 632] width 127 height 34
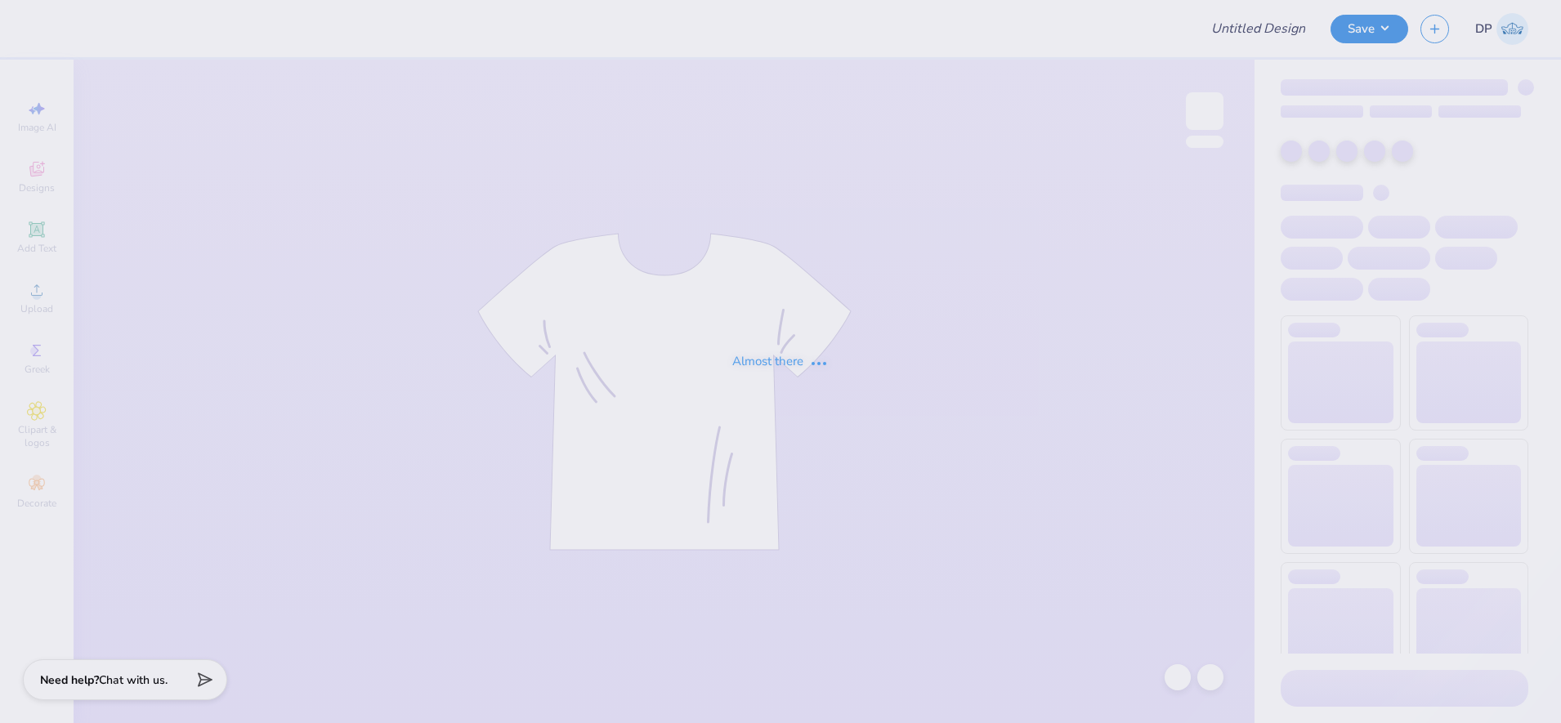
type input "Shirts for The Running Outreach Initiative"
